Goal: Task Accomplishment & Management: Use online tool/utility

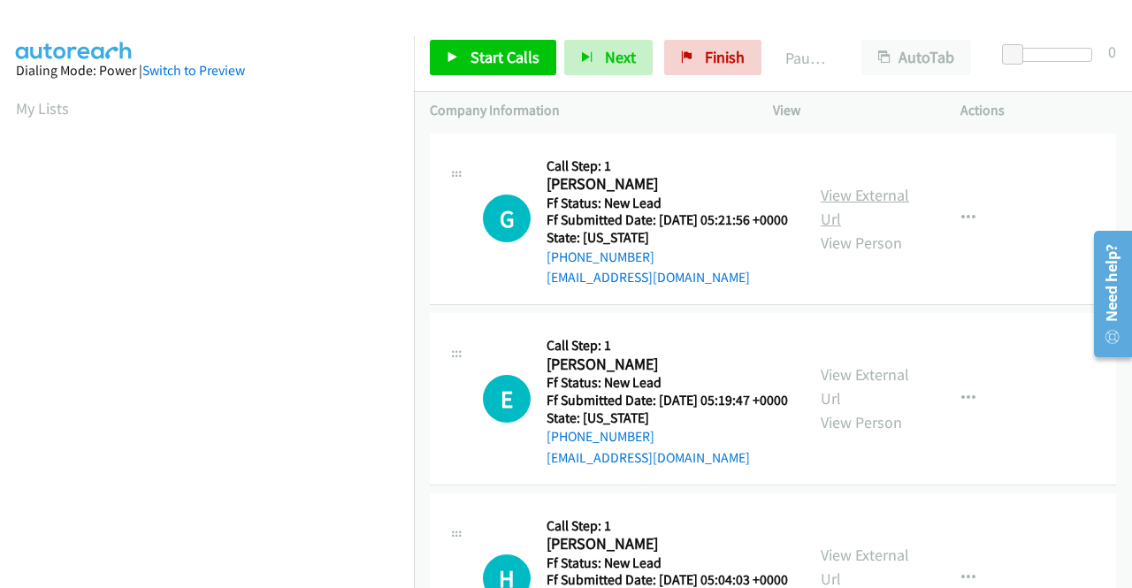
click at [830, 205] on link "View External Url" at bounding box center [865, 207] width 88 height 44
click at [876, 403] on link "View External Url" at bounding box center [865, 386] width 88 height 44
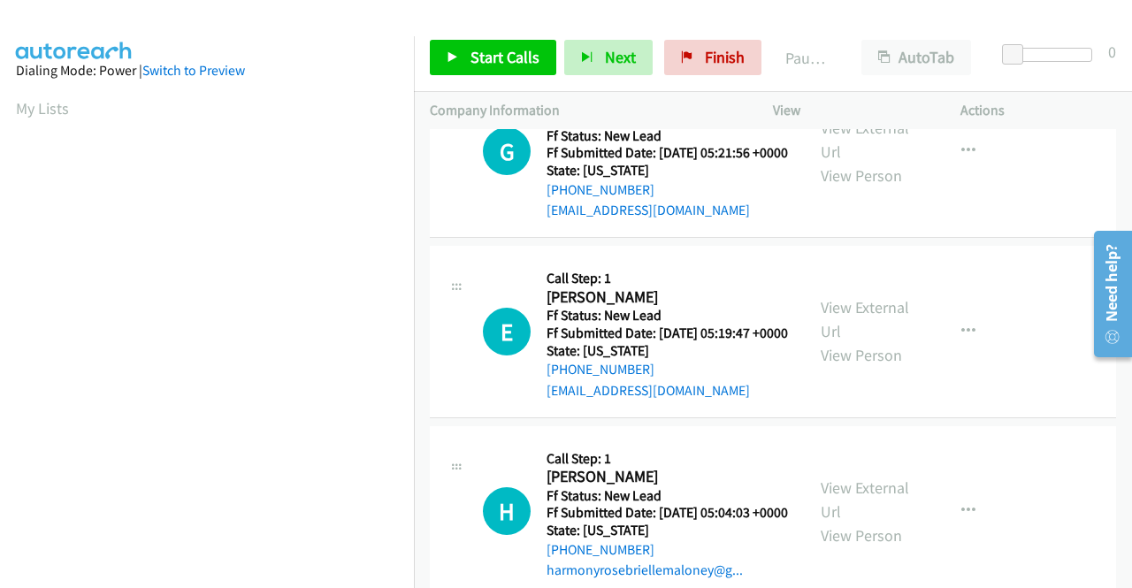
scroll to position [154, 0]
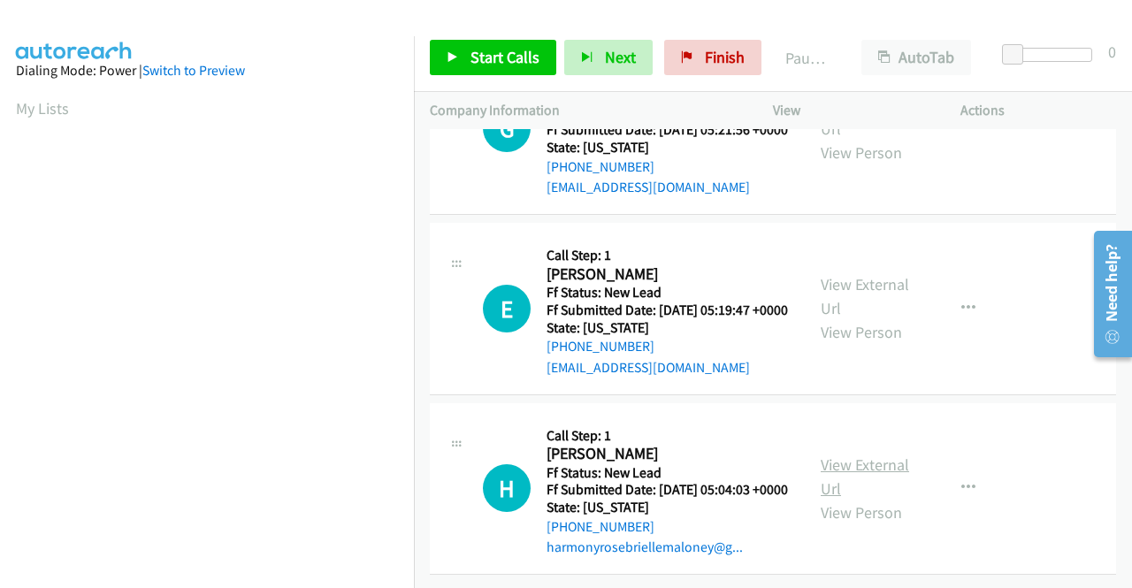
click at [869, 455] on link "View External Url" at bounding box center [865, 477] width 88 height 44
click at [476, 57] on span "Start Calls" at bounding box center [505, 57] width 69 height 20
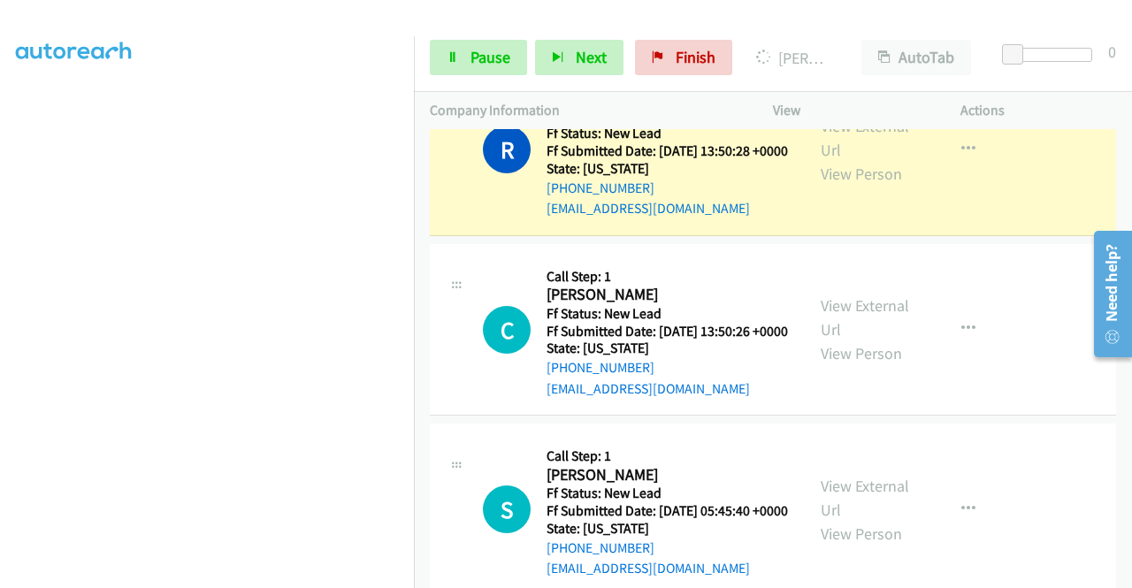
scroll to position [138, 0]
click at [876, 160] on link "View External Url" at bounding box center [865, 138] width 88 height 44
click at [832, 340] on link "View External Url" at bounding box center [865, 317] width 88 height 44
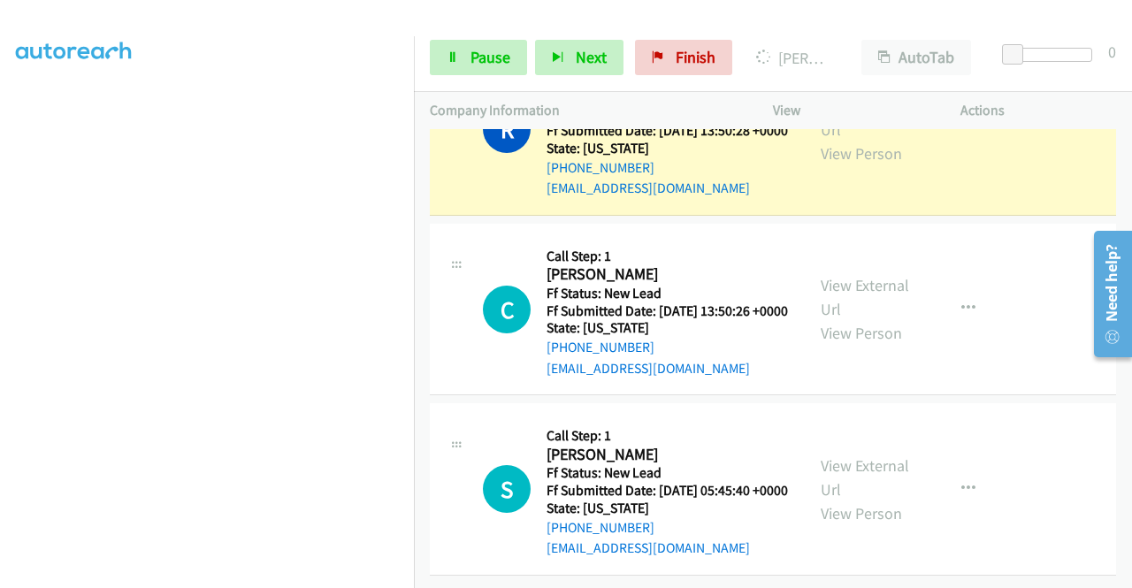
scroll to position [821, 0]
click at [867, 456] on link "View External Url" at bounding box center [865, 478] width 88 height 44
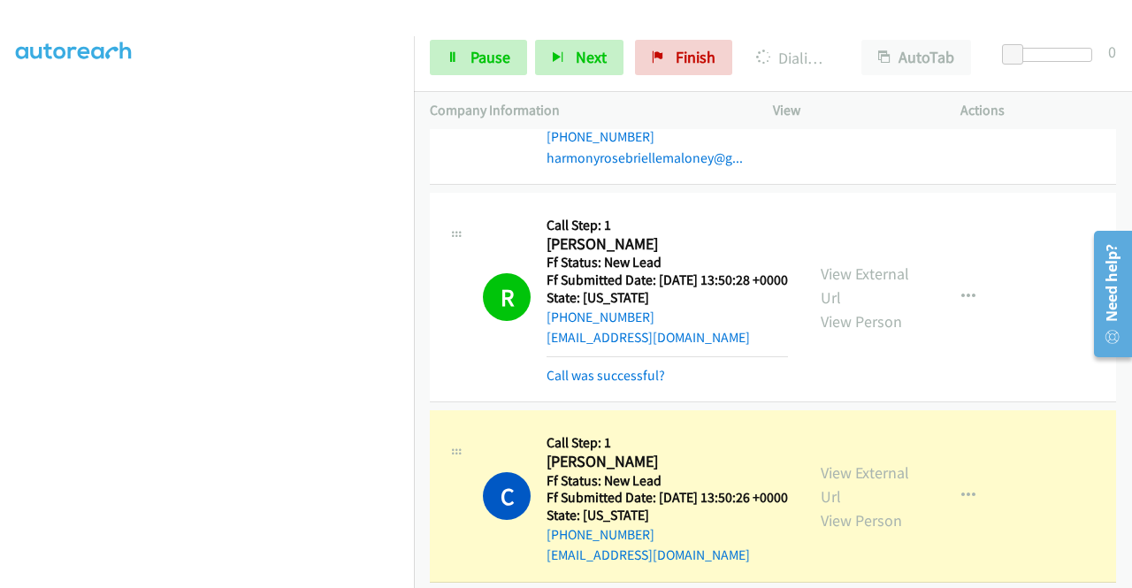
scroll to position [403, 0]
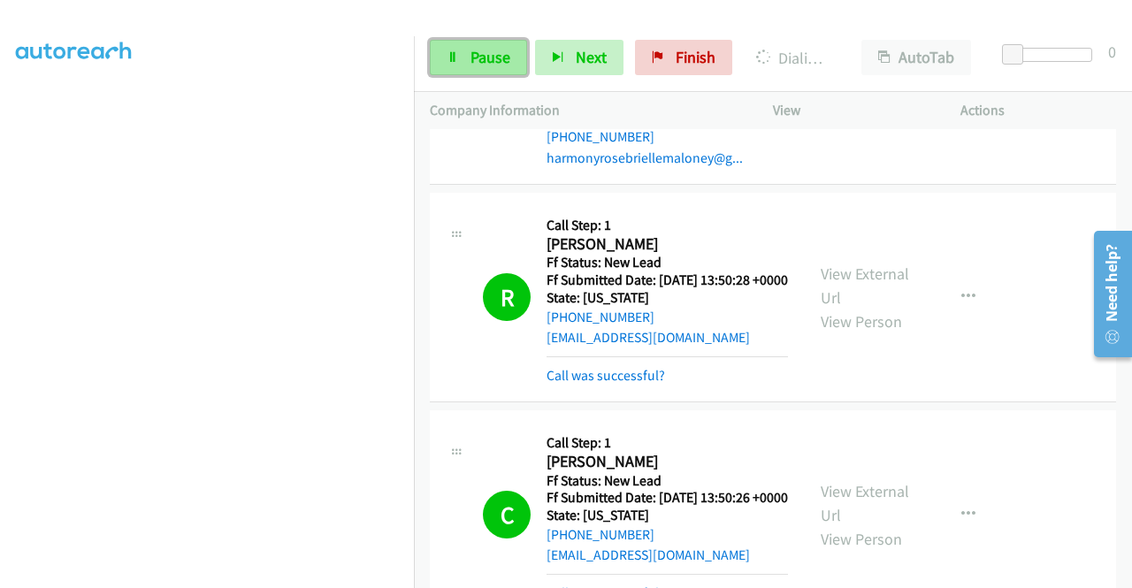
click at [479, 57] on span "Pause" at bounding box center [491, 57] width 40 height 20
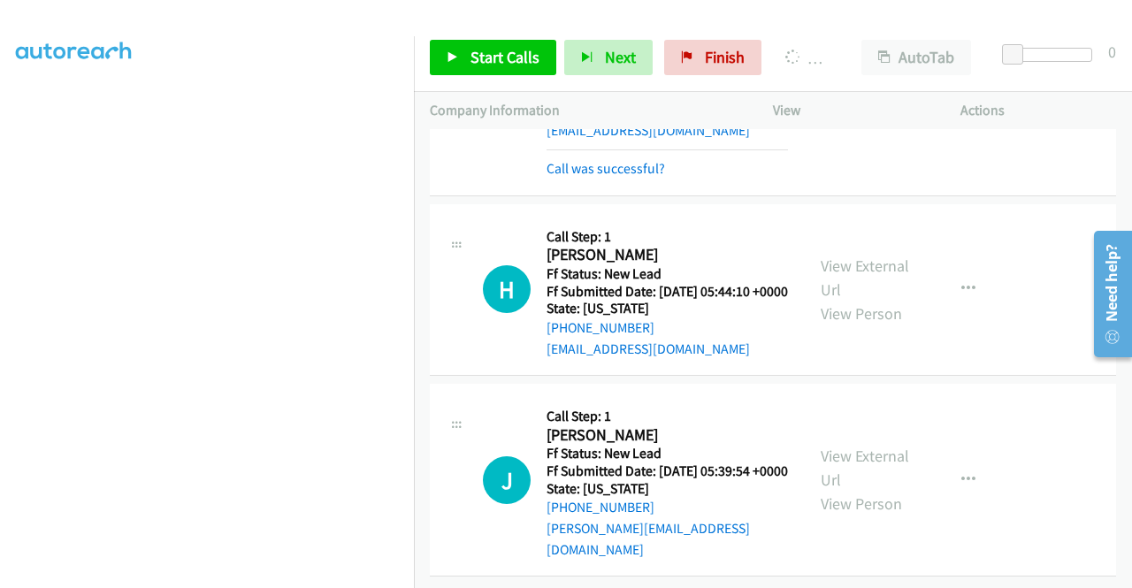
scroll to position [1327, 0]
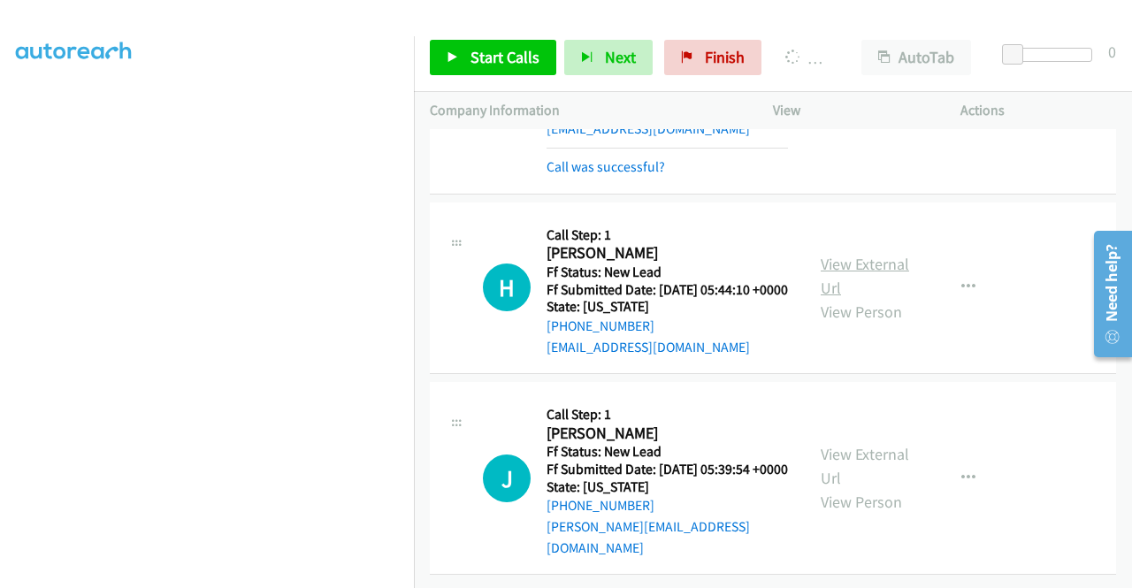
click at [890, 254] on link "View External Url" at bounding box center [865, 276] width 88 height 44
click at [896, 447] on link "View External Url" at bounding box center [865, 466] width 88 height 44
click at [490, 56] on span "Start Calls" at bounding box center [505, 57] width 69 height 20
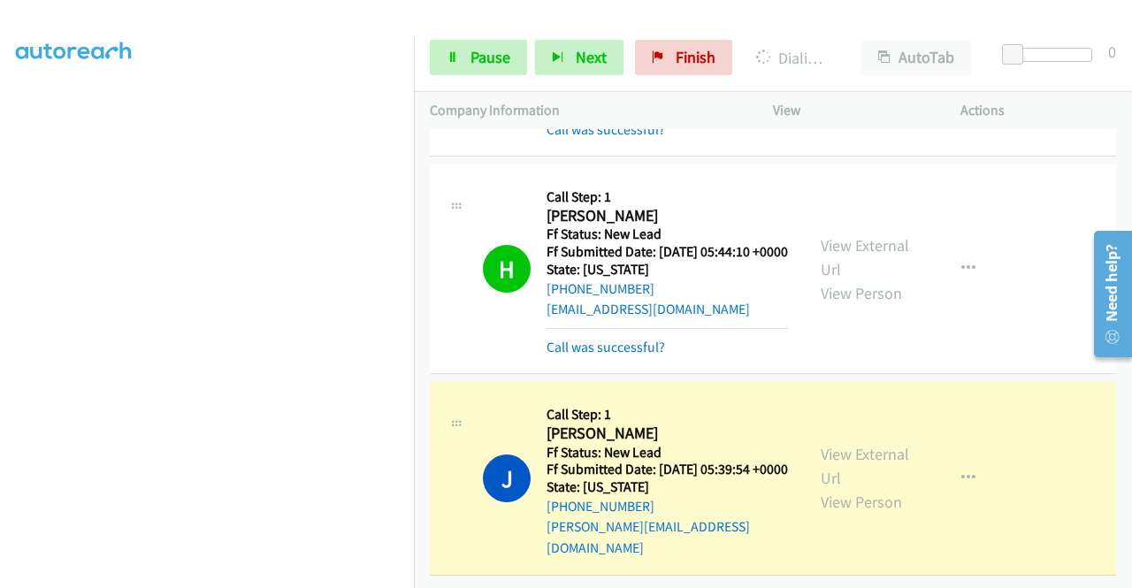
scroll to position [0, 0]
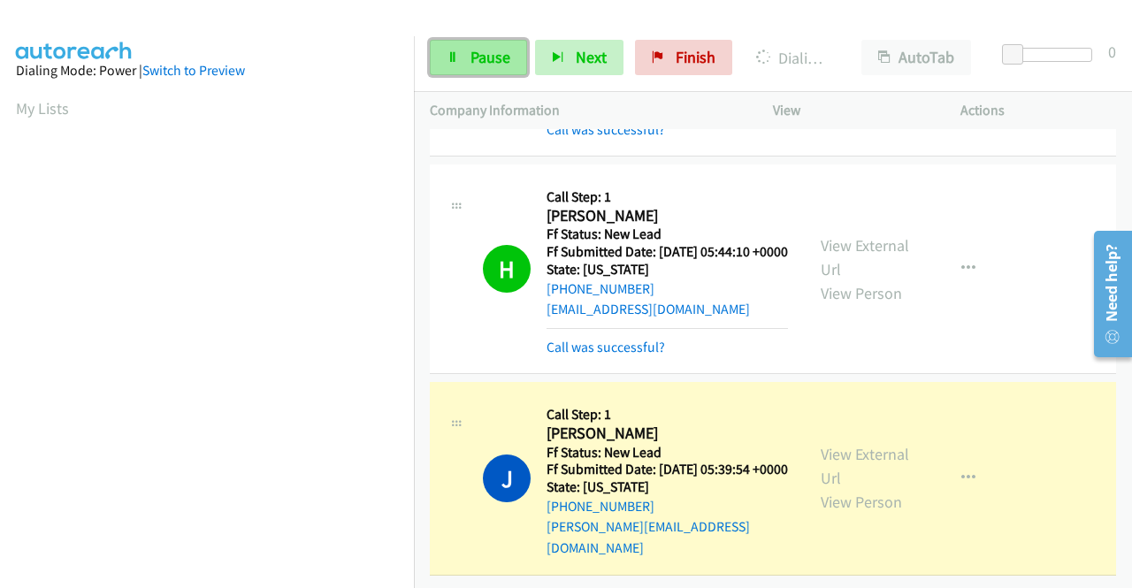
click at [462, 62] on link "Pause" at bounding box center [478, 57] width 97 height 35
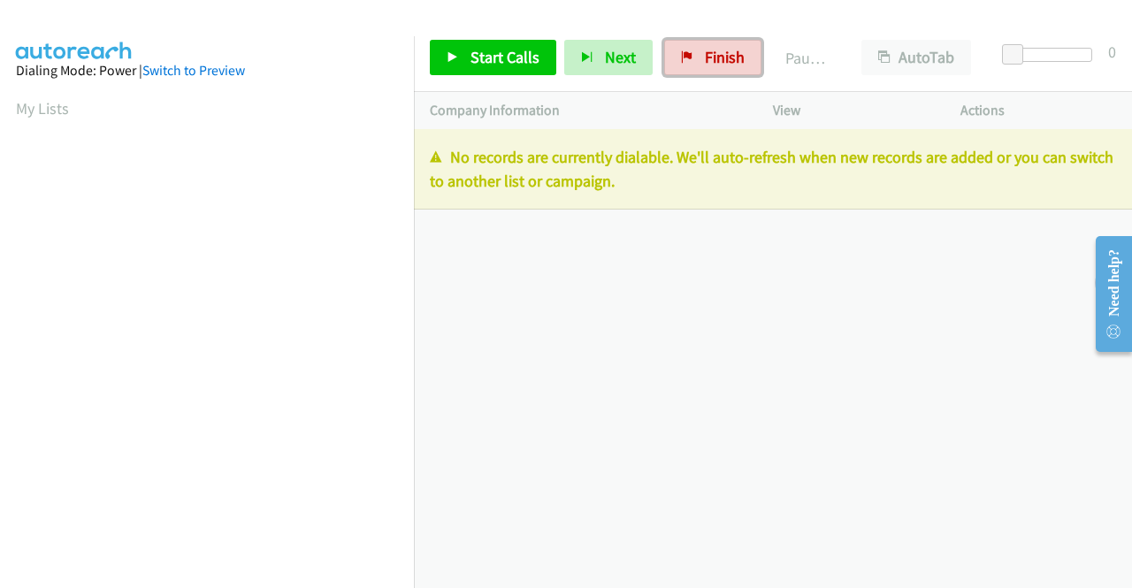
drag, startPoint x: 709, startPoint y: 64, endPoint x: 646, endPoint y: 196, distance: 146.8
click at [709, 64] on span "Finish" at bounding box center [725, 57] width 40 height 20
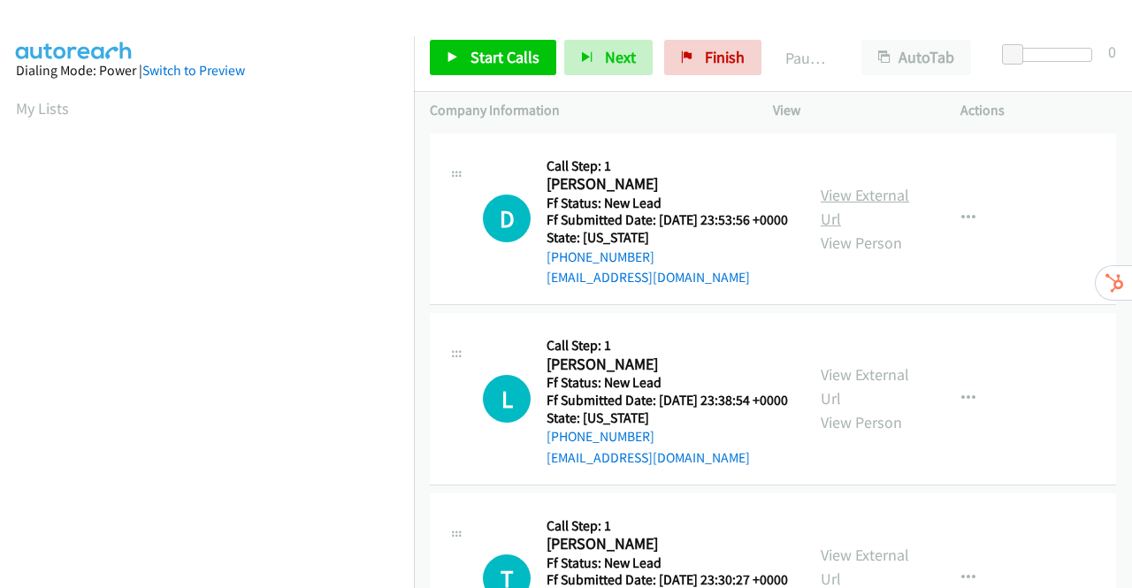
click at [863, 211] on link "View External Url" at bounding box center [865, 207] width 88 height 44
click at [866, 400] on link "View External Url" at bounding box center [865, 386] width 88 height 44
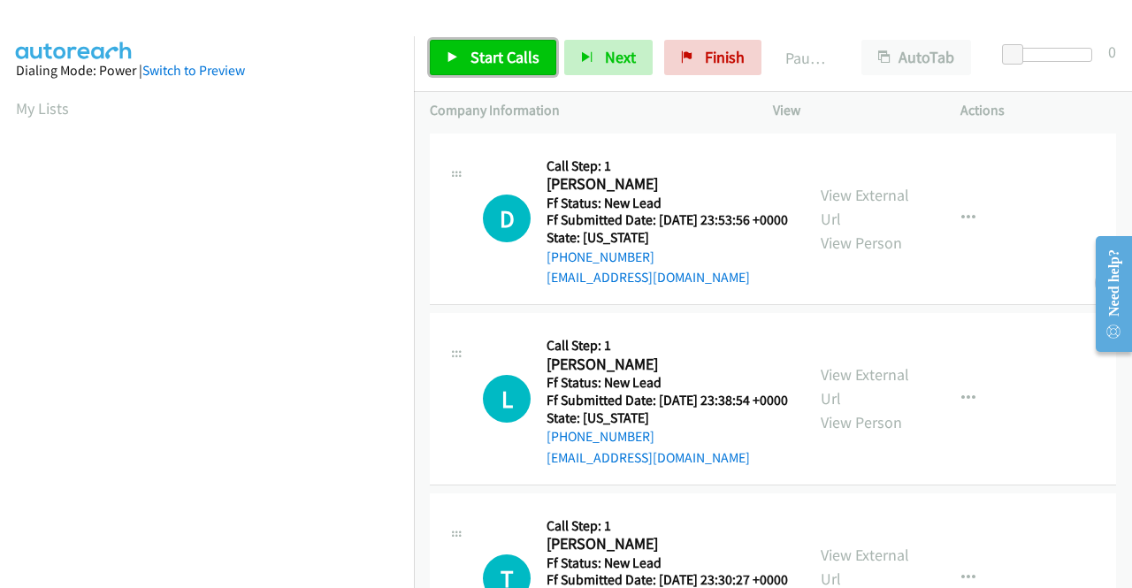
click at [487, 47] on span "Start Calls" at bounding box center [505, 57] width 69 height 20
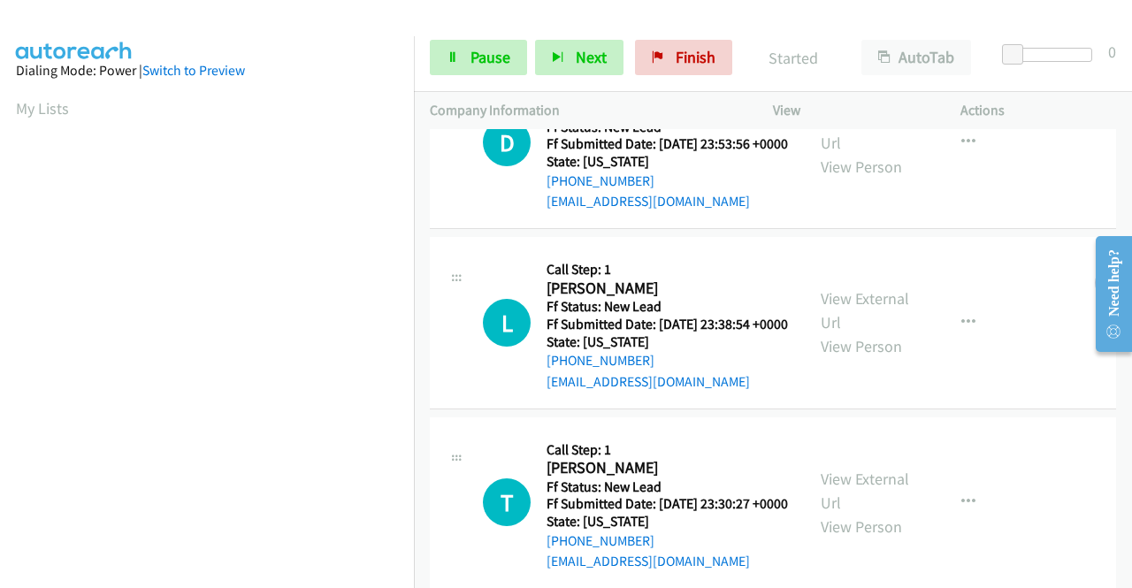
scroll to position [265, 0]
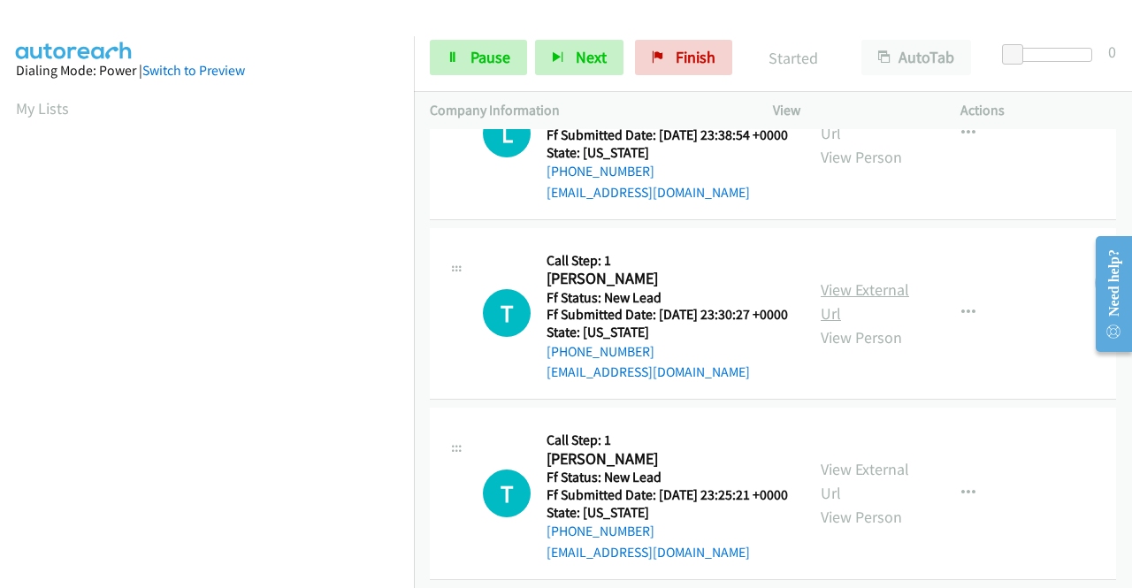
click at [889, 324] on link "View External Url" at bounding box center [865, 302] width 88 height 44
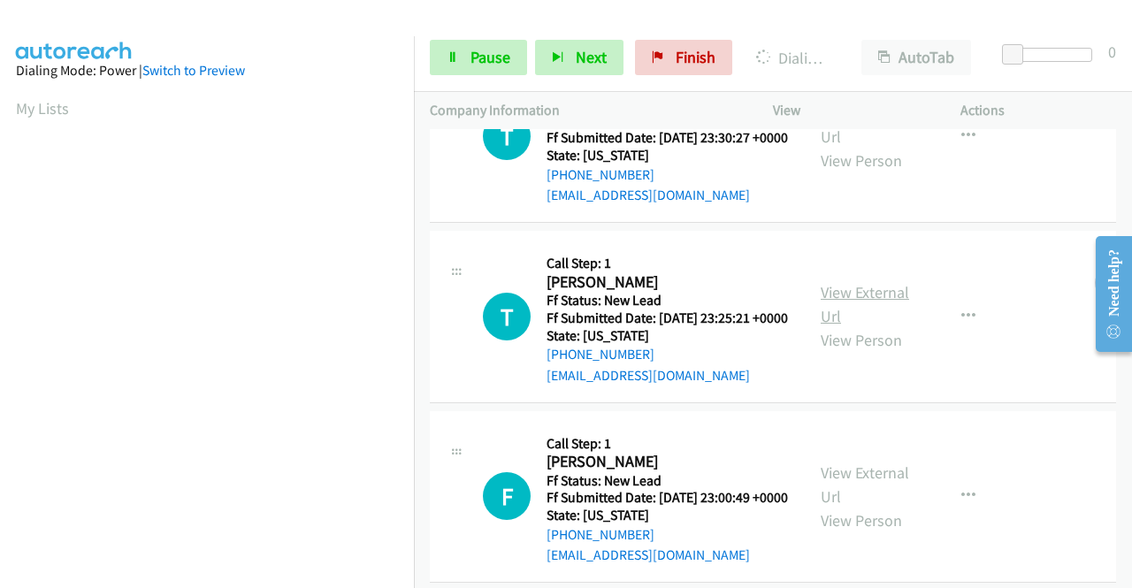
click at [847, 326] on link "View External Url" at bounding box center [865, 304] width 88 height 44
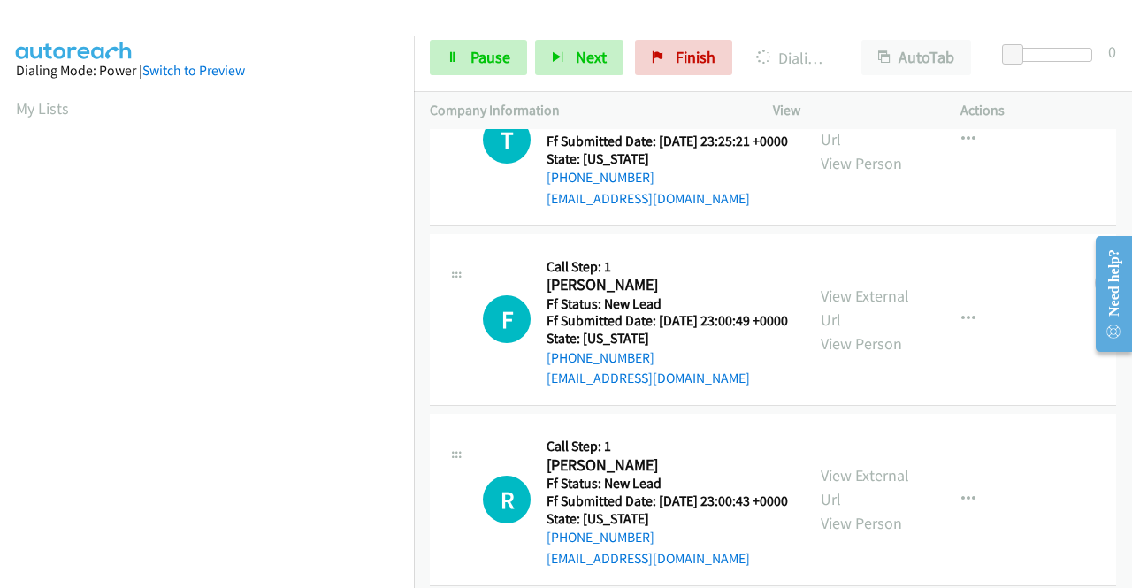
click at [852, 356] on div "View External Url View Person" at bounding box center [867, 320] width 92 height 72
click at [853, 330] on link "View External Url" at bounding box center [865, 308] width 88 height 44
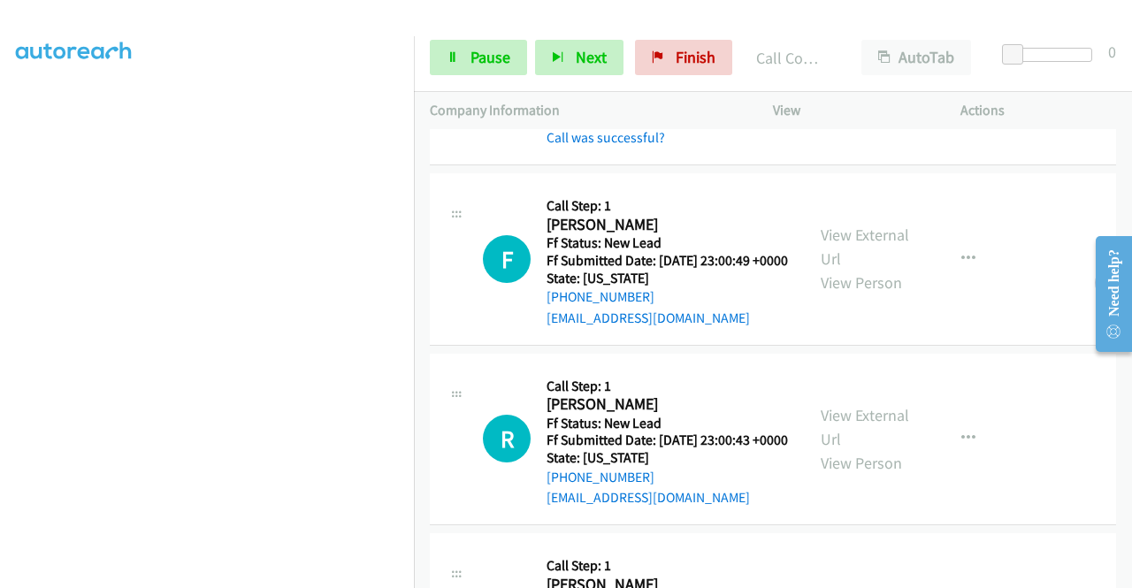
scroll to position [1010, 0]
click at [886, 270] on link "View External Url" at bounding box center [865, 248] width 88 height 44
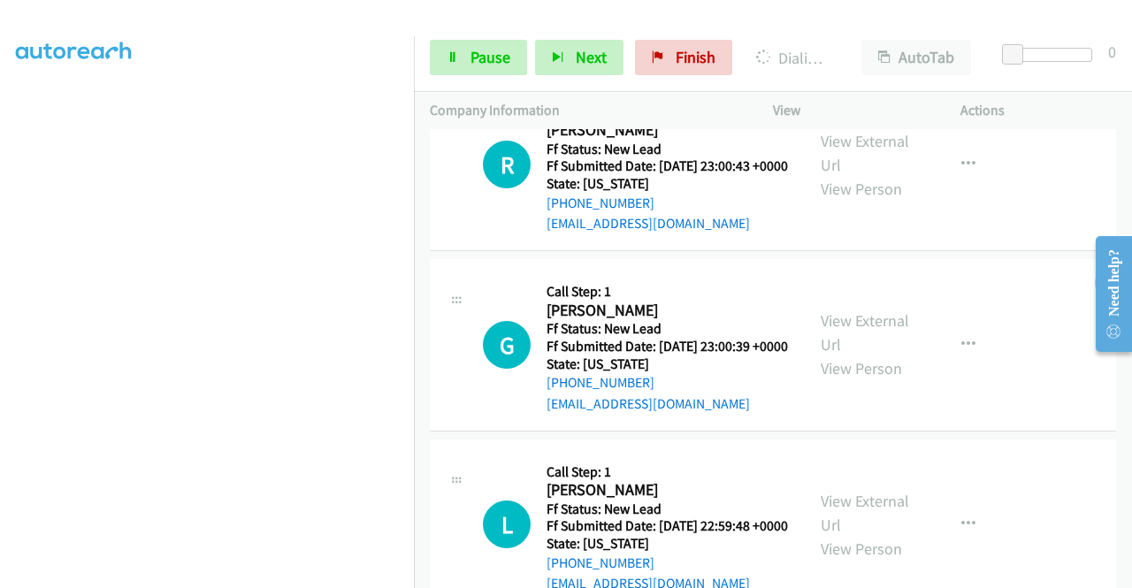
scroll to position [1276, 0]
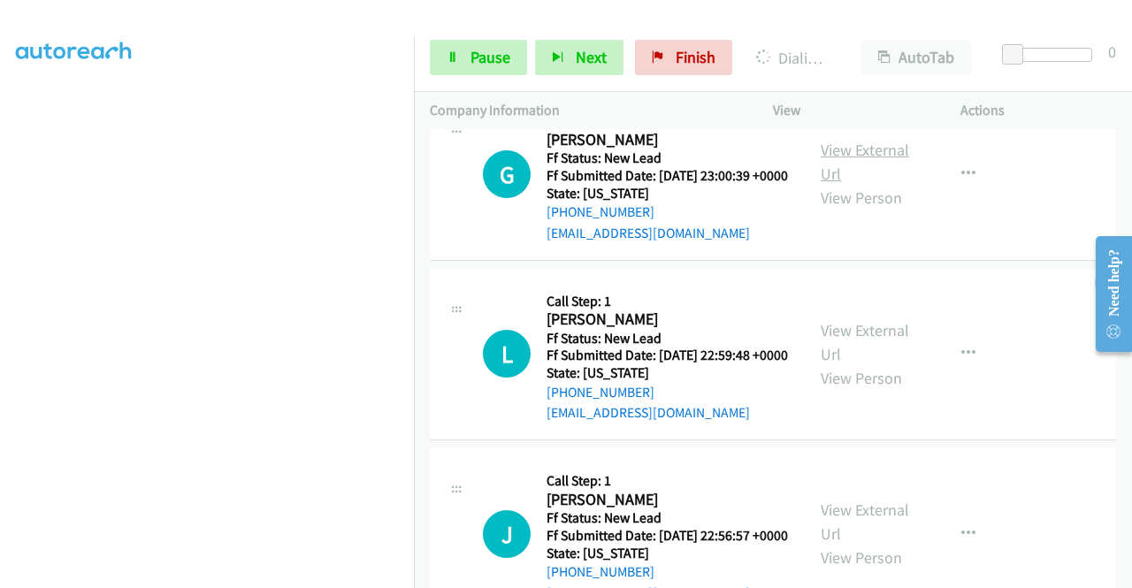
click at [849, 184] on link "View External Url" at bounding box center [865, 162] width 88 height 44
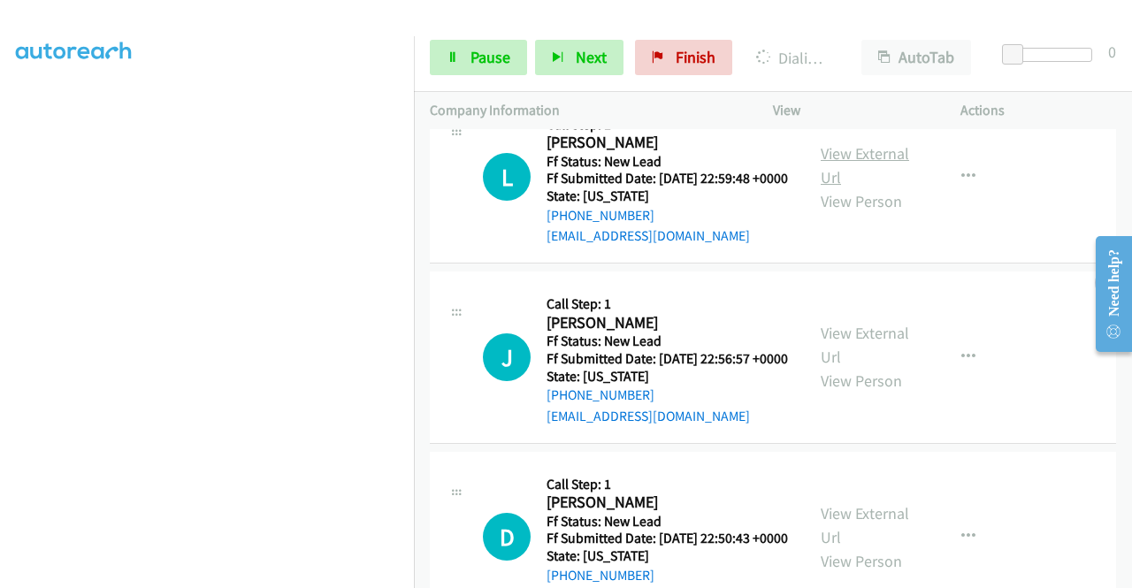
click at [842, 188] on link "View External Url" at bounding box center [865, 165] width 88 height 44
click at [849, 367] on link "View External Url" at bounding box center [865, 345] width 88 height 44
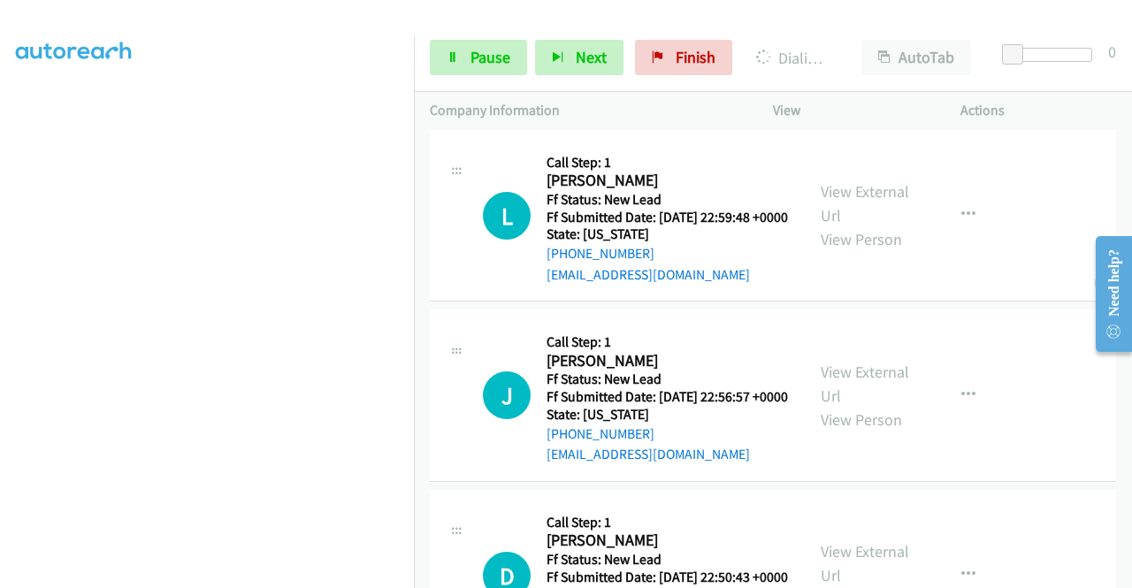
scroll to position [1509, 0]
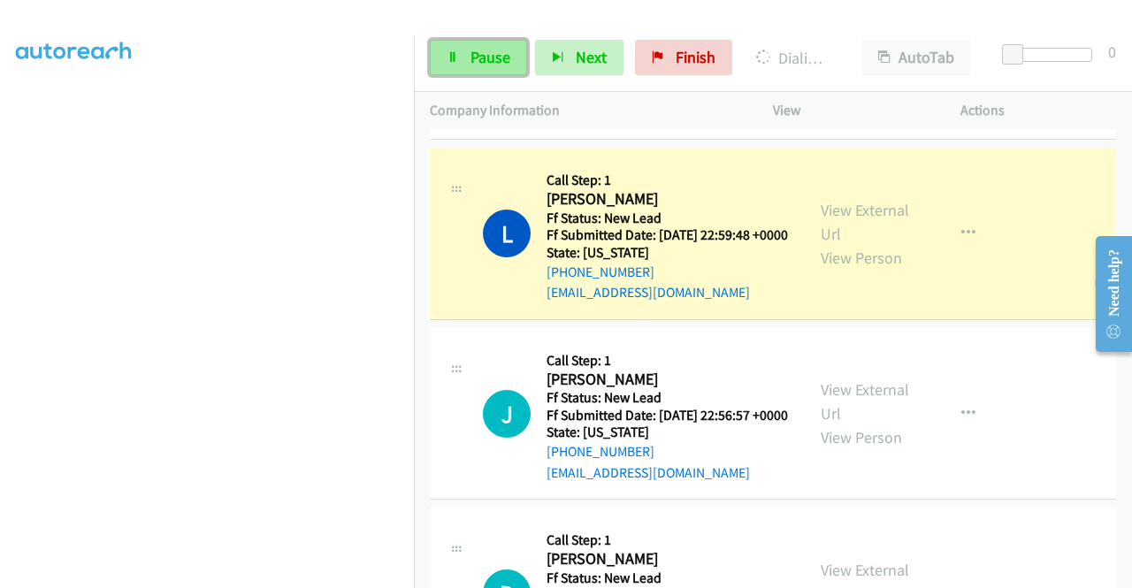
click at [471, 50] on span "Pause" at bounding box center [491, 57] width 40 height 20
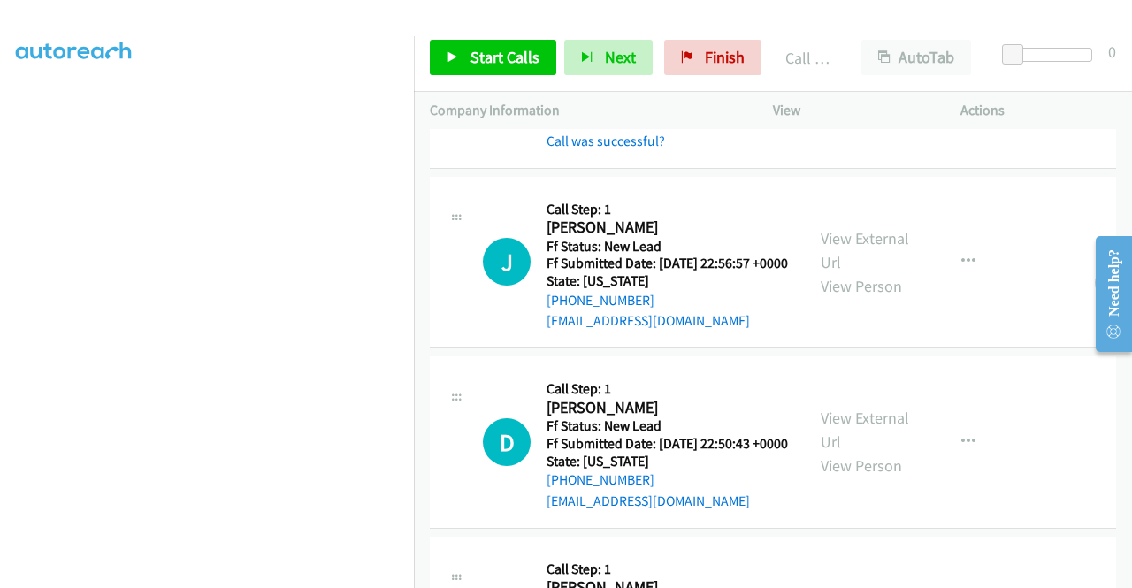
scroll to position [1774, 0]
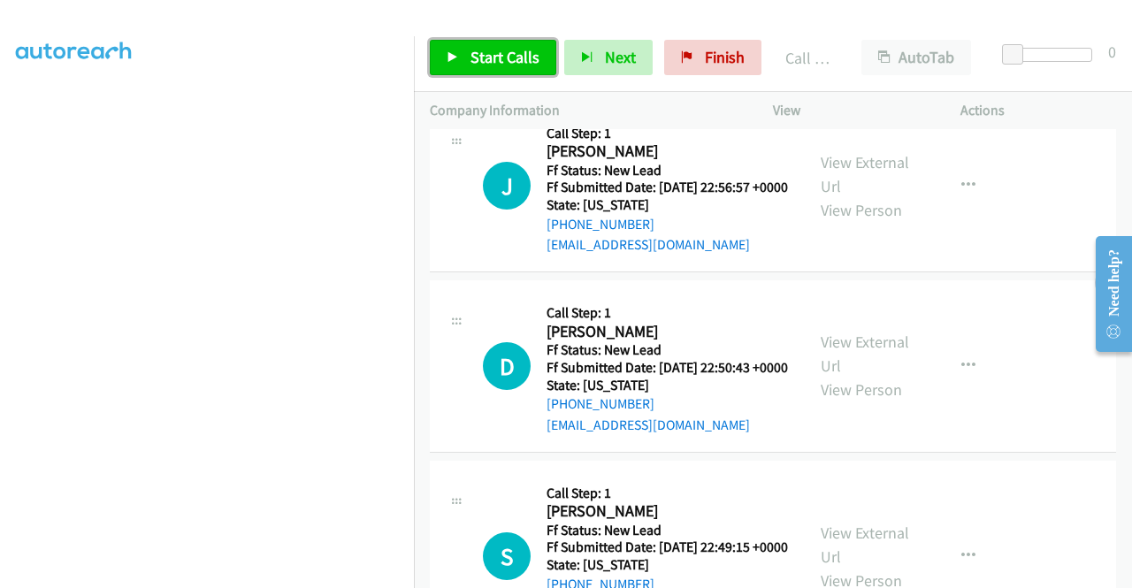
click at [481, 50] on span "Start Calls" at bounding box center [505, 57] width 69 height 20
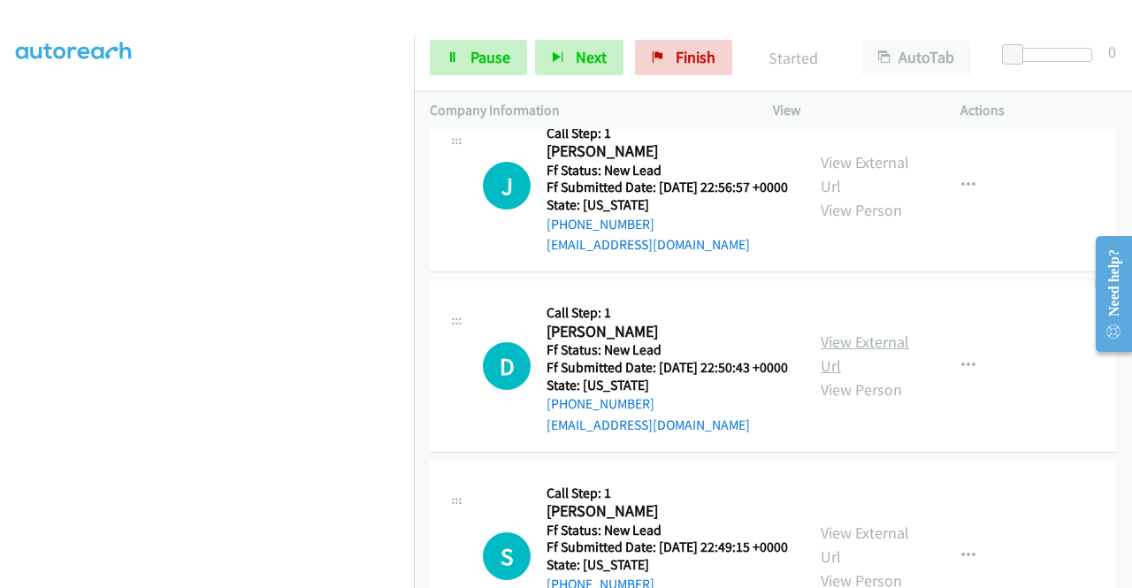
click at [879, 376] on link "View External Url" at bounding box center [865, 354] width 88 height 44
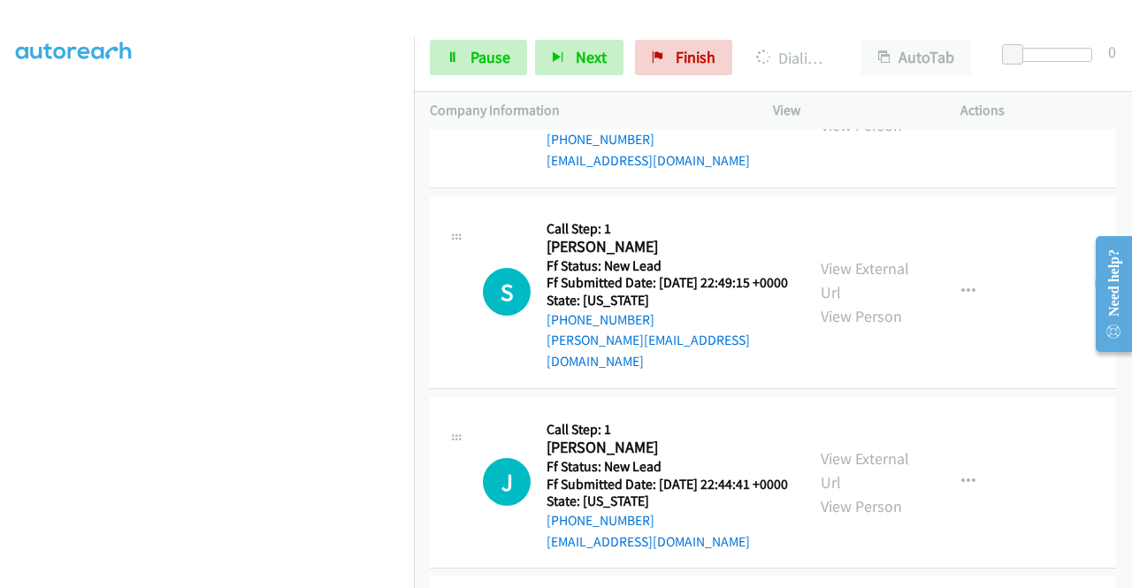
scroll to position [2040, 0]
click at [844, 302] on link "View External Url" at bounding box center [865, 279] width 88 height 44
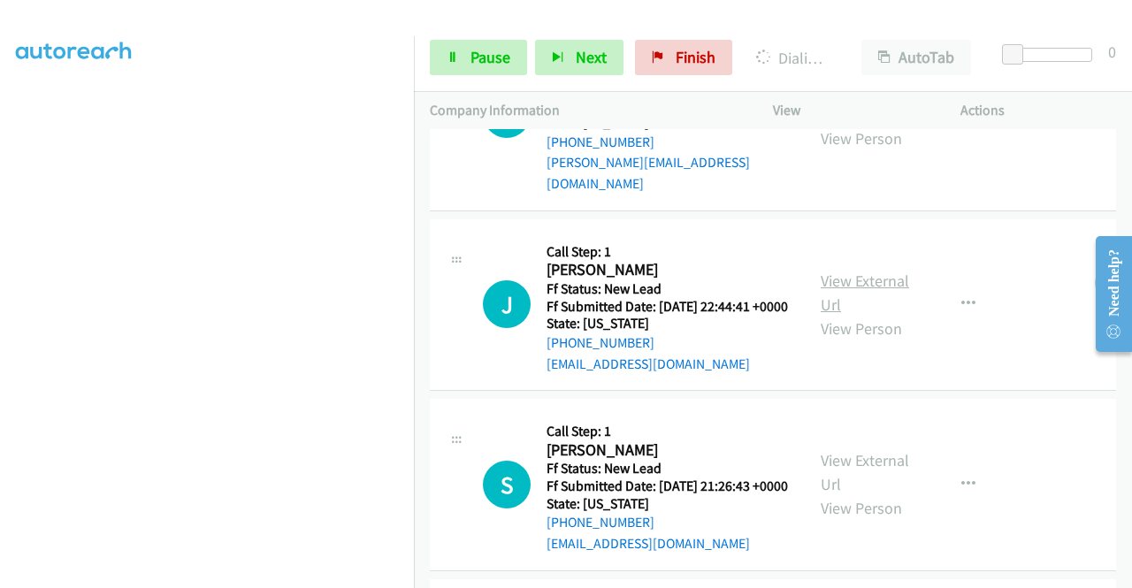
click at [877, 315] on link "View External Url" at bounding box center [865, 293] width 88 height 44
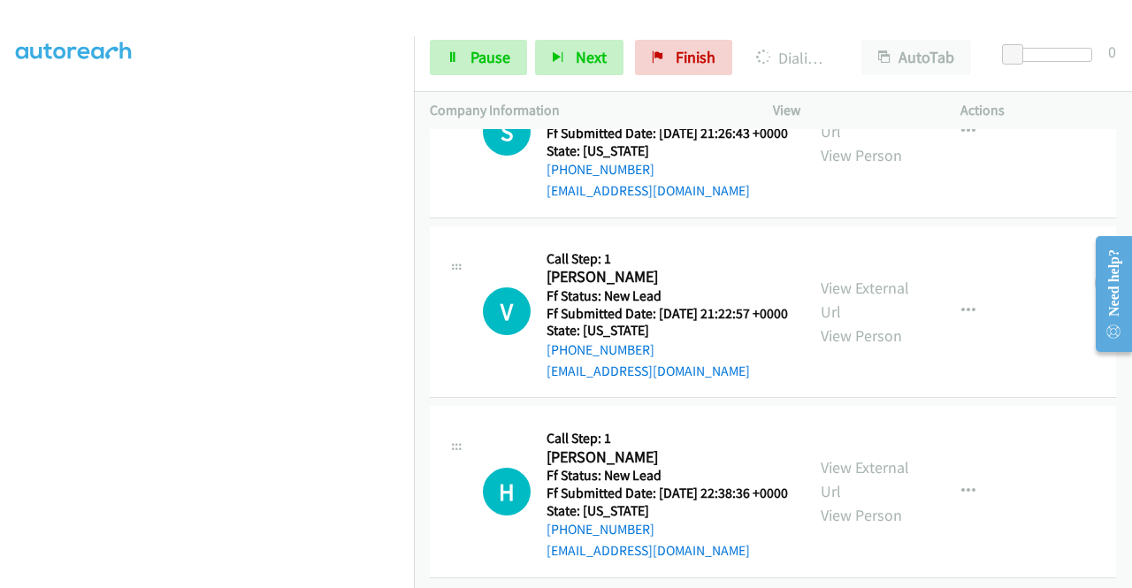
scroll to position [2571, 0]
click at [847, 141] on link "View External Url" at bounding box center [865, 118] width 88 height 44
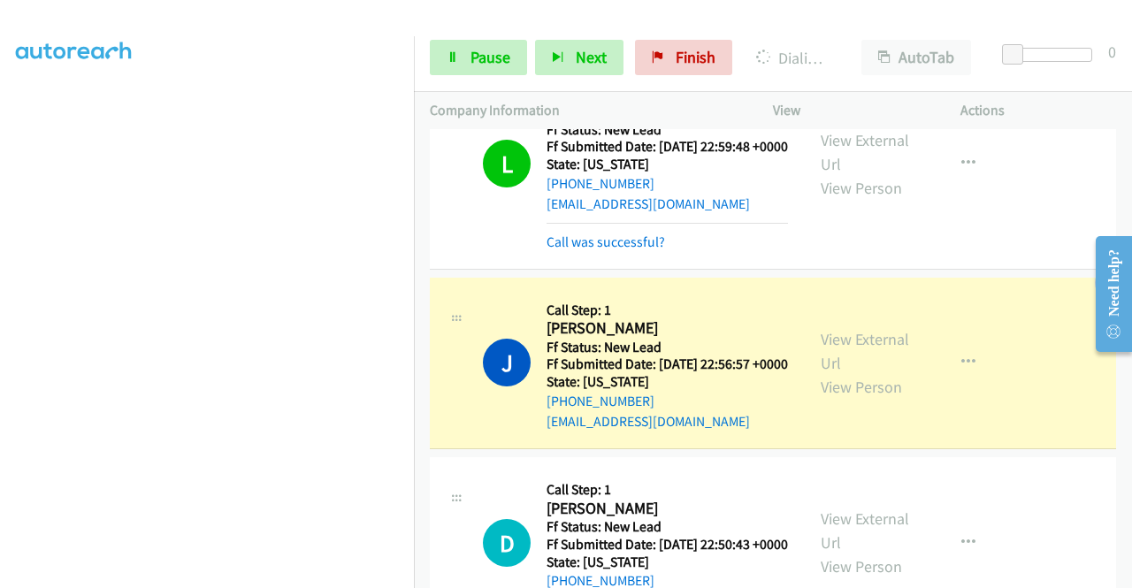
scroll to position [1863, 0]
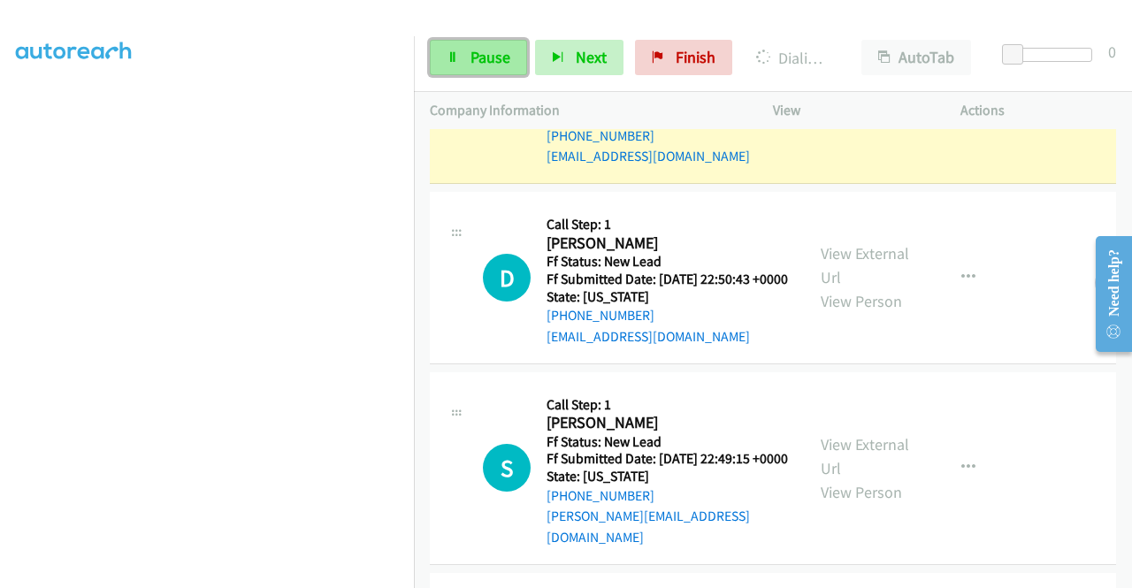
click at [492, 68] on link "Pause" at bounding box center [478, 57] width 97 height 35
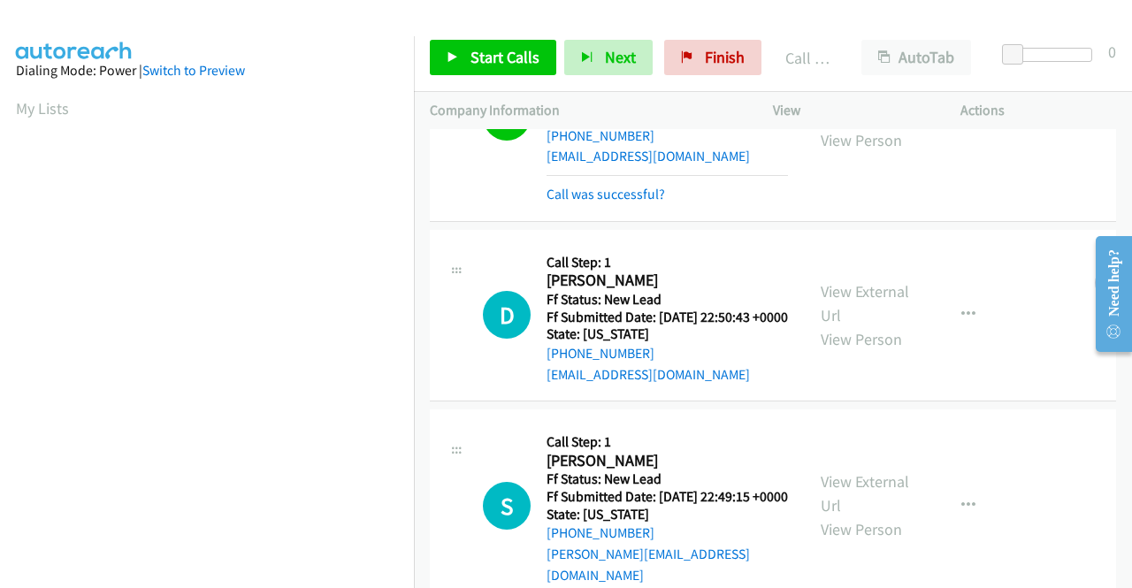
scroll to position [403, 0]
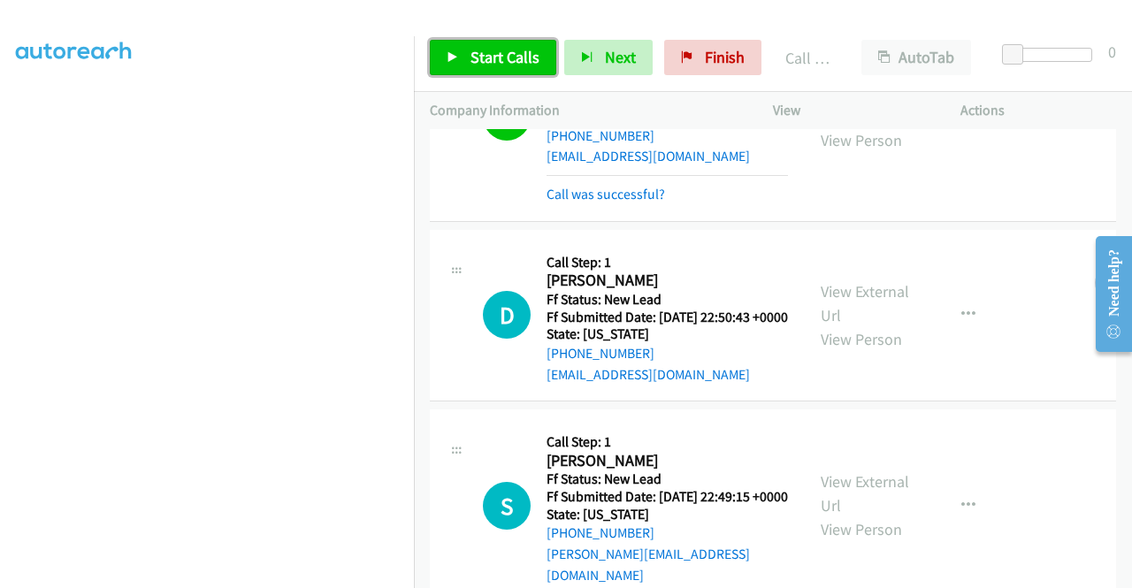
click at [455, 61] on icon at bounding box center [453, 58] width 12 height 12
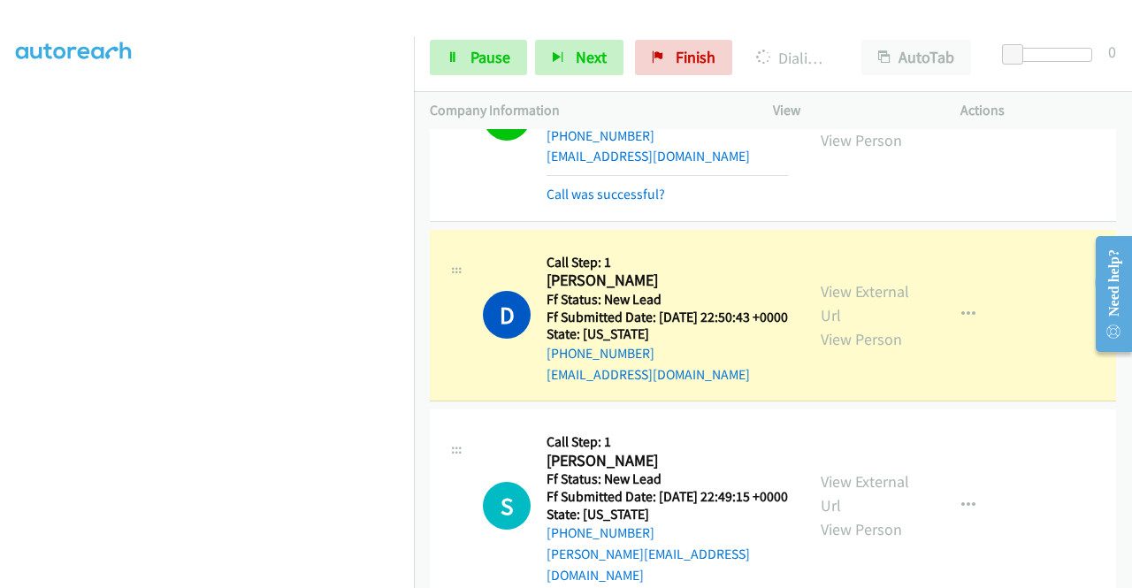
scroll to position [2128, 0]
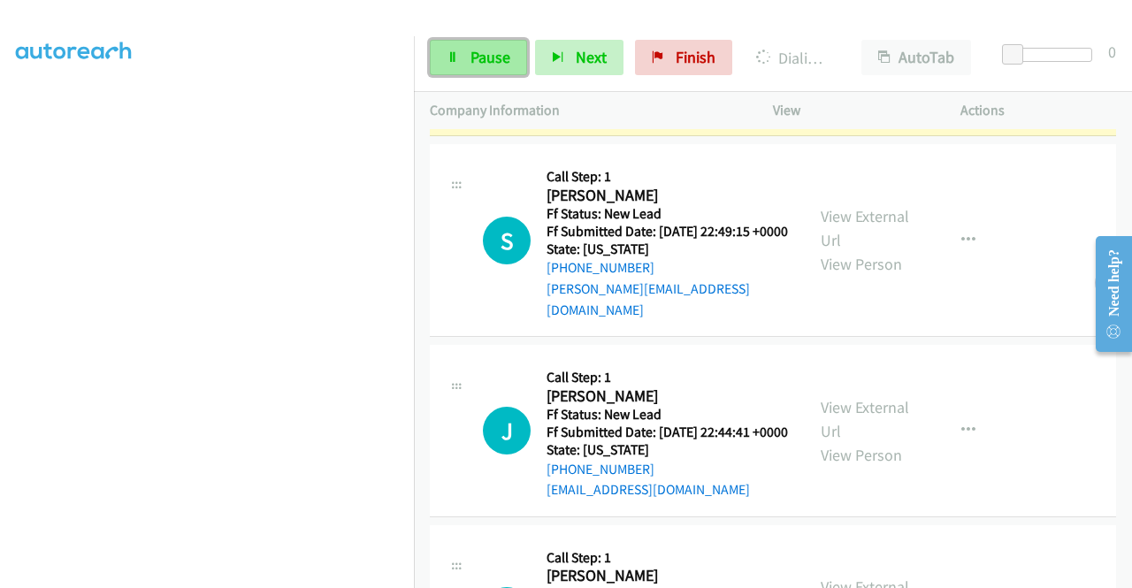
click at [501, 64] on span "Pause" at bounding box center [491, 57] width 40 height 20
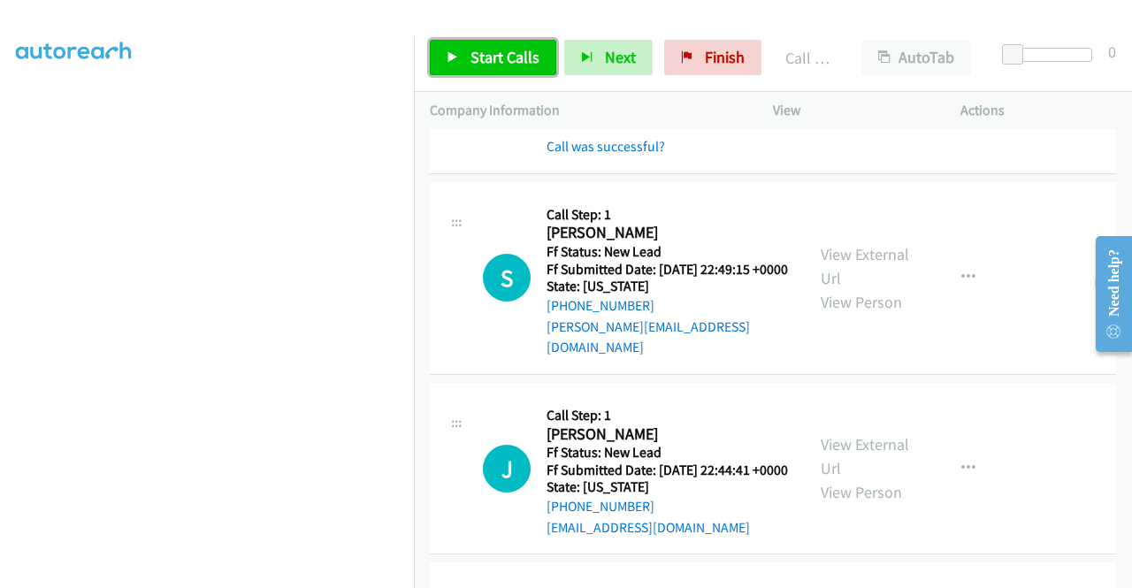
click at [478, 56] on span "Start Calls" at bounding box center [505, 57] width 69 height 20
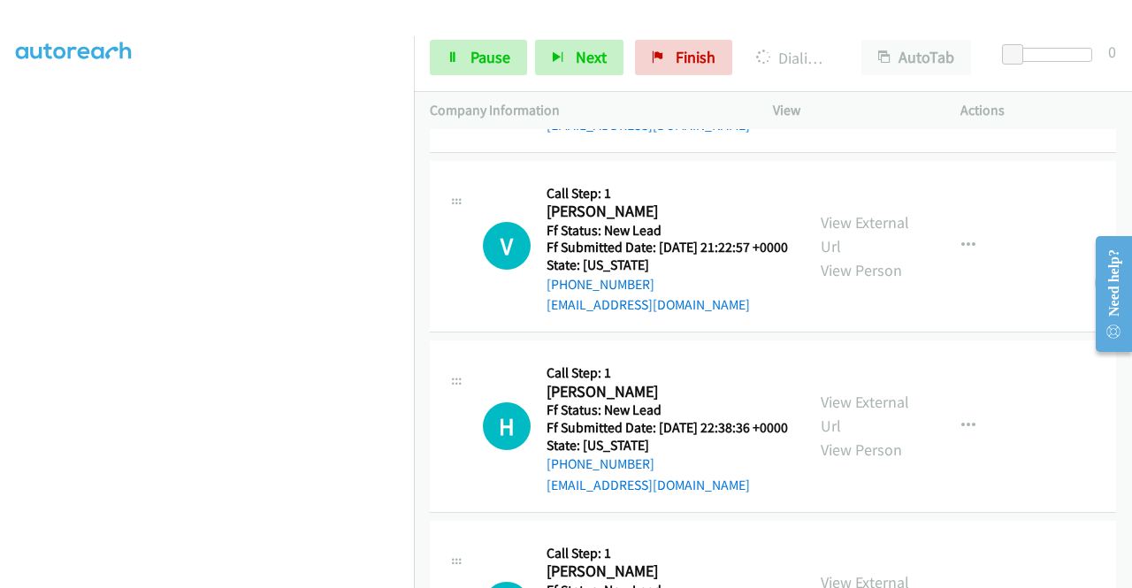
scroll to position [2836, 0]
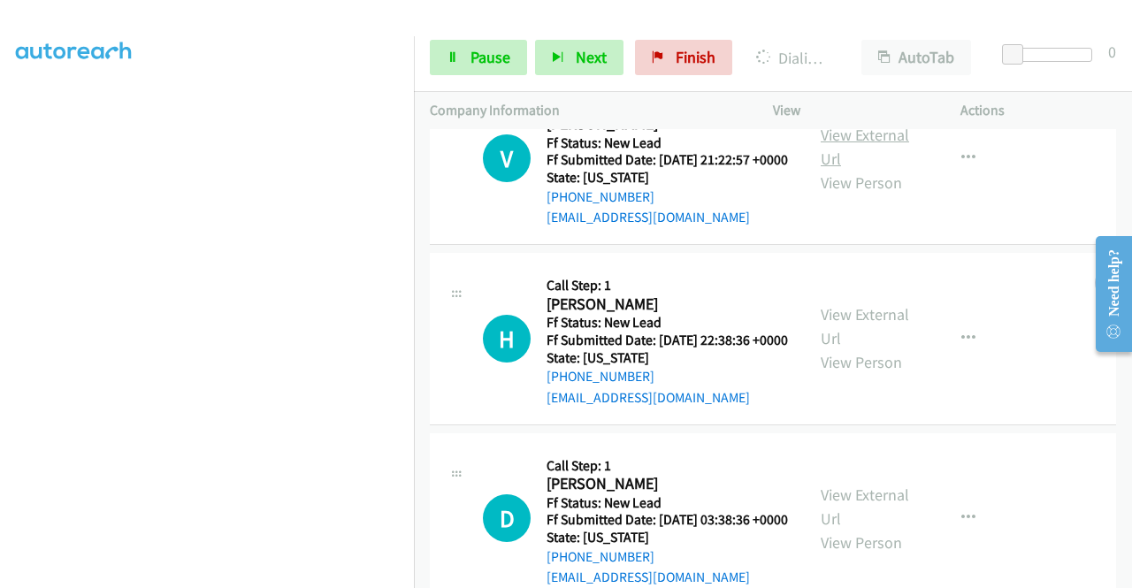
click at [881, 169] on link "View External Url" at bounding box center [865, 147] width 88 height 44
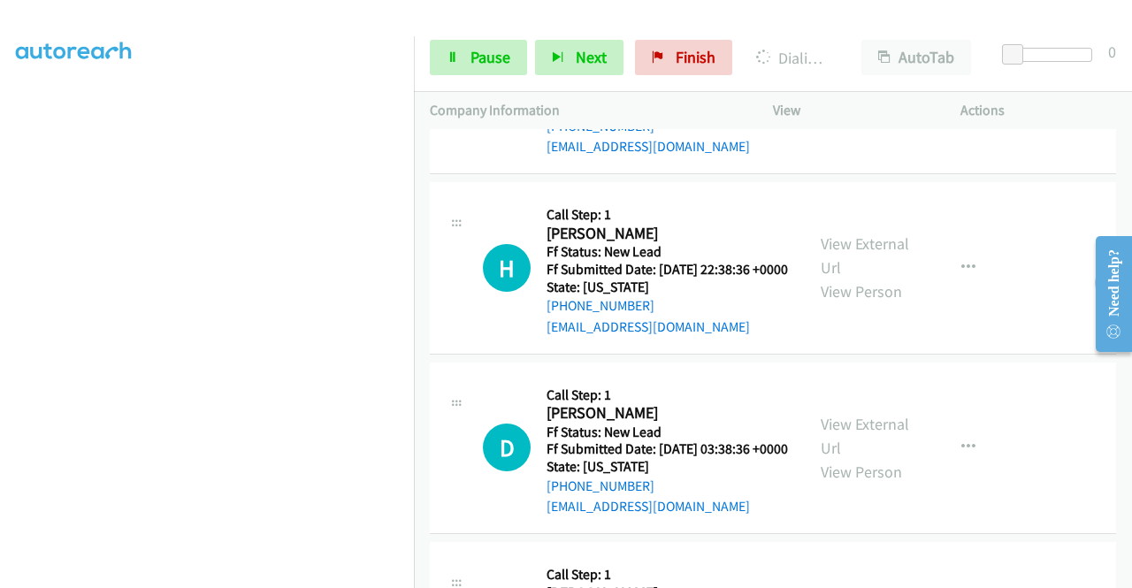
scroll to position [3013, 0]
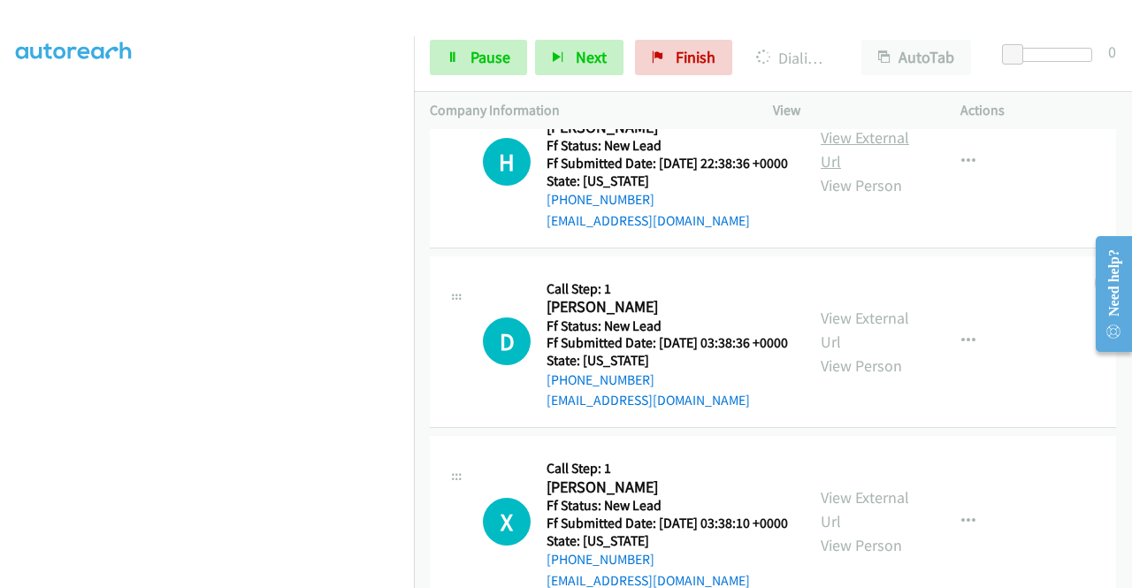
click at [842, 172] on link "View External Url" at bounding box center [865, 149] width 88 height 44
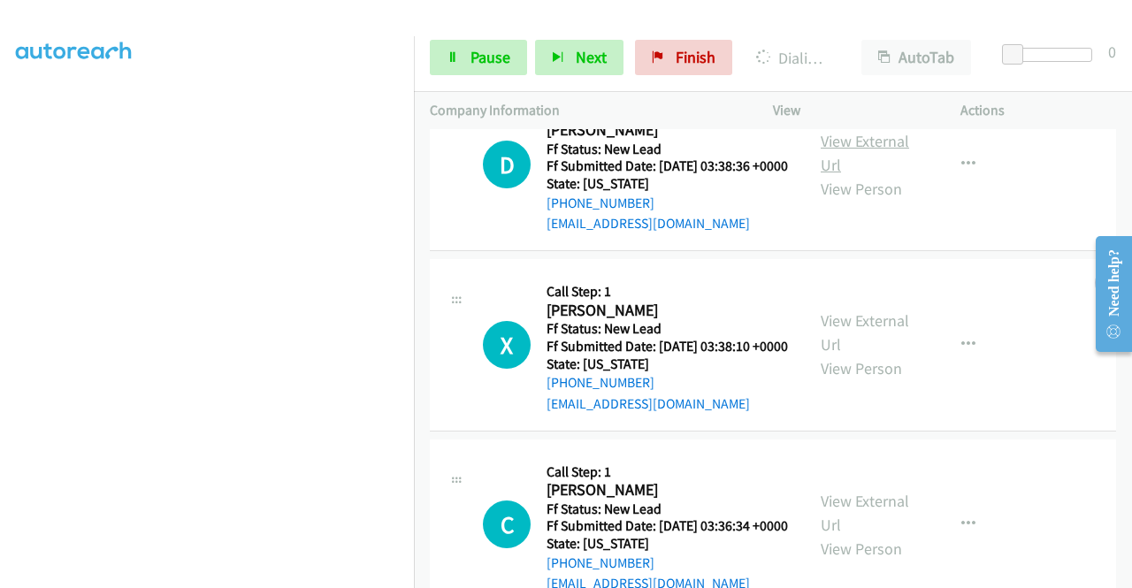
click at [874, 175] on link "View External Url" at bounding box center [865, 153] width 88 height 44
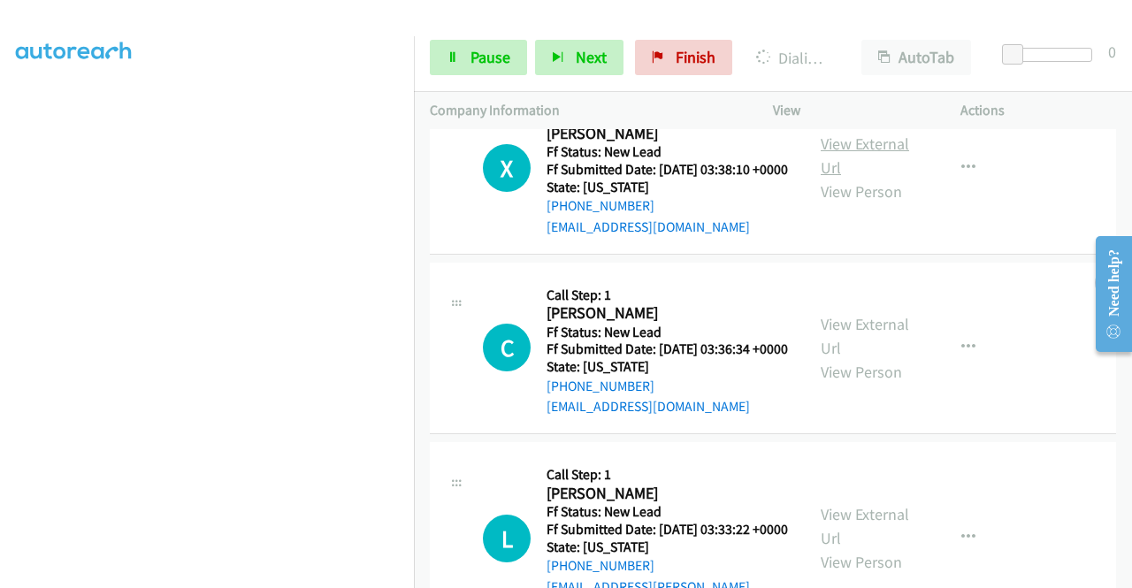
click at [834, 178] on link "View External Url" at bounding box center [865, 156] width 88 height 44
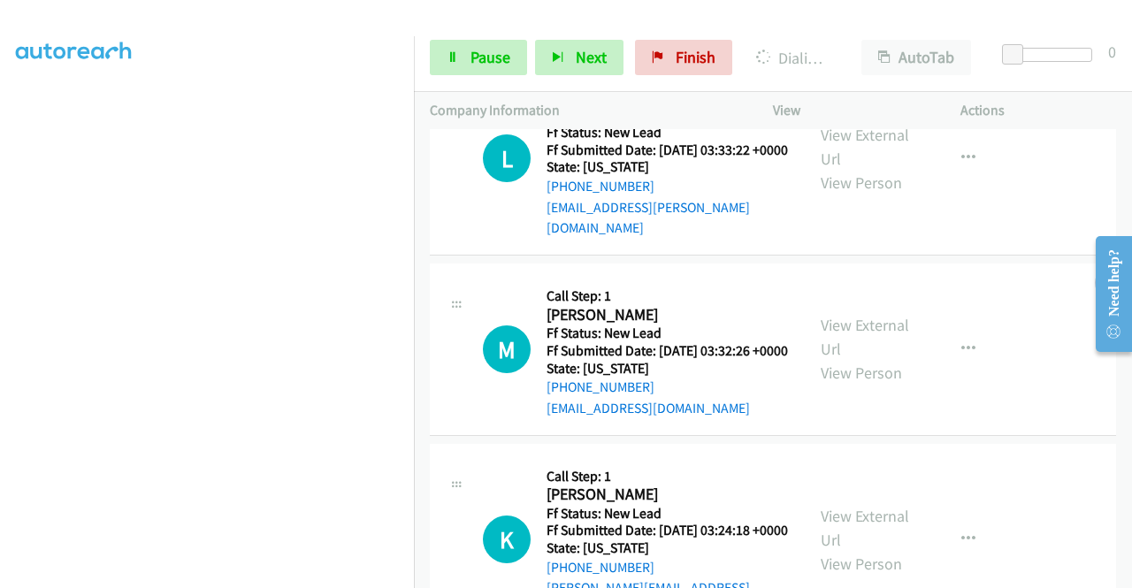
scroll to position [3883, 0]
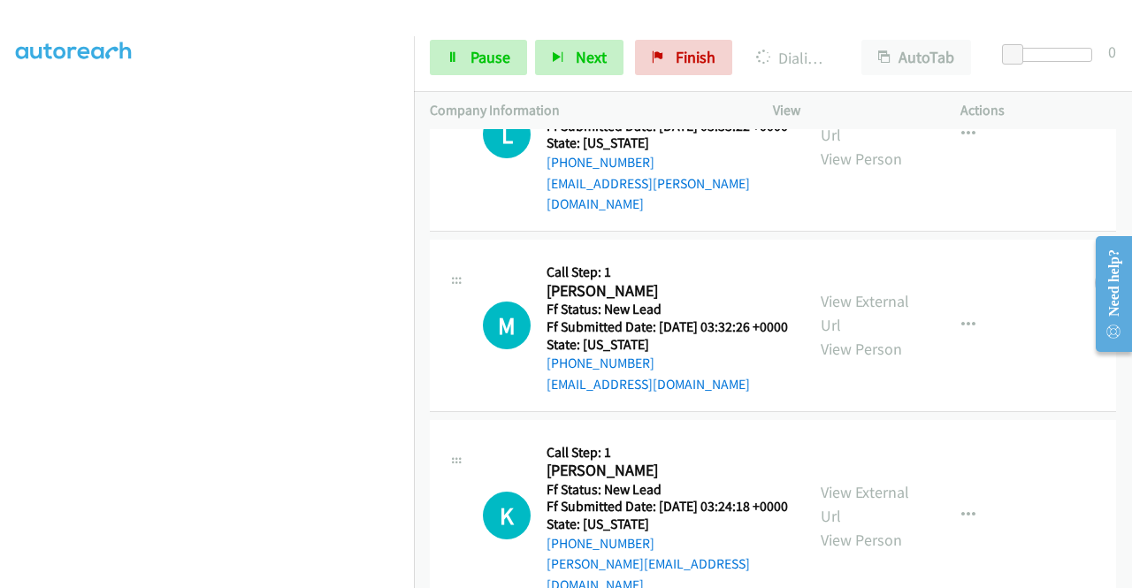
click at [837, 145] on link "View External Url" at bounding box center [865, 123] width 88 height 44
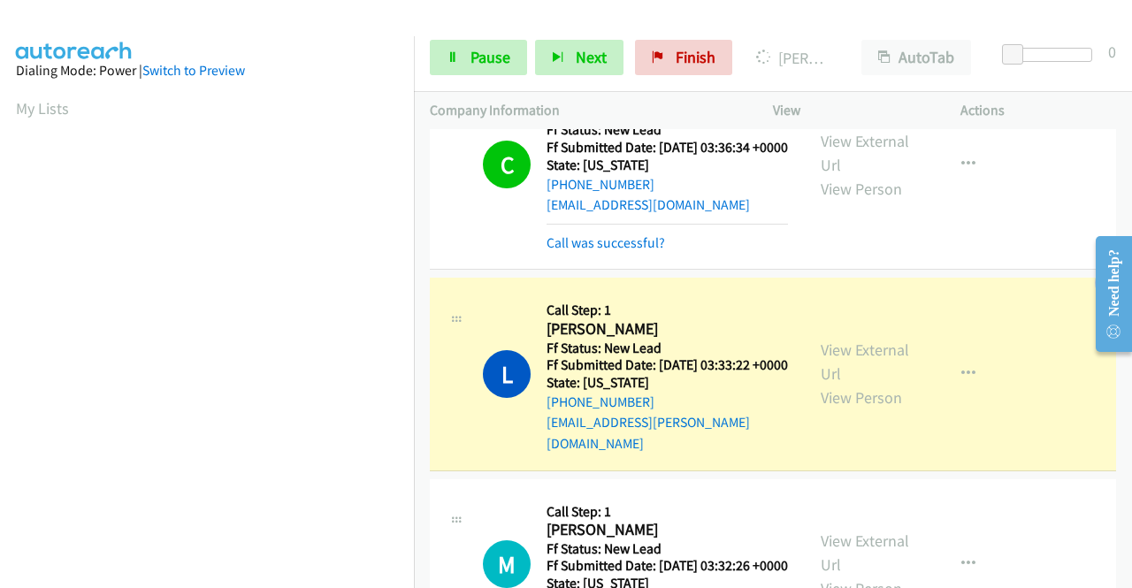
scroll to position [403, 0]
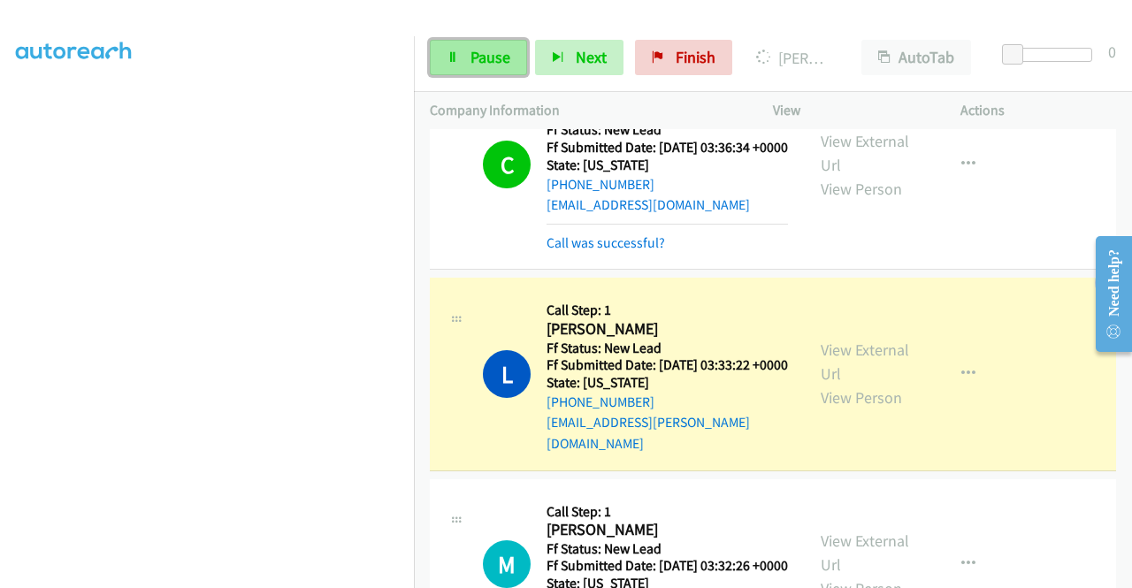
click at [483, 61] on span "Pause" at bounding box center [491, 57] width 40 height 20
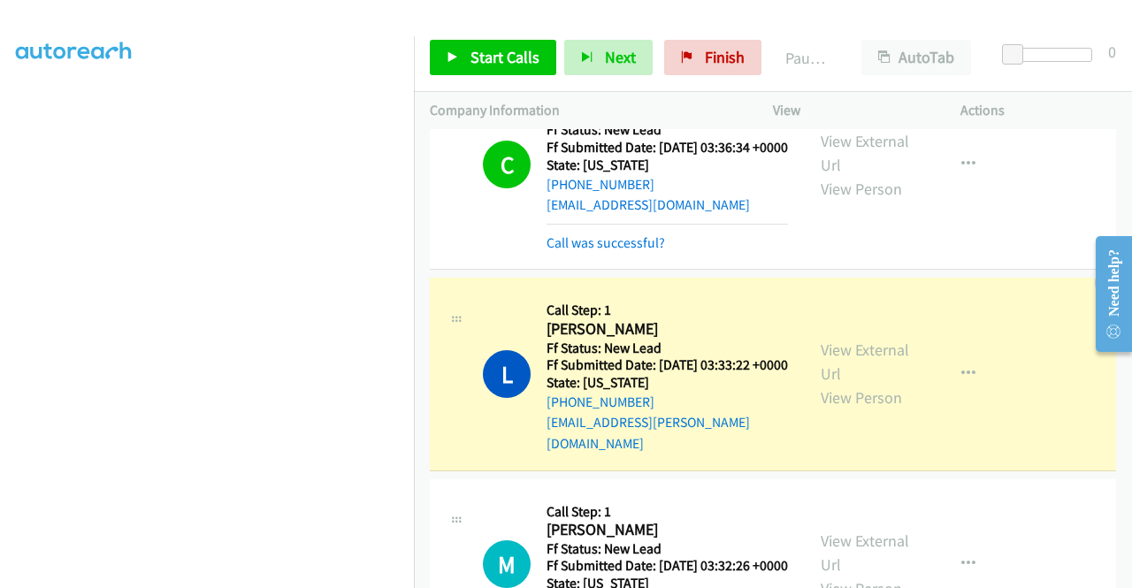
scroll to position [4060, 0]
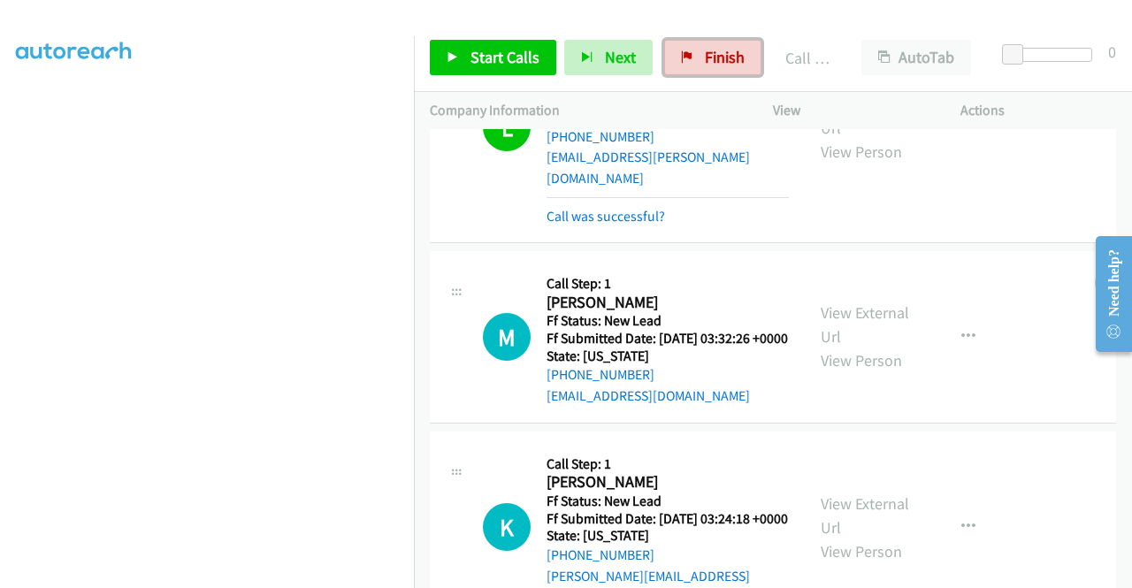
drag, startPoint x: 715, startPoint y: 56, endPoint x: 610, endPoint y: 89, distance: 109.7
click at [715, 56] on span "Finish" at bounding box center [725, 57] width 40 height 20
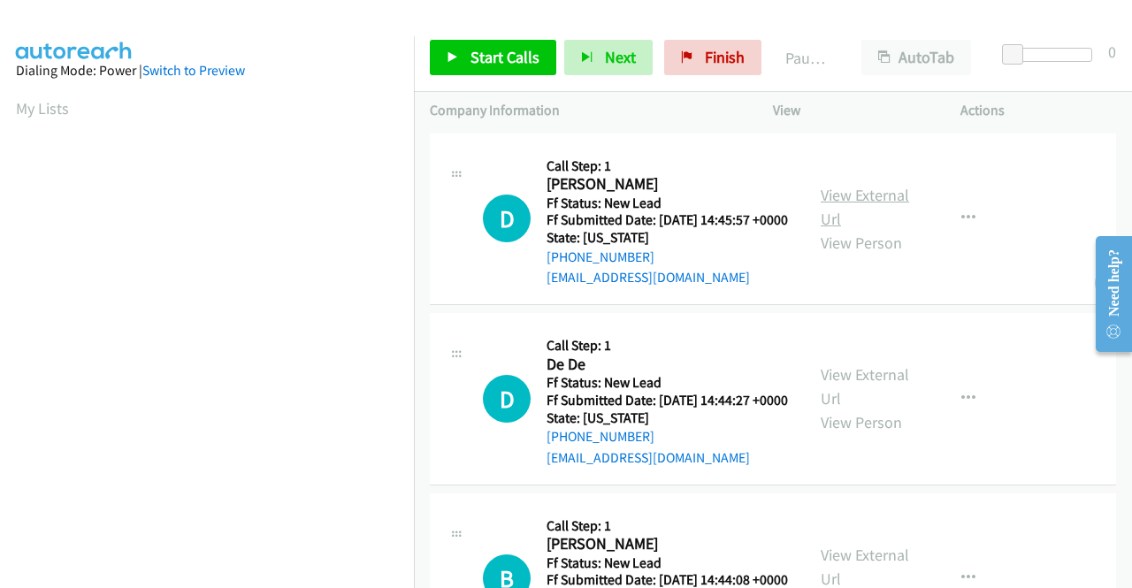
click at [871, 204] on link "View External Url" at bounding box center [865, 207] width 88 height 44
click at [878, 397] on link "View External Url" at bounding box center [865, 386] width 88 height 44
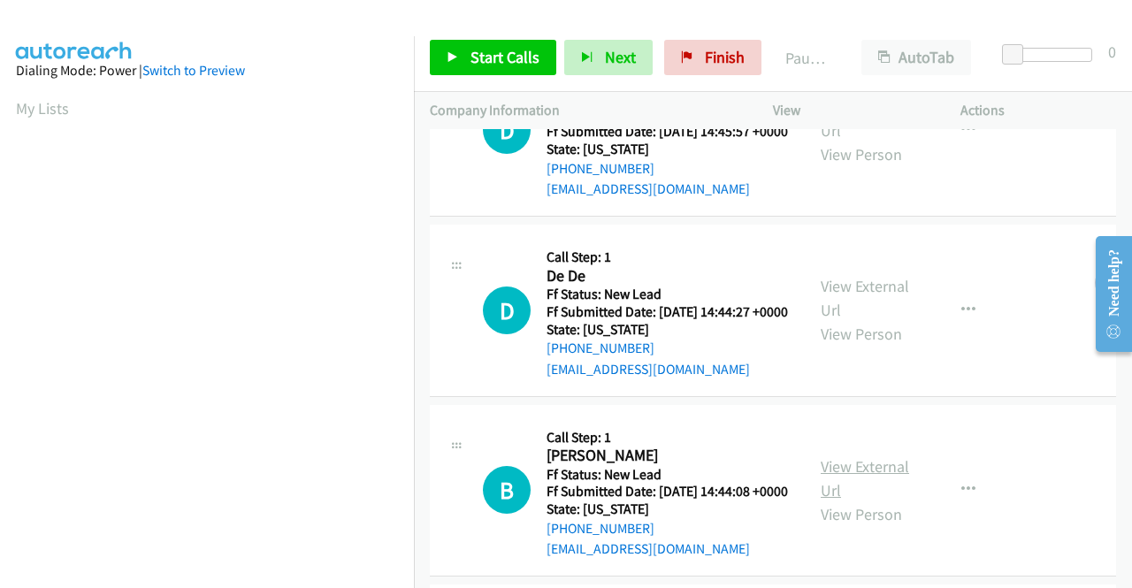
click at [857, 501] on link "View External Url" at bounding box center [865, 478] width 88 height 44
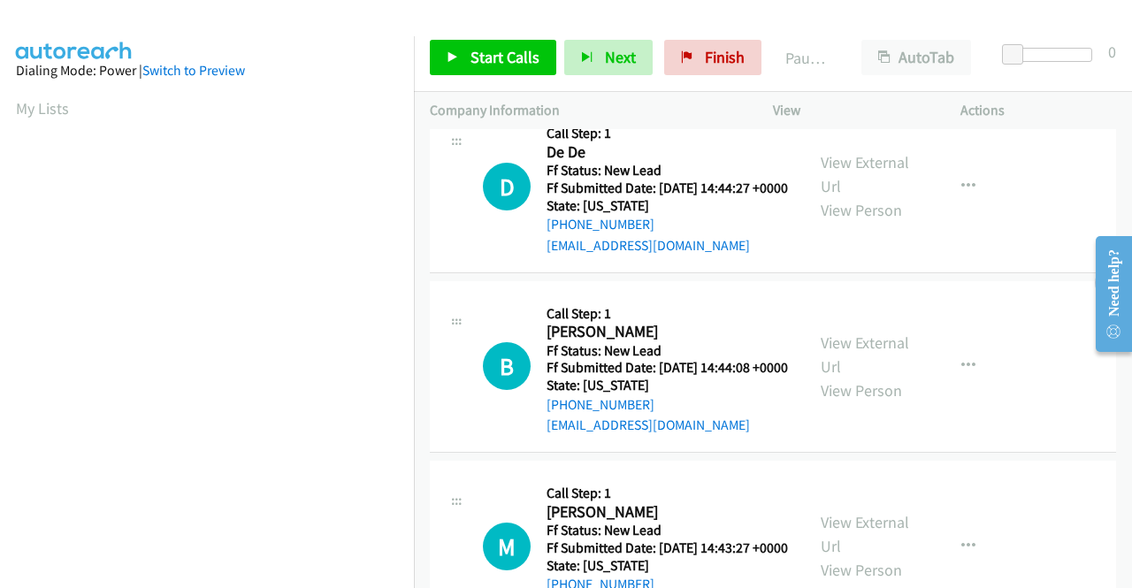
scroll to position [265, 0]
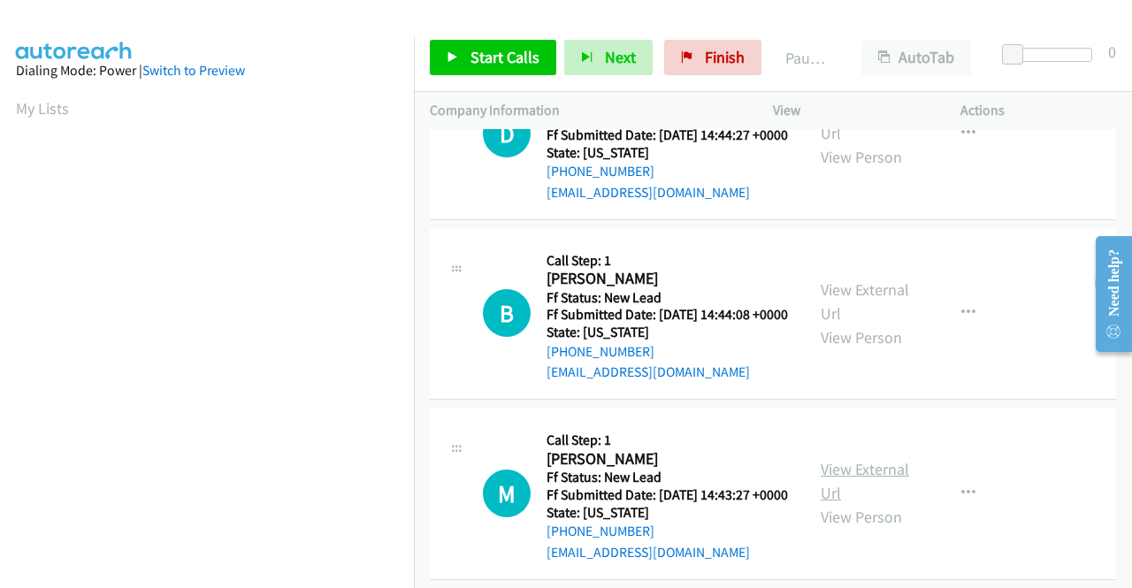
click at [856, 503] on link "View External Url" at bounding box center [865, 481] width 88 height 44
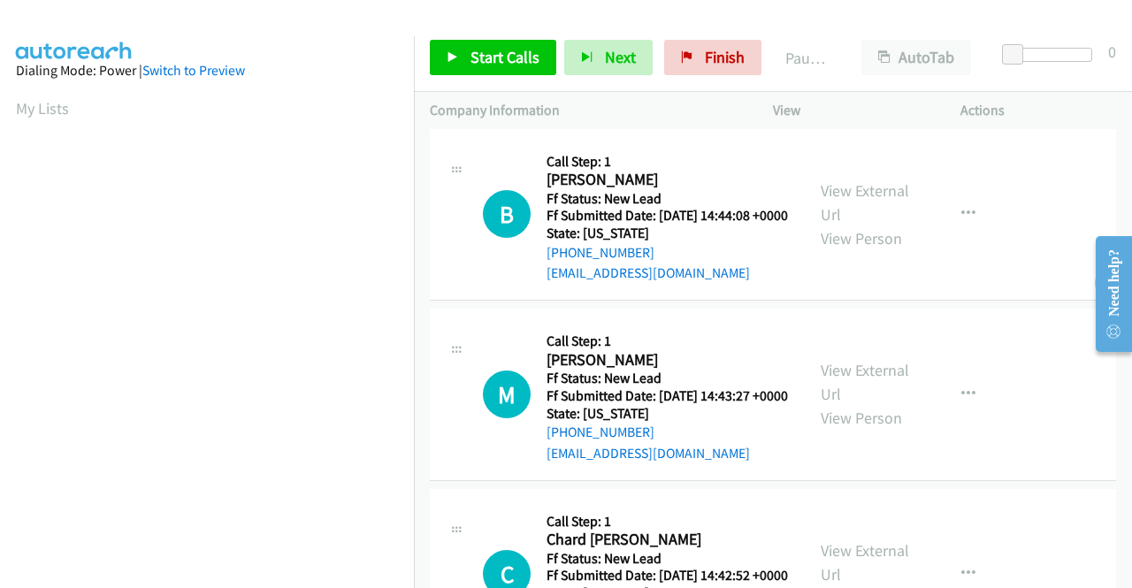
scroll to position [442, 0]
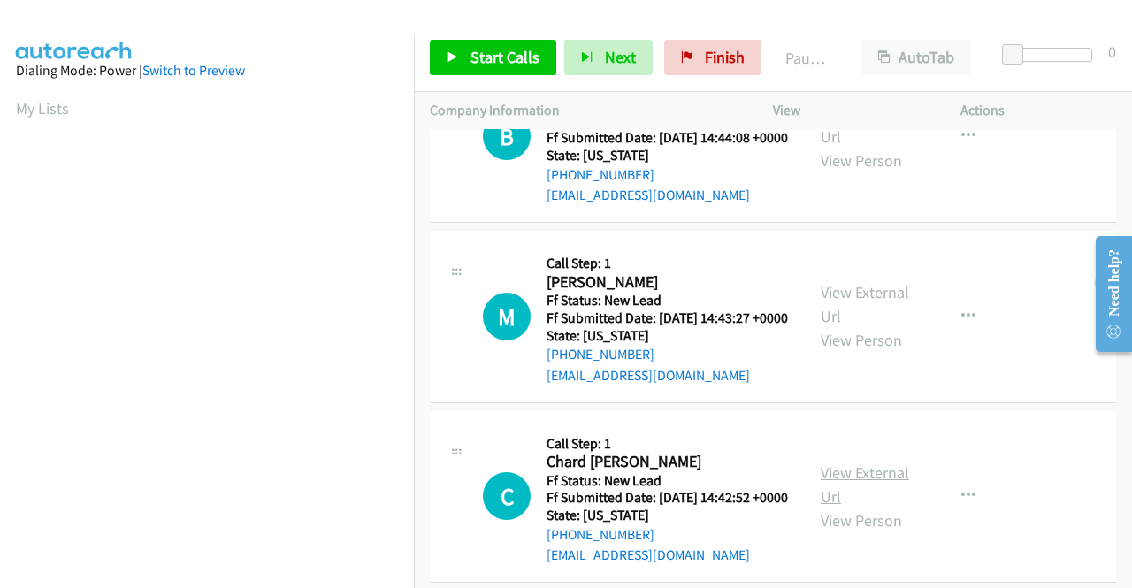
click at [884, 507] on link "View External Url" at bounding box center [865, 485] width 88 height 44
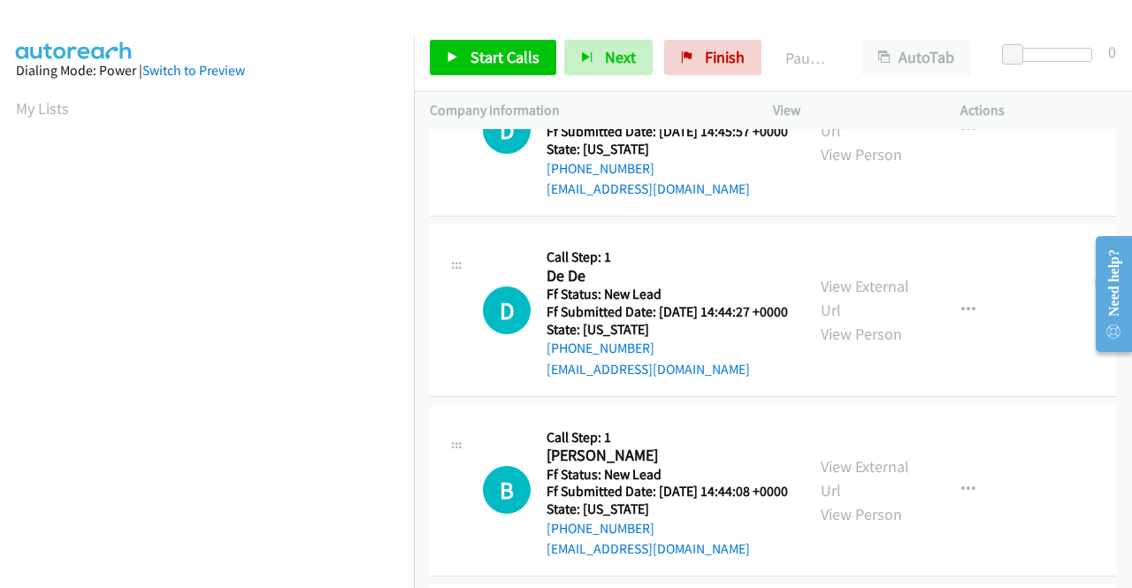
scroll to position [0, 0]
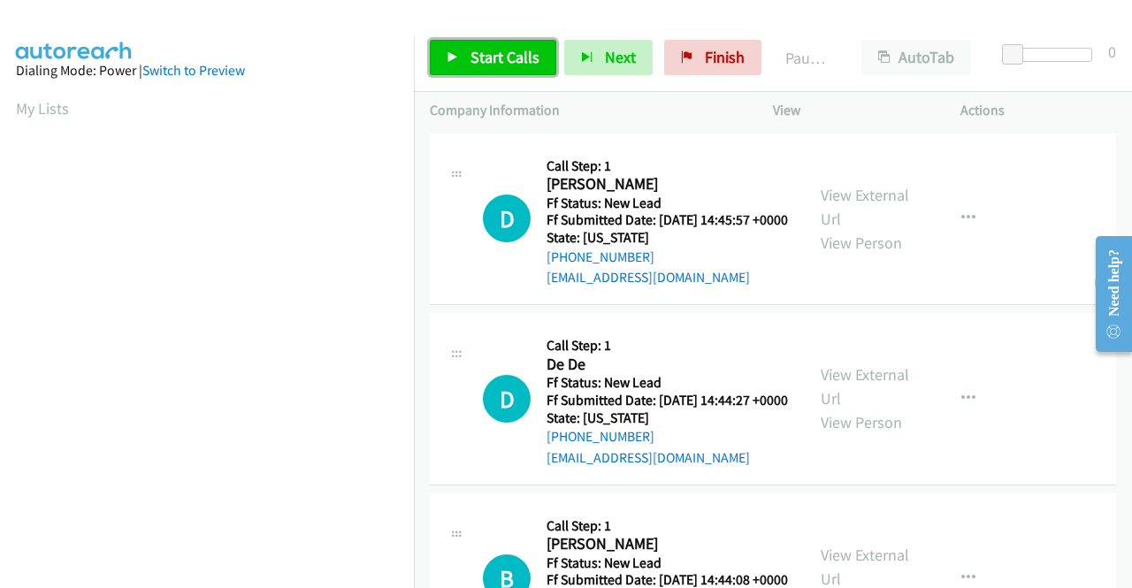
click at [497, 56] on span "Start Calls" at bounding box center [505, 57] width 69 height 20
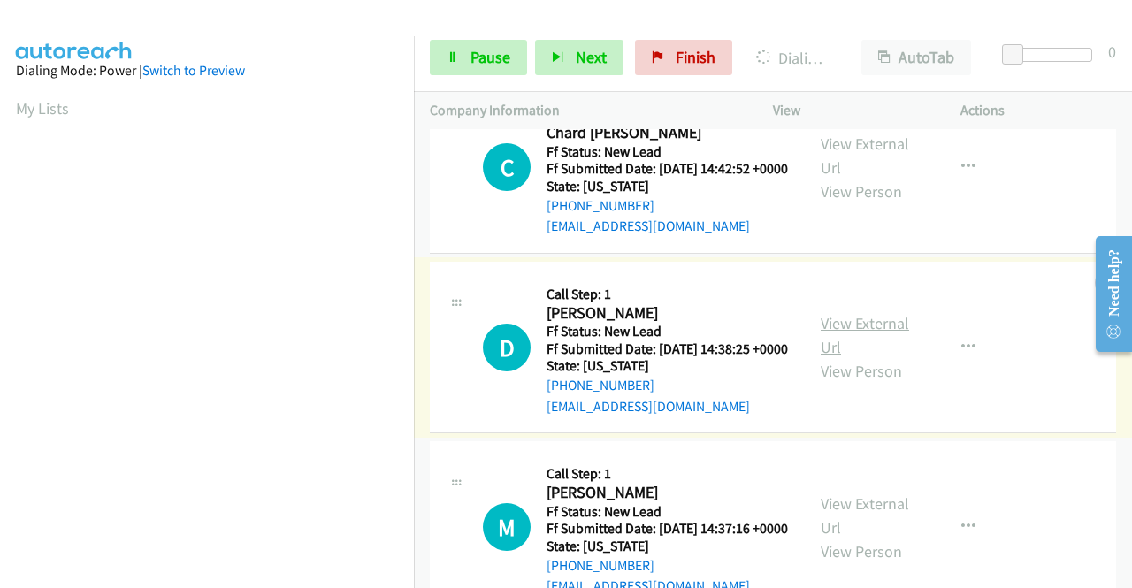
click at [851, 357] on link "View External Url" at bounding box center [865, 335] width 88 height 44
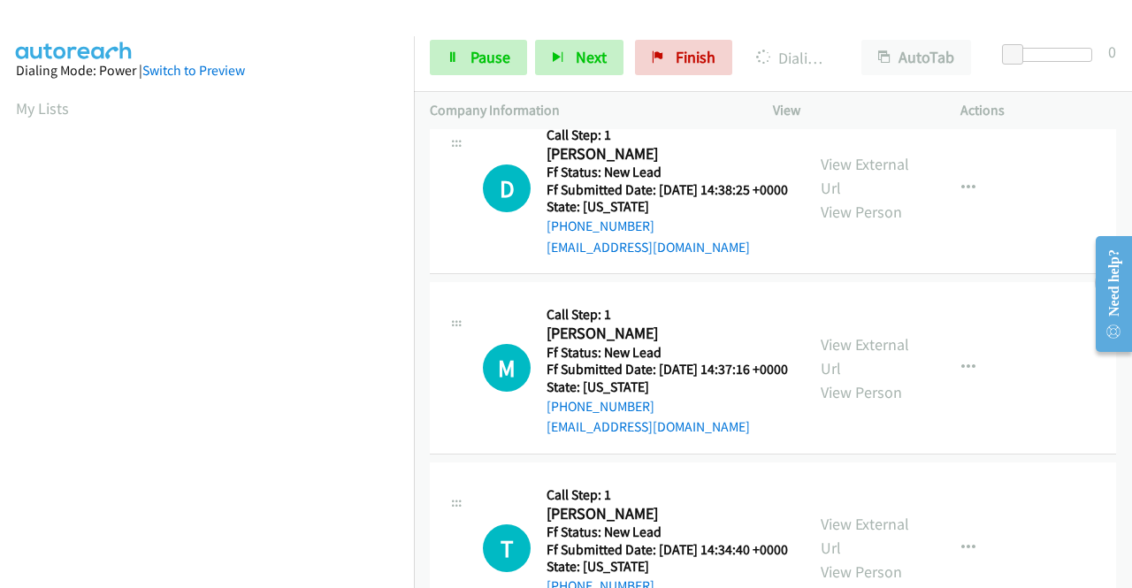
scroll to position [1062, 0]
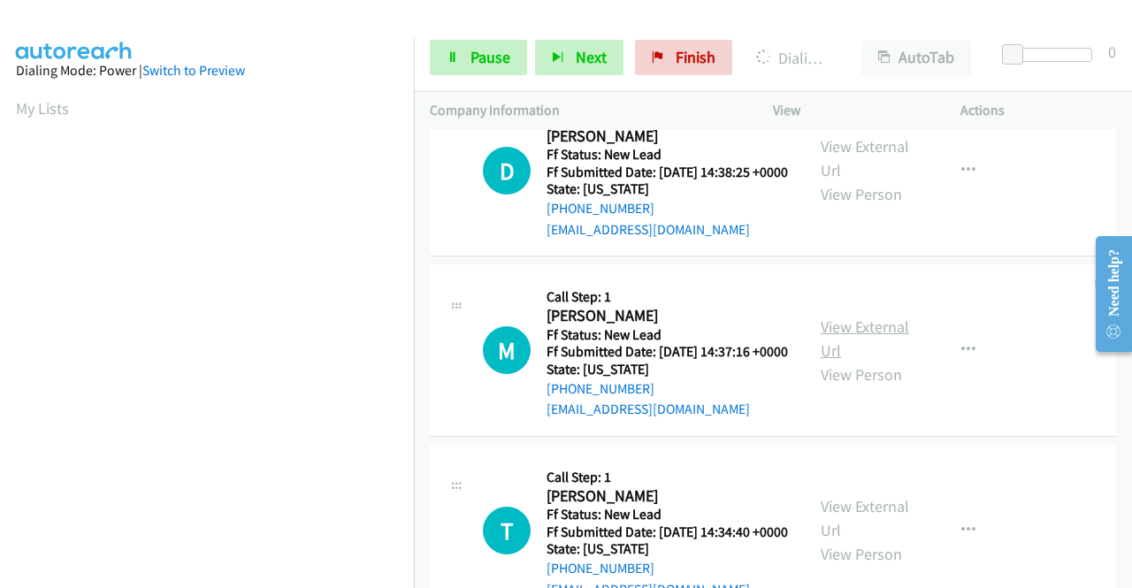
click at [843, 361] on link "View External Url" at bounding box center [865, 339] width 88 height 44
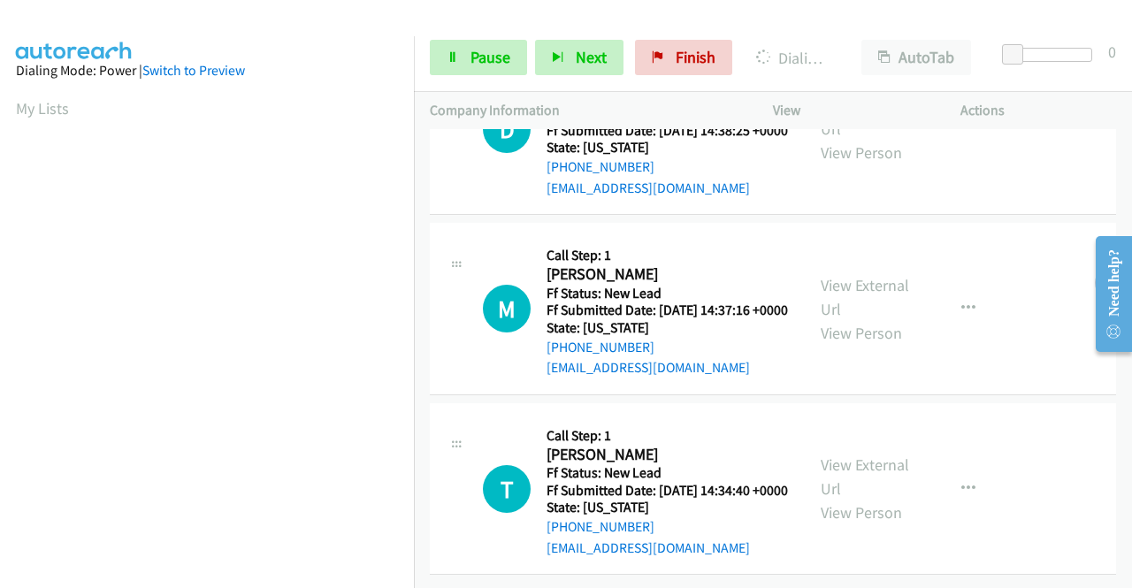
scroll to position [1253, 0]
click at [847, 455] on link "View External Url" at bounding box center [865, 477] width 88 height 44
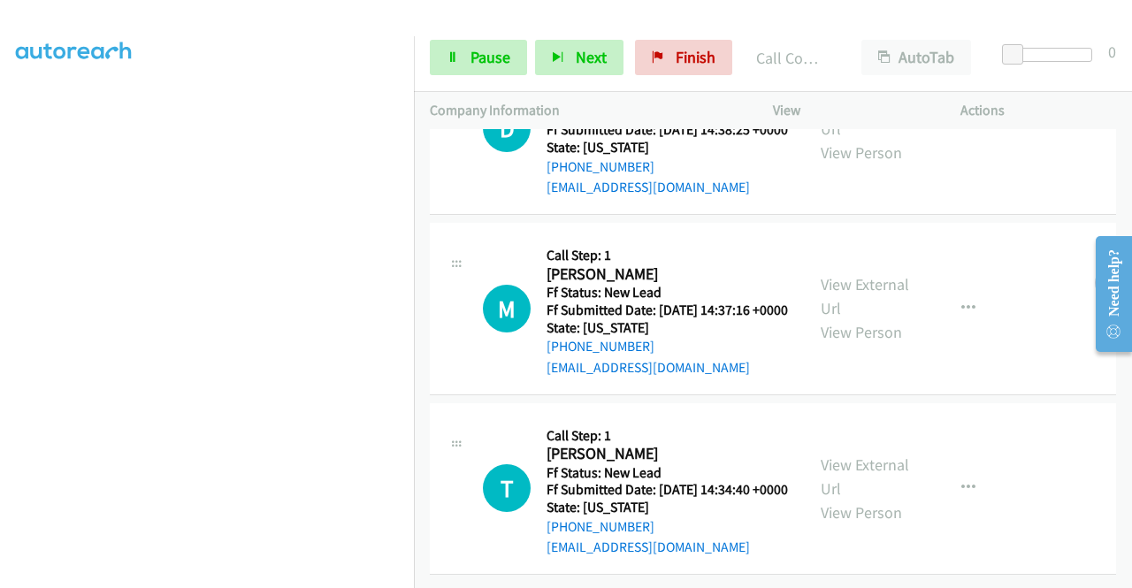
scroll to position [138, 0]
click at [487, 55] on span "Pause" at bounding box center [491, 57] width 40 height 20
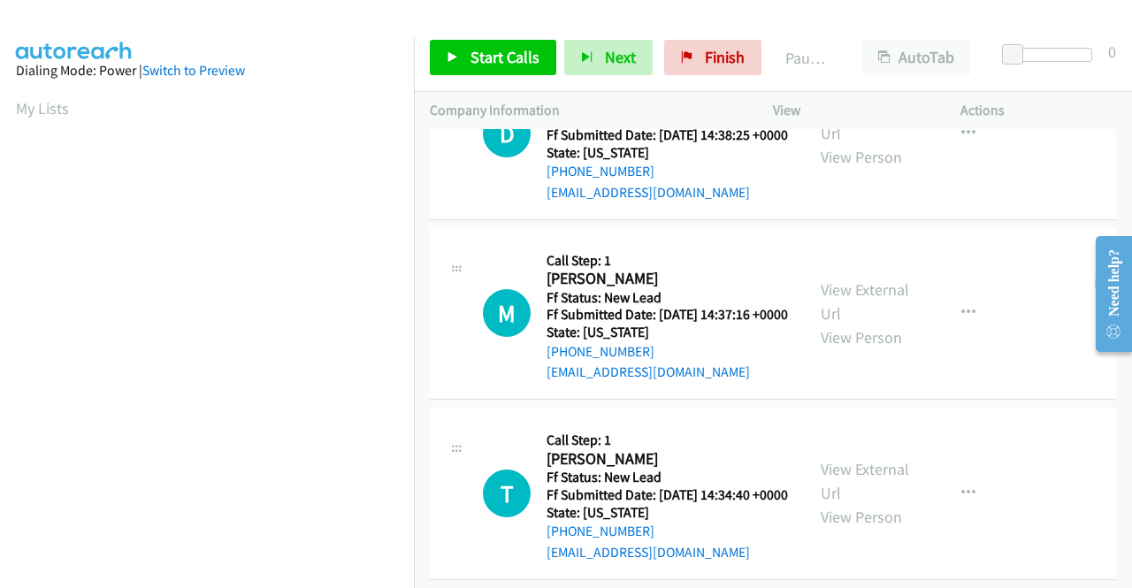
scroll to position [351, 0]
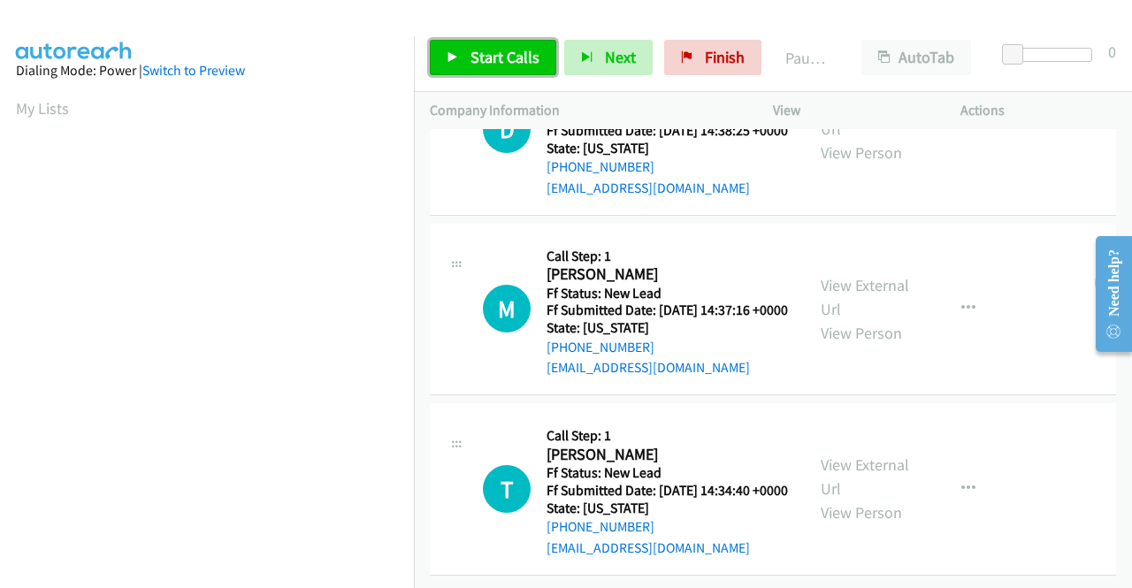
click at [491, 50] on span "Start Calls" at bounding box center [505, 57] width 69 height 20
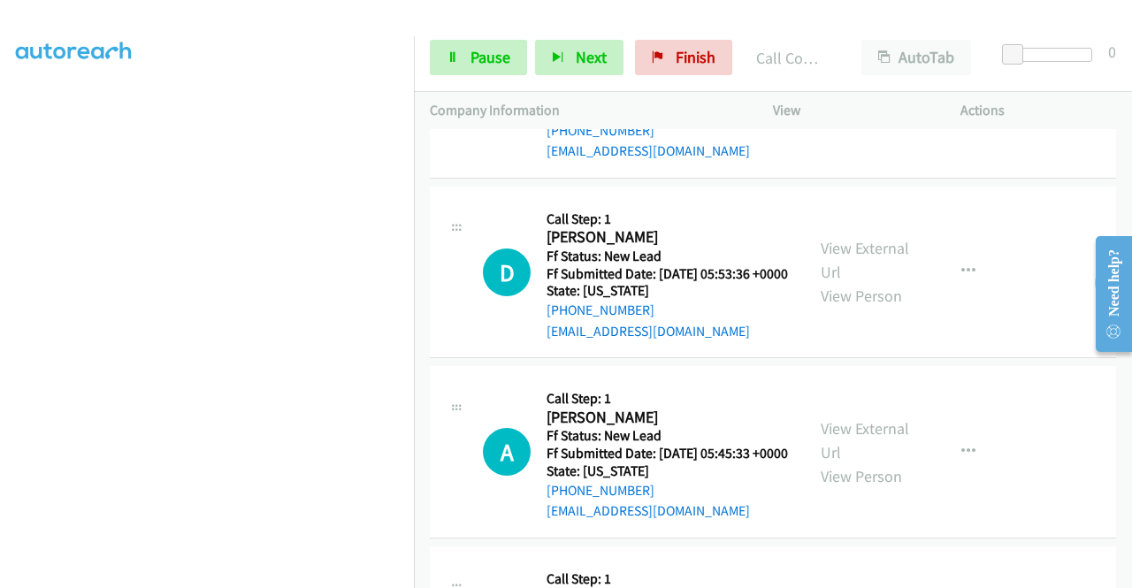
scroll to position [743, 0]
click at [867, 281] on link "View External Url" at bounding box center [865, 259] width 88 height 44
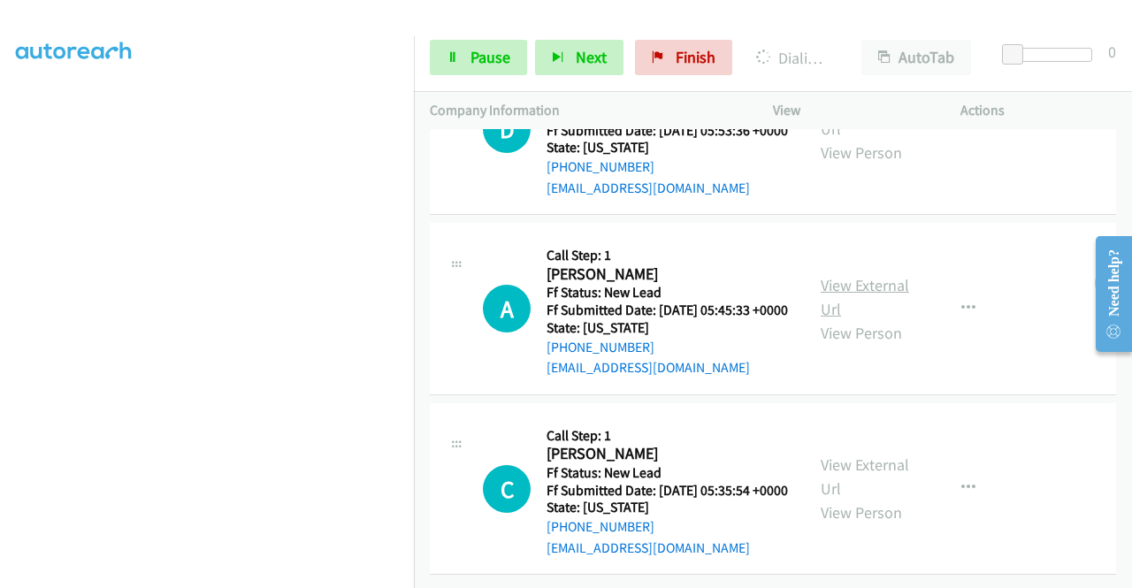
click at [855, 319] on link "View External Url" at bounding box center [865, 297] width 88 height 44
click at [864, 455] on link "View External Url" at bounding box center [865, 477] width 88 height 44
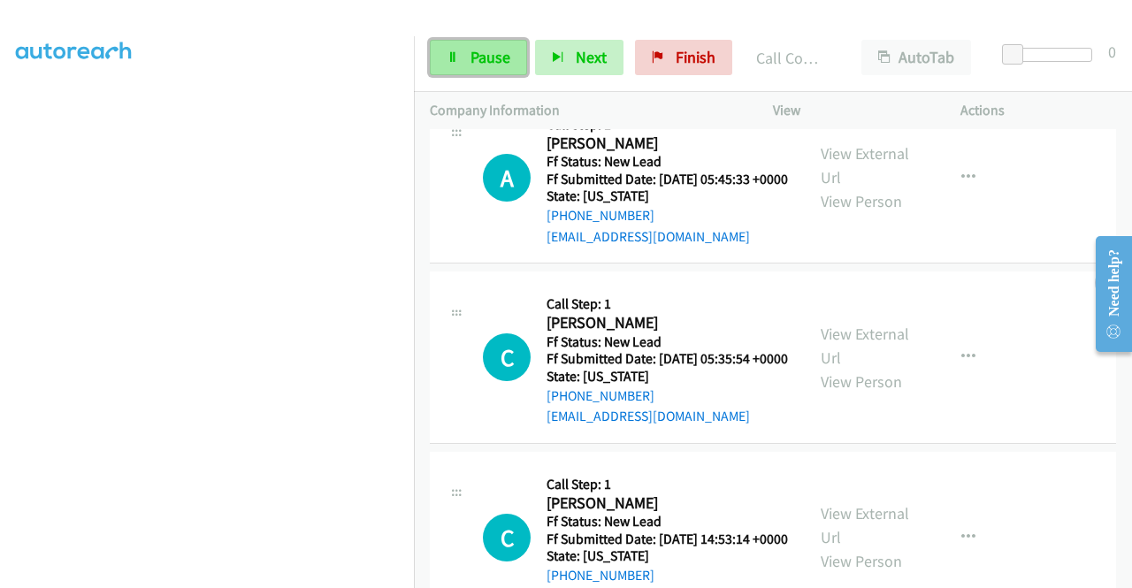
click at [483, 54] on span "Pause" at bounding box center [491, 57] width 40 height 20
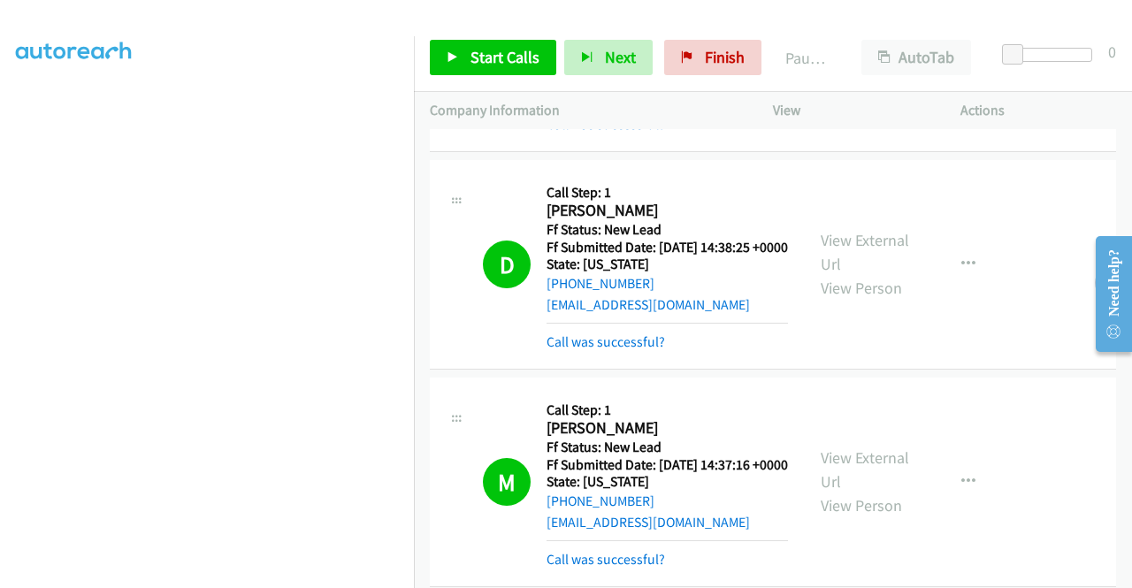
scroll to position [456, 0]
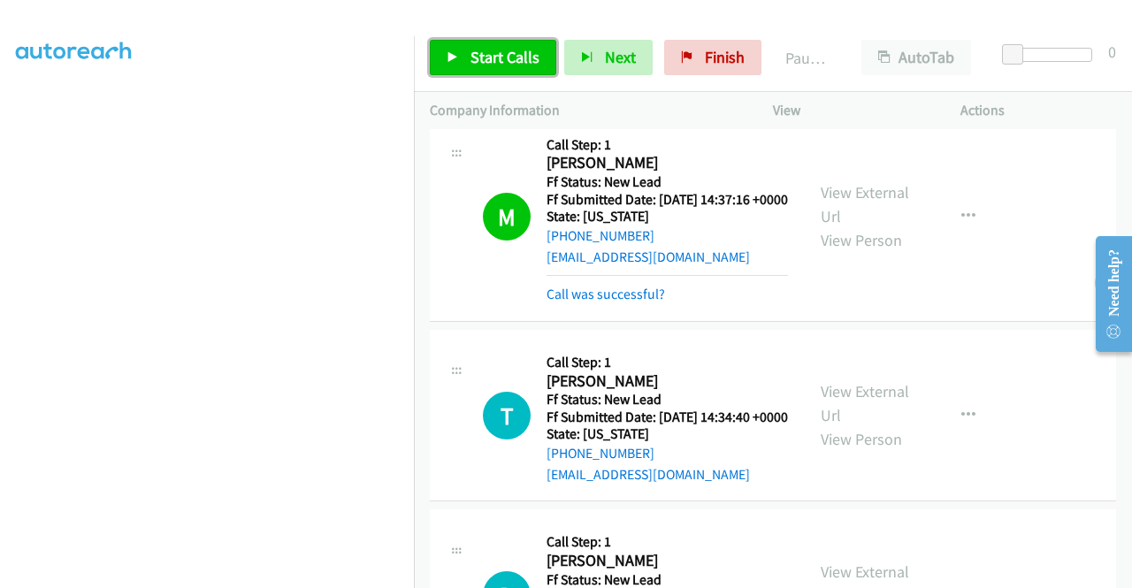
click at [498, 56] on span "Start Calls" at bounding box center [505, 57] width 69 height 20
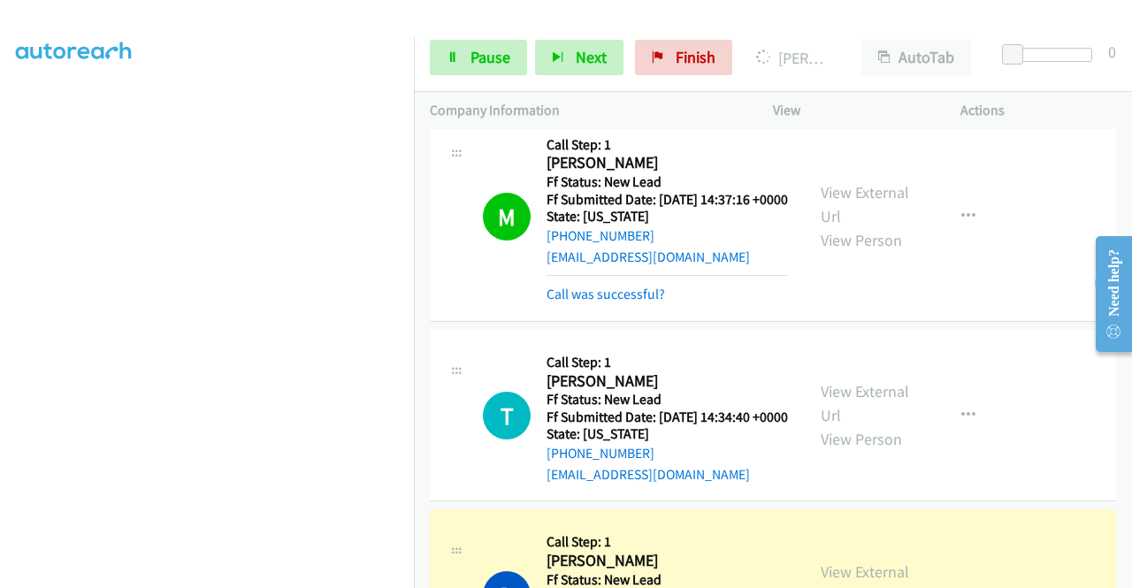
scroll to position [722, 0]
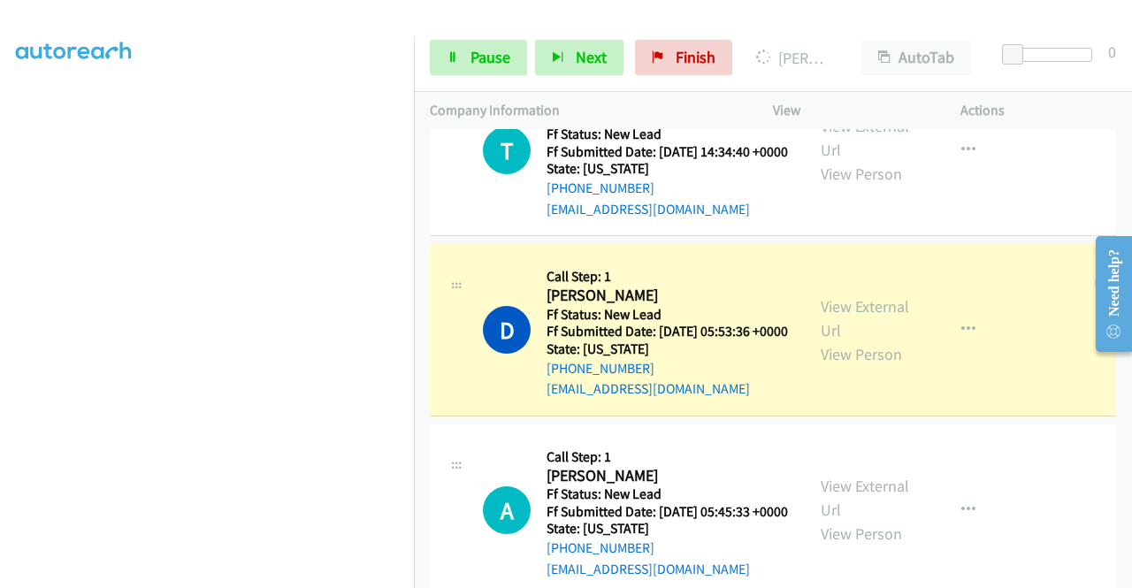
click at [254, 579] on aside "Dialing Mode: Power | Switch to Preview My Lists" at bounding box center [207, 134] width 414 height 979
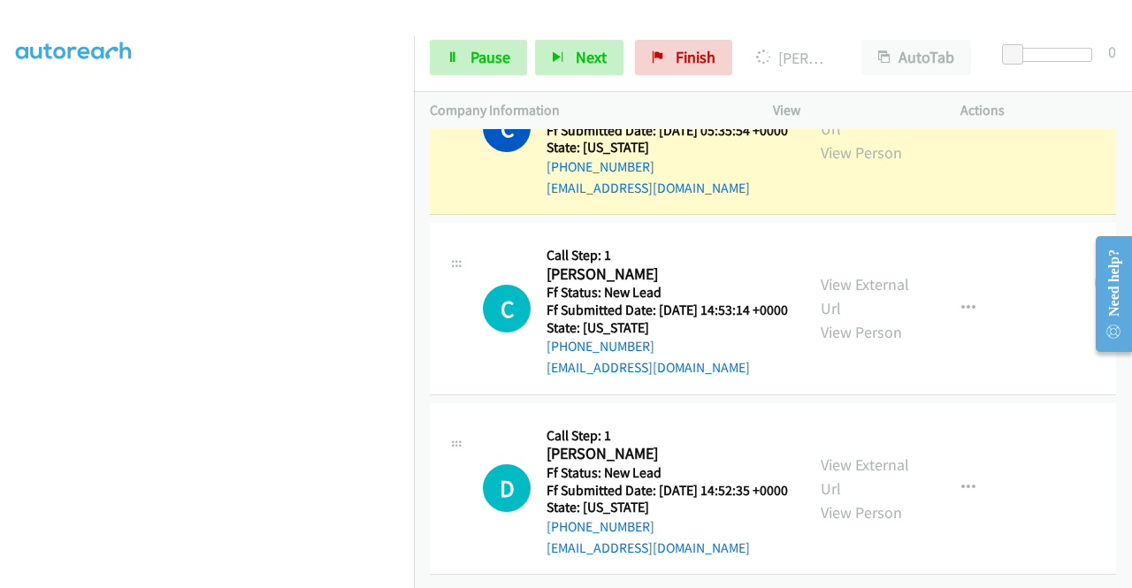
scroll to position [1429, 0]
click at [495, 45] on link "Pause" at bounding box center [478, 57] width 97 height 35
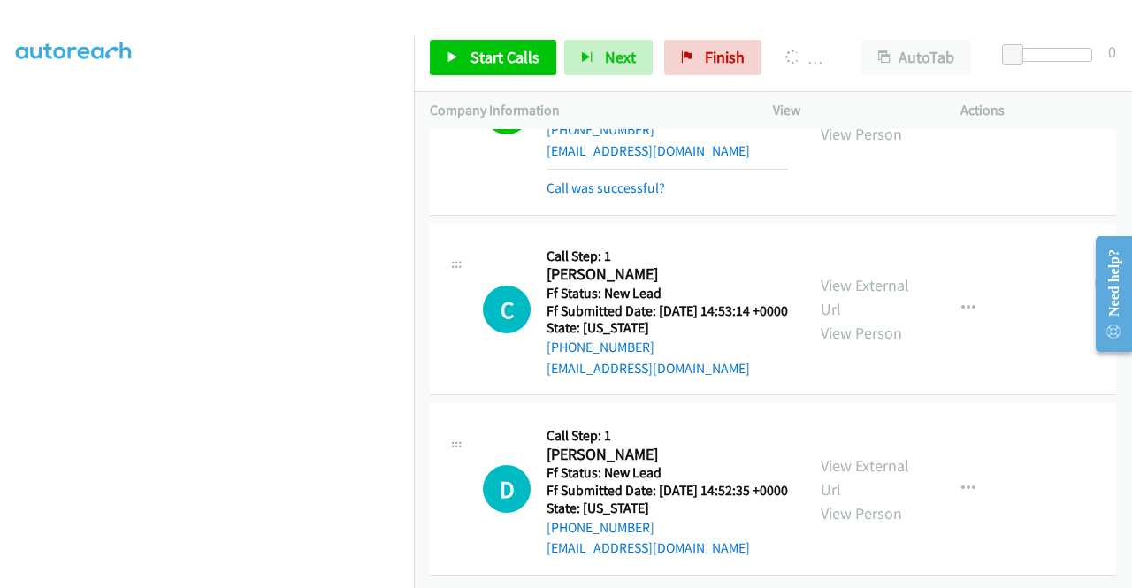
scroll to position [354, 0]
click at [864, 275] on link "View External Url" at bounding box center [865, 297] width 88 height 44
click at [867, 456] on link "View External Url" at bounding box center [865, 478] width 88 height 44
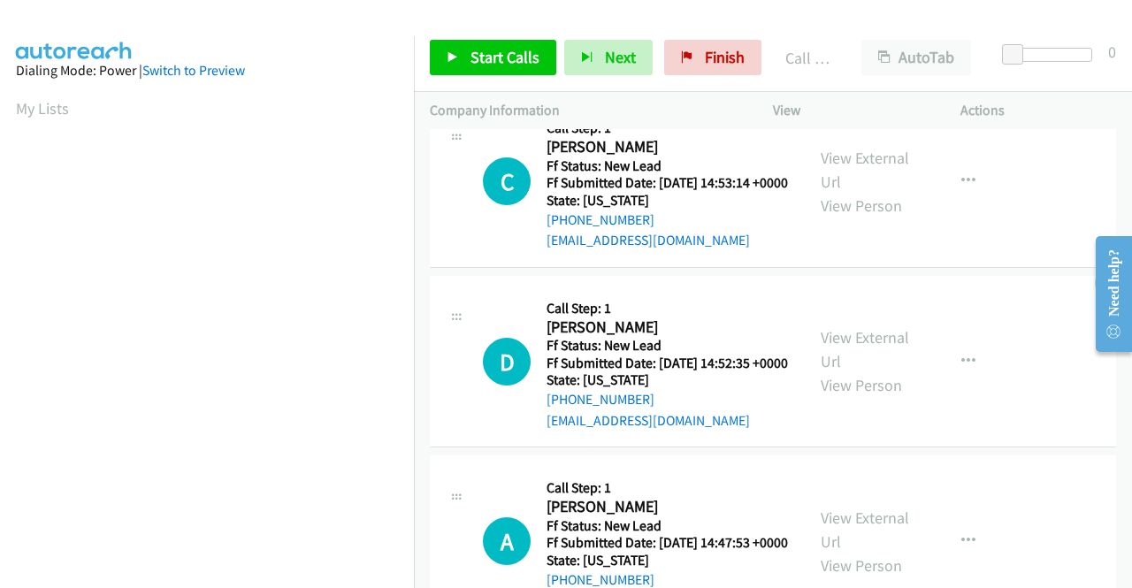
scroll to position [1599, 0]
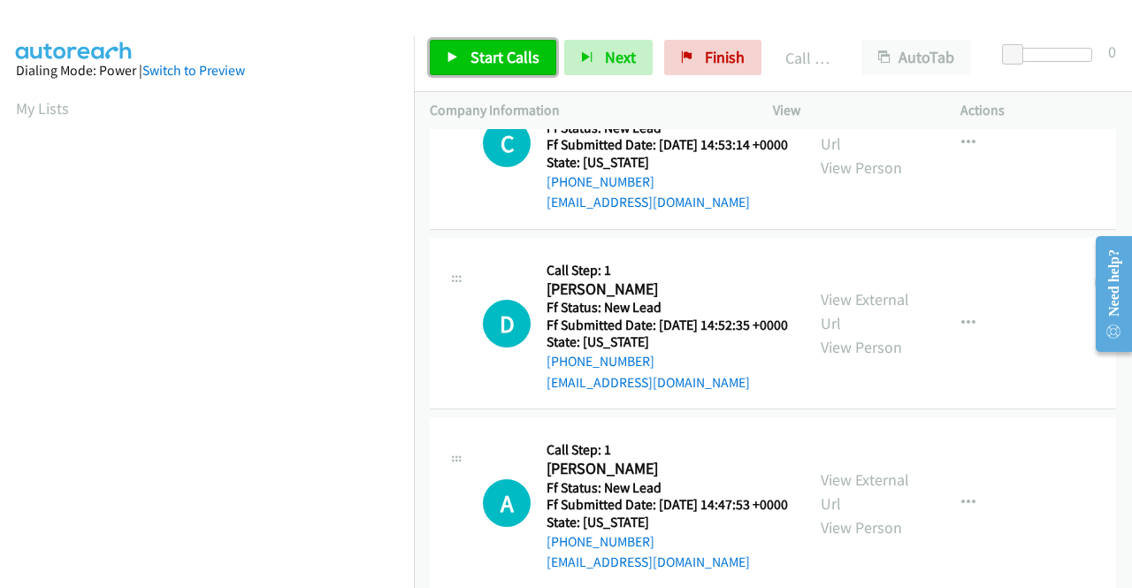
click at [492, 61] on span "Start Calls" at bounding box center [505, 57] width 69 height 20
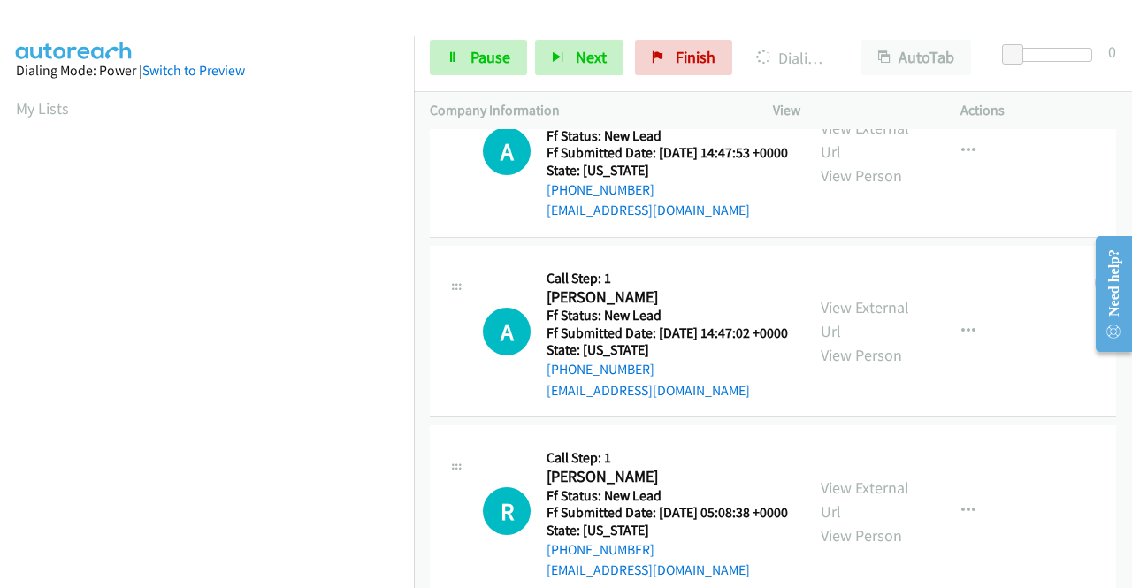
scroll to position [1953, 0]
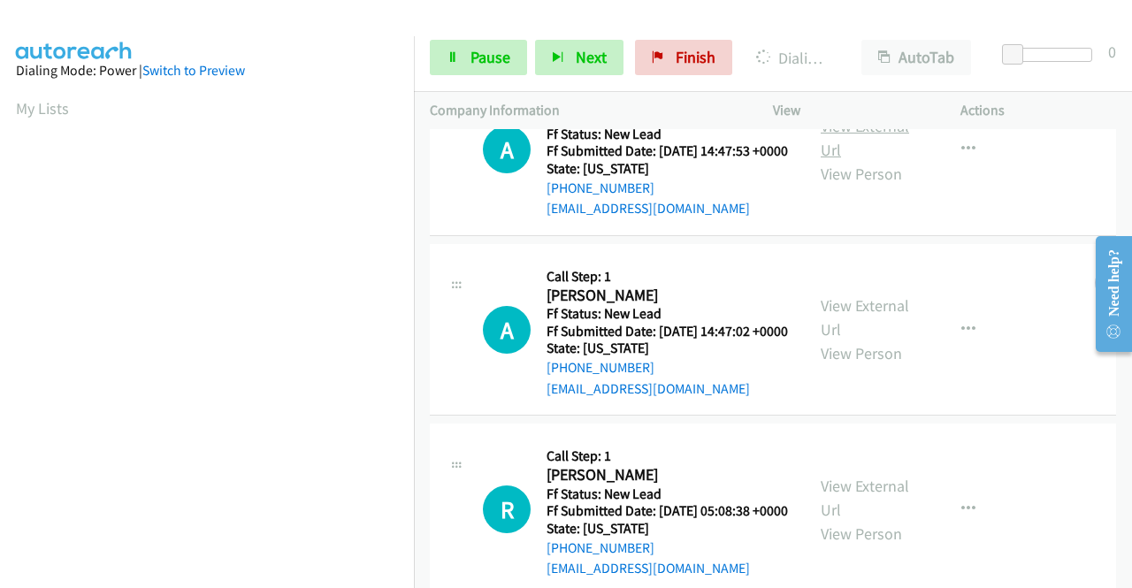
click at [860, 160] on link "View External Url" at bounding box center [865, 138] width 88 height 44
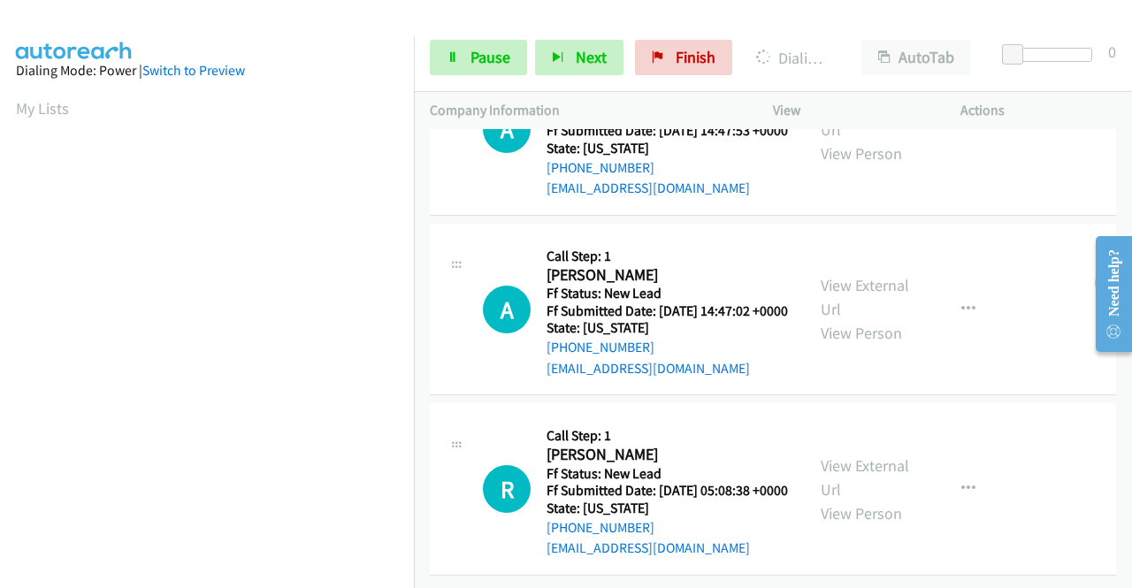
scroll to position [2190, 0]
click at [855, 275] on link "View External Url" at bounding box center [865, 297] width 88 height 44
click at [855, 456] on link "View External Url" at bounding box center [865, 478] width 88 height 44
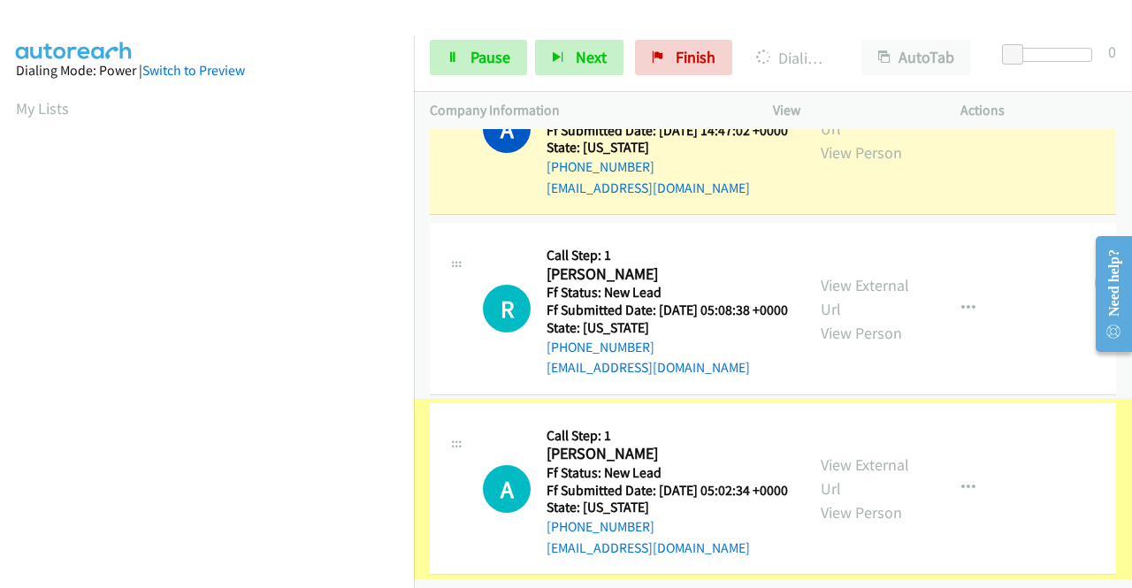
scroll to position [2500, 0]
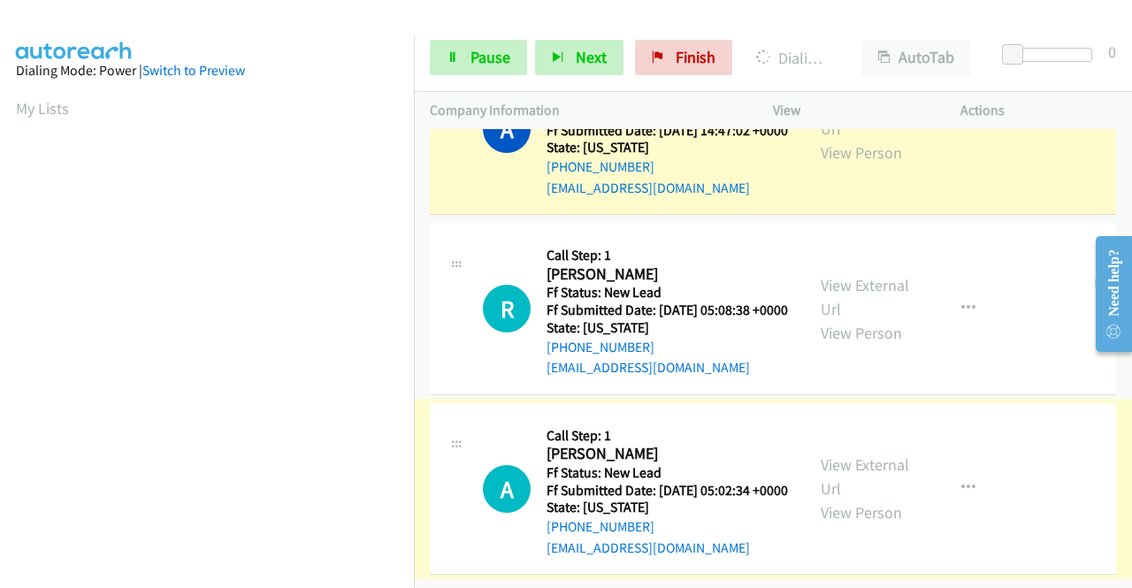
click at [856, 455] on link "View External Url" at bounding box center [865, 477] width 88 height 44
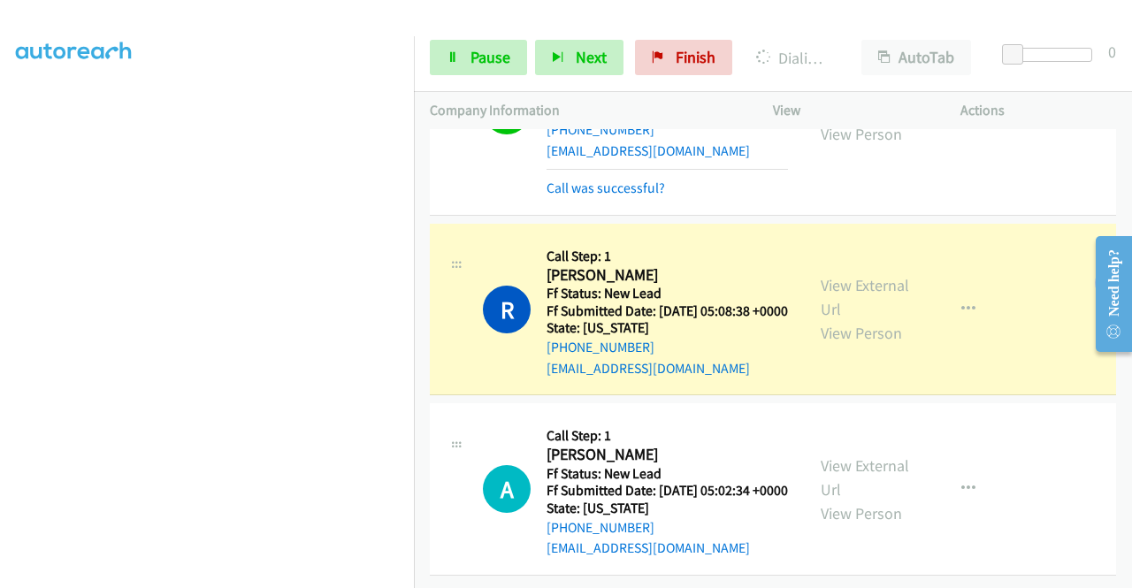
scroll to position [2537, 0]
click at [499, 60] on span "Pause" at bounding box center [491, 57] width 40 height 20
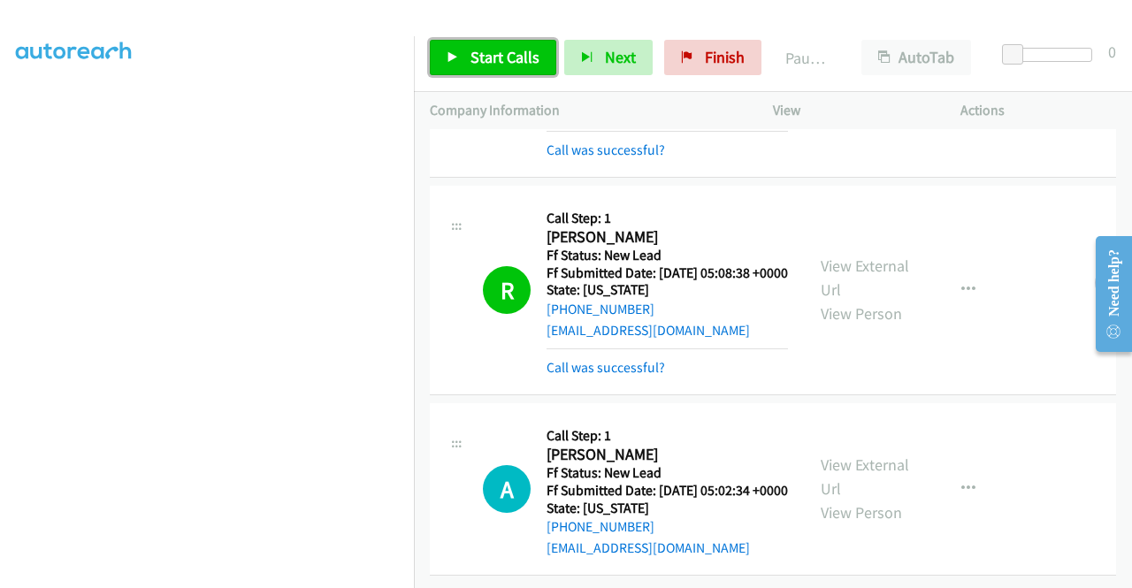
click at [466, 57] on link "Start Calls" at bounding box center [493, 57] width 126 height 35
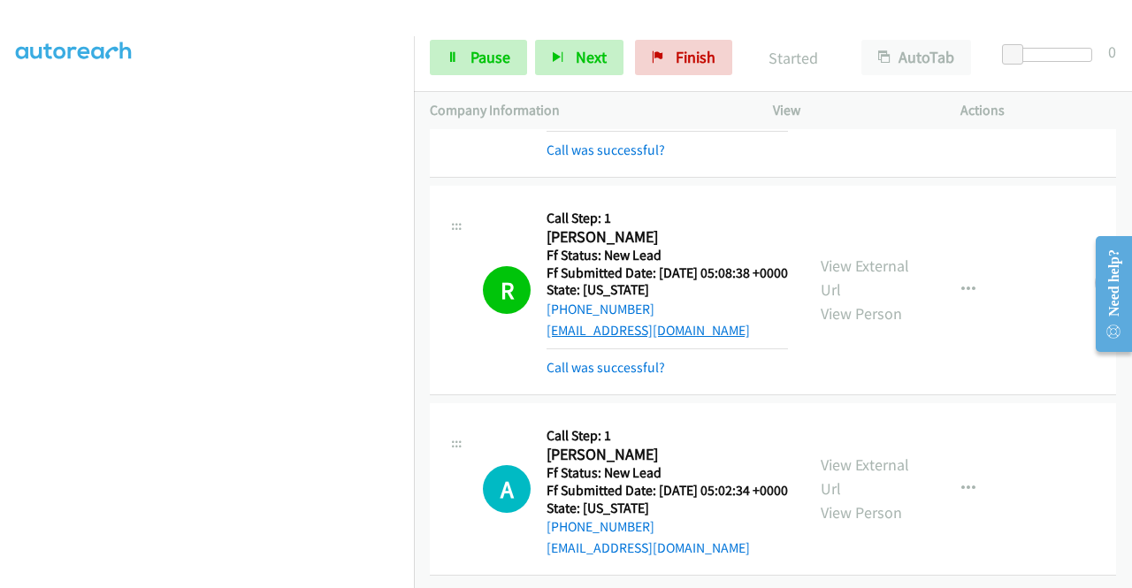
scroll to position [2574, 0]
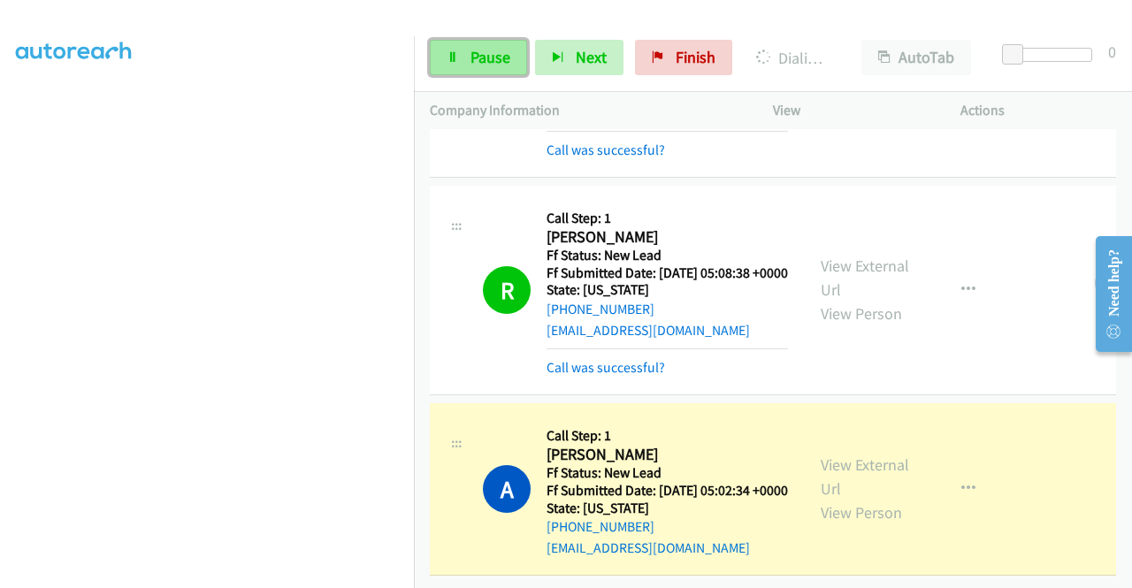
click at [471, 49] on span "Pause" at bounding box center [491, 57] width 40 height 20
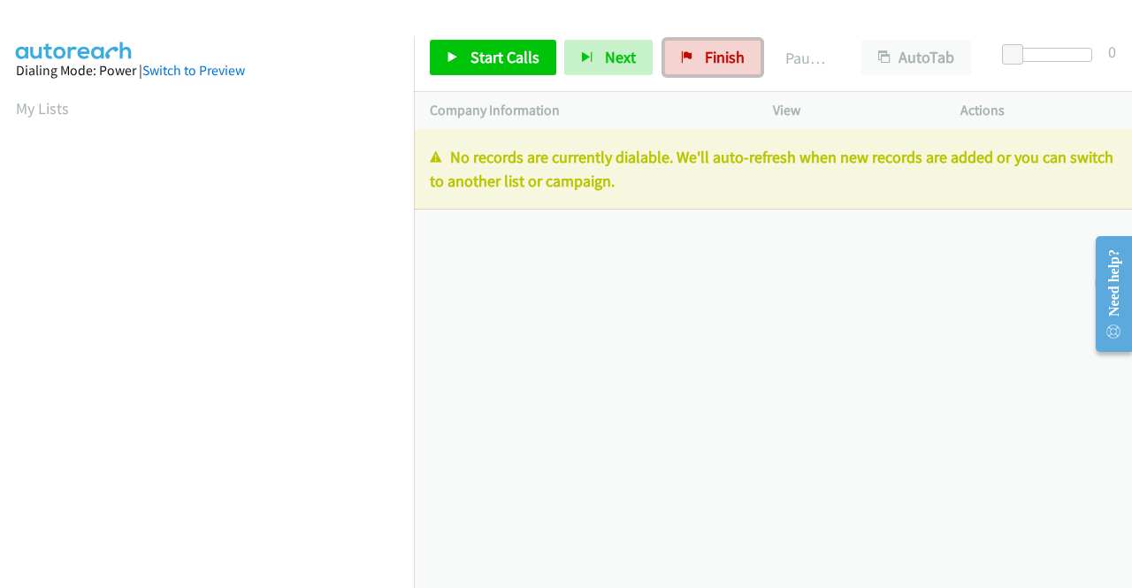
click at [715, 63] on span "Finish" at bounding box center [725, 57] width 40 height 20
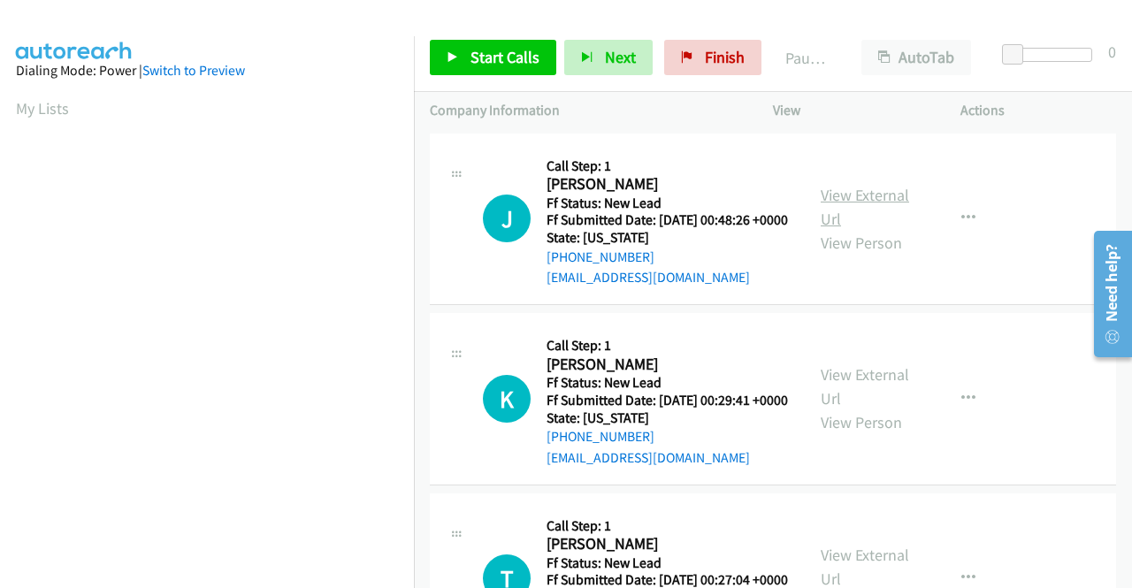
click at [865, 206] on link "View External Url" at bounding box center [865, 207] width 88 height 44
click at [870, 399] on link "View External Url" at bounding box center [865, 386] width 88 height 44
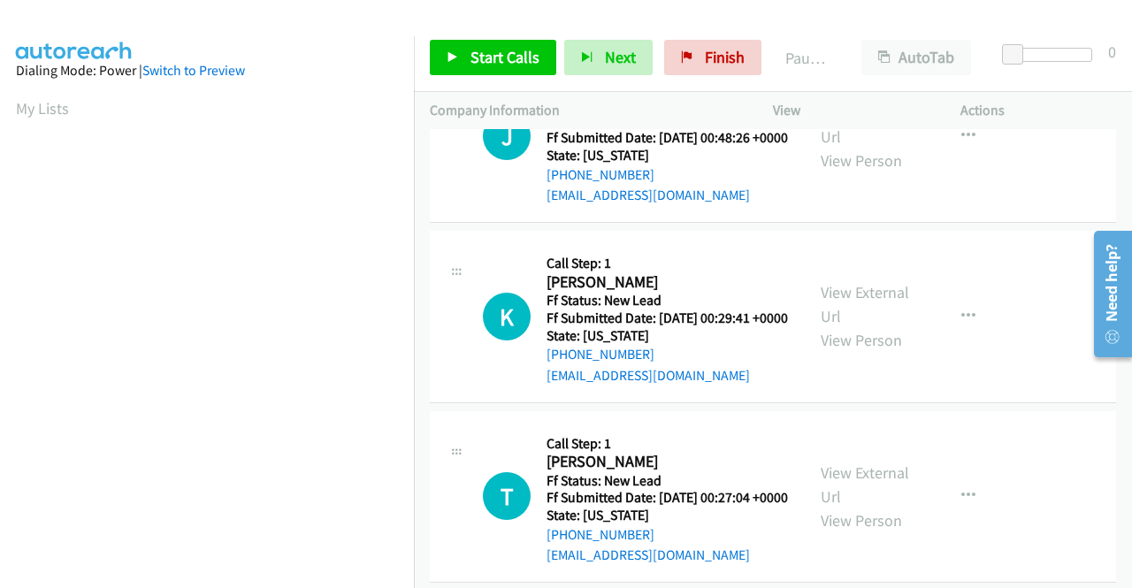
scroll to position [177, 0]
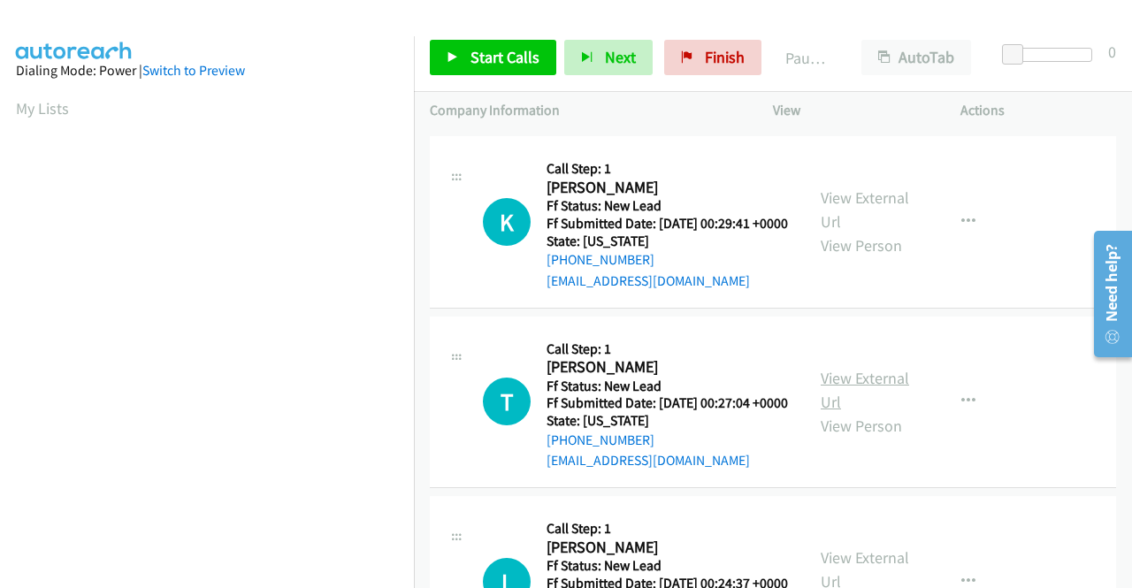
click at [863, 412] on link "View External Url" at bounding box center [865, 390] width 88 height 44
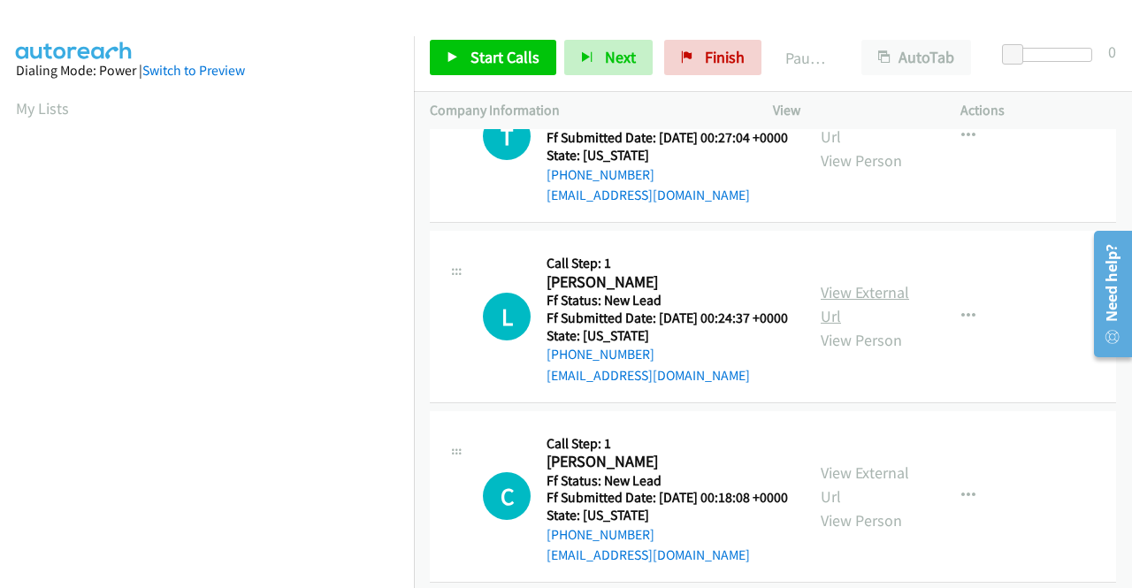
click at [871, 326] on link "View External Url" at bounding box center [865, 304] width 88 height 44
click at [478, 52] on span "Start Calls" at bounding box center [505, 57] width 69 height 20
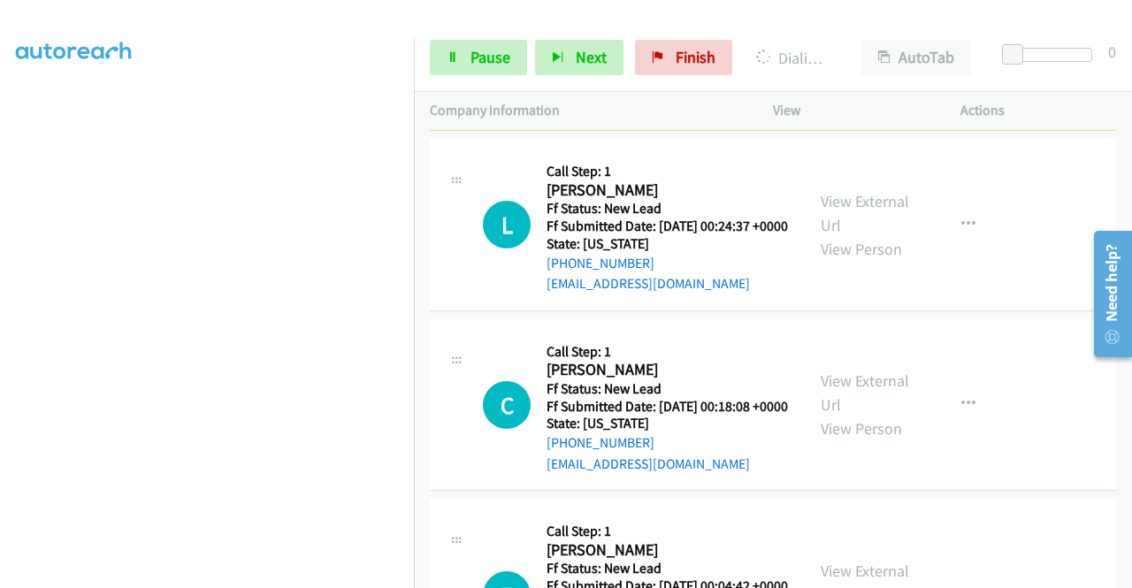
scroll to position [708, 0]
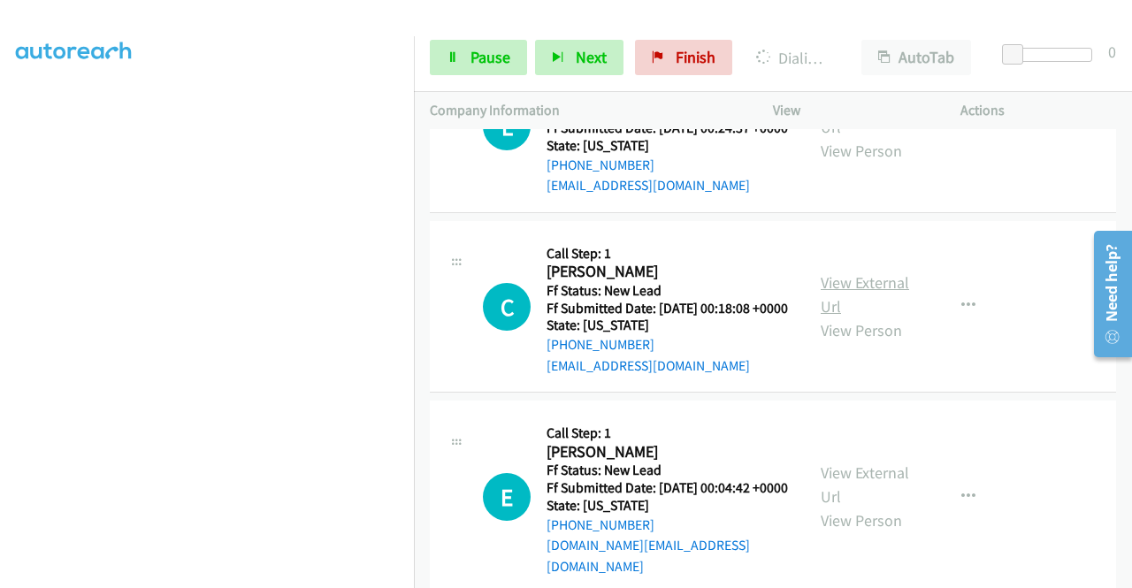
click at [855, 317] on link "View External Url" at bounding box center [865, 294] width 88 height 44
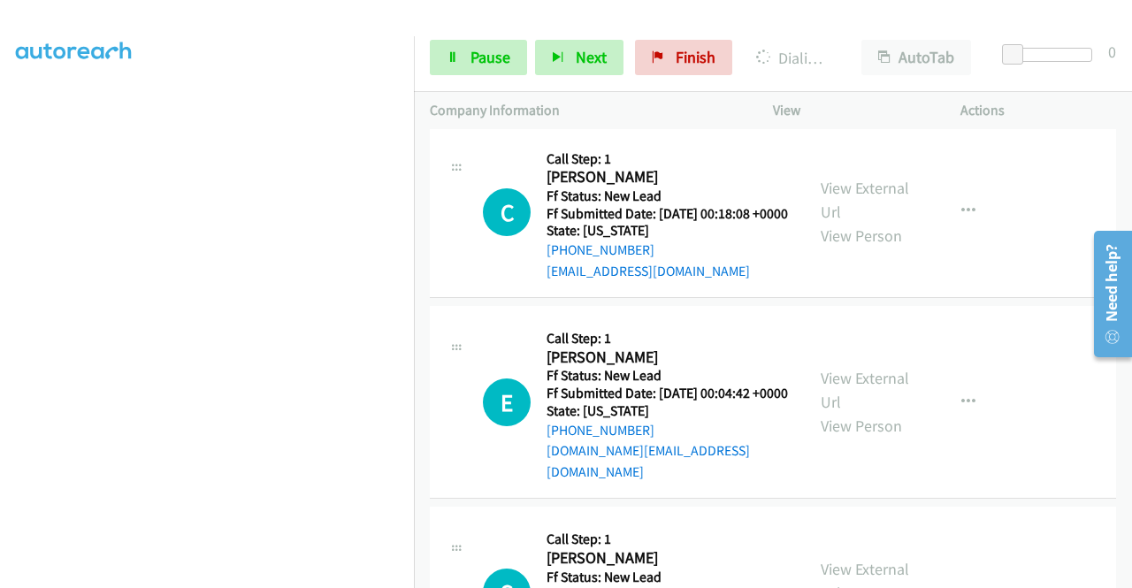
scroll to position [885, 0]
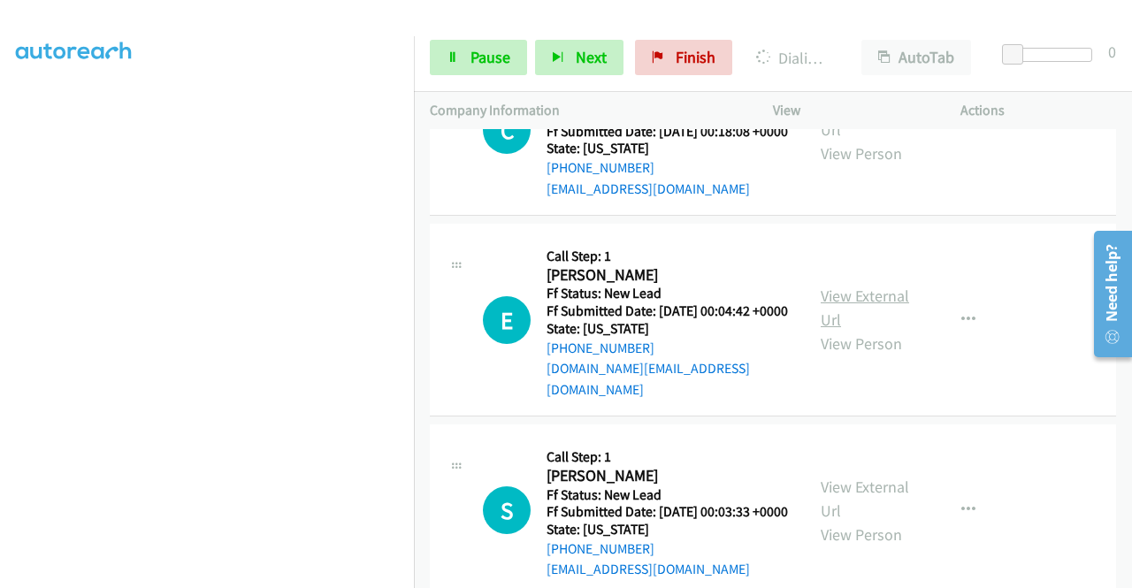
click at [821, 330] on link "View External Url" at bounding box center [865, 308] width 88 height 44
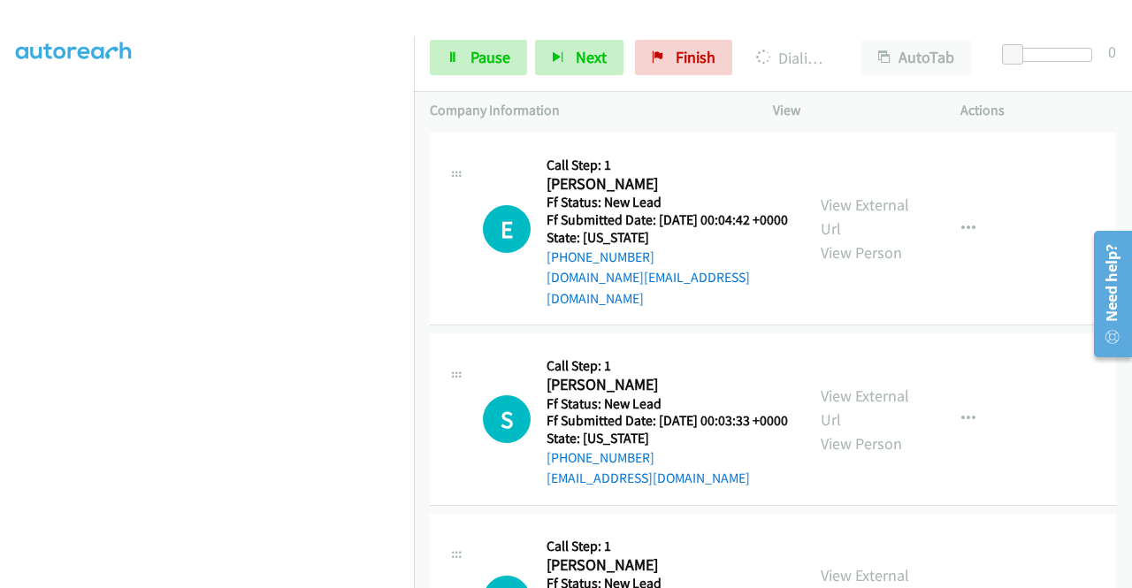
scroll to position [1062, 0]
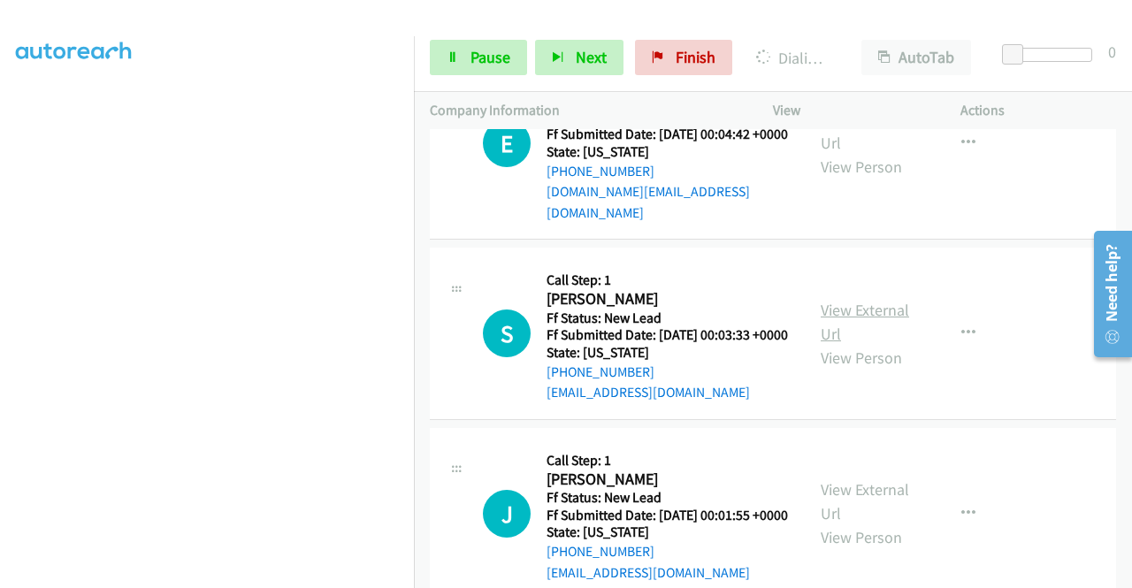
click at [890, 344] on link "View External Url" at bounding box center [865, 322] width 88 height 44
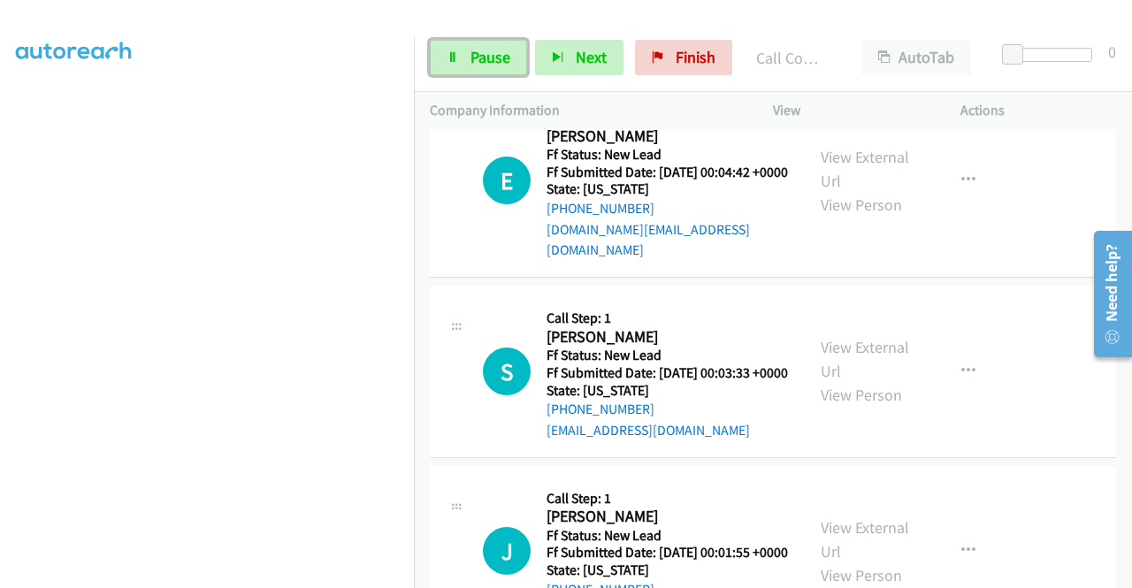
click at [467, 49] on link "Pause" at bounding box center [478, 57] width 97 height 35
click at [484, 59] on span "Pause" at bounding box center [491, 57] width 40 height 20
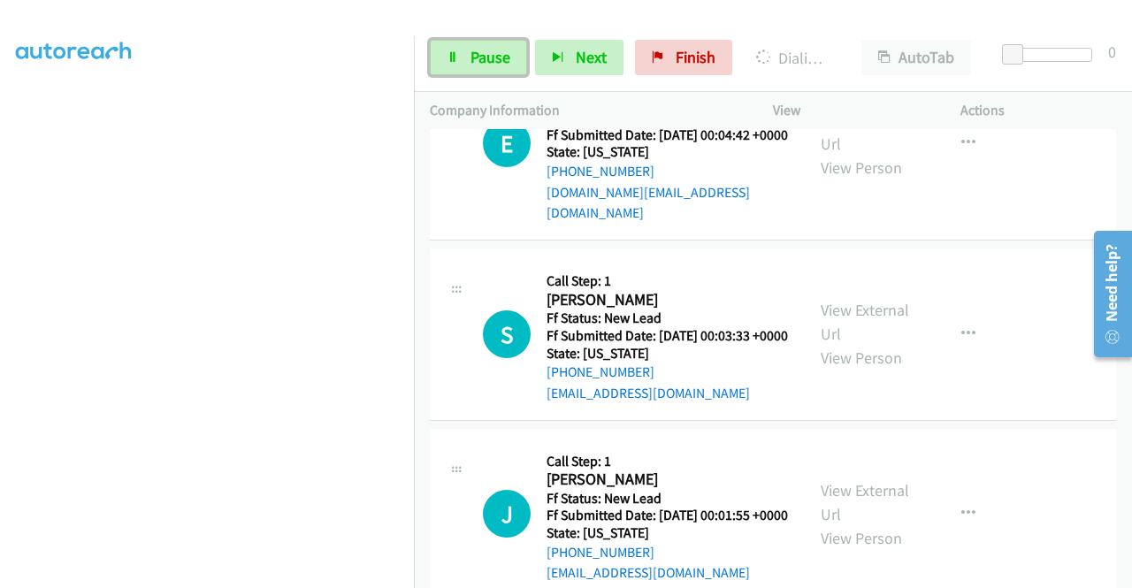
scroll to position [0, 0]
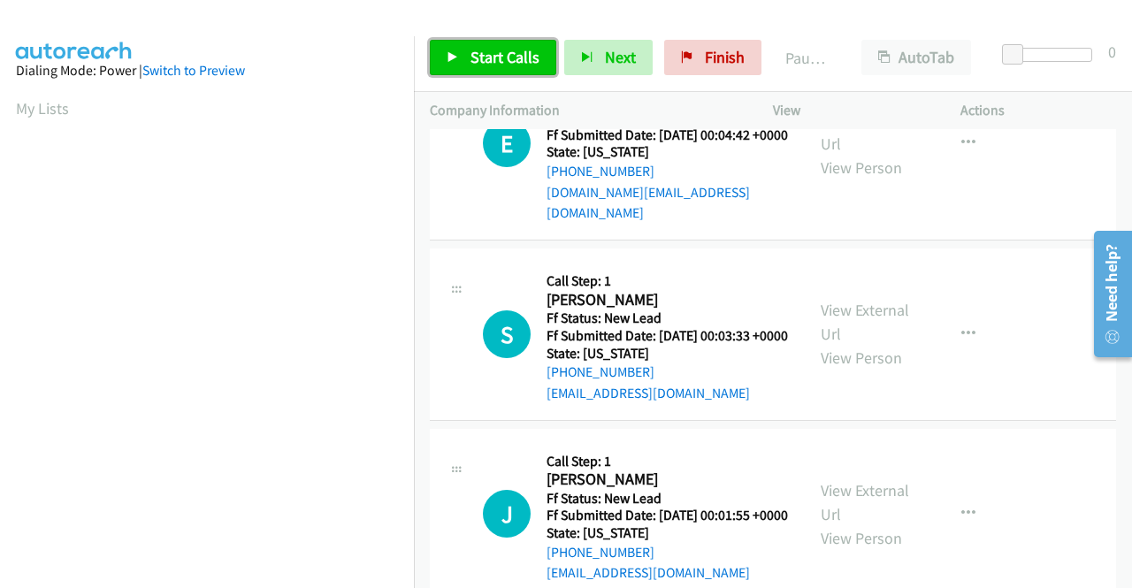
click at [478, 54] on span "Start Calls" at bounding box center [505, 57] width 69 height 20
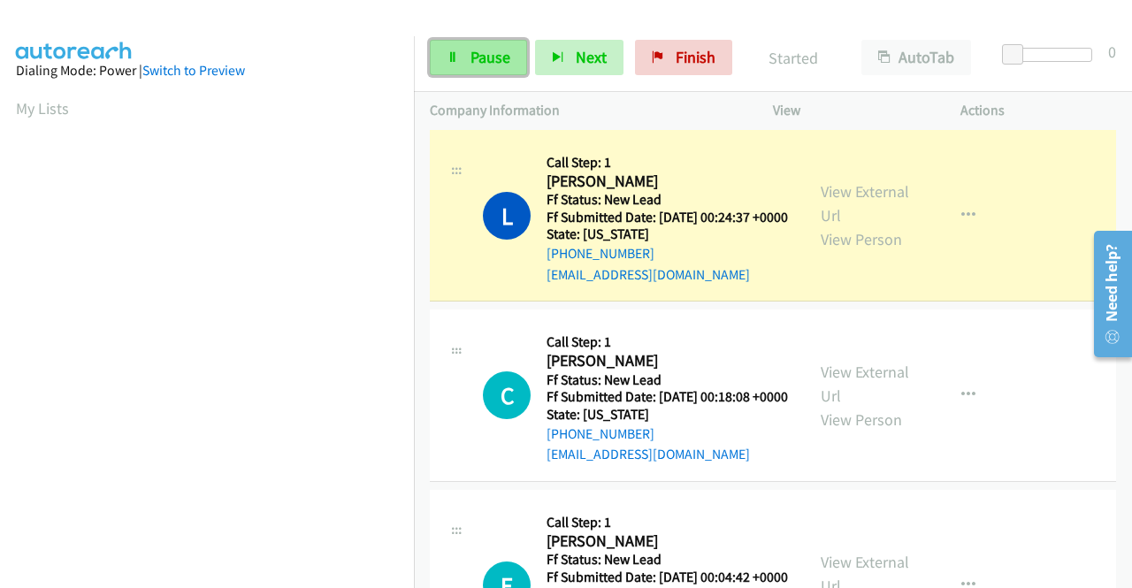
click at [487, 47] on span "Pause" at bounding box center [491, 57] width 40 height 20
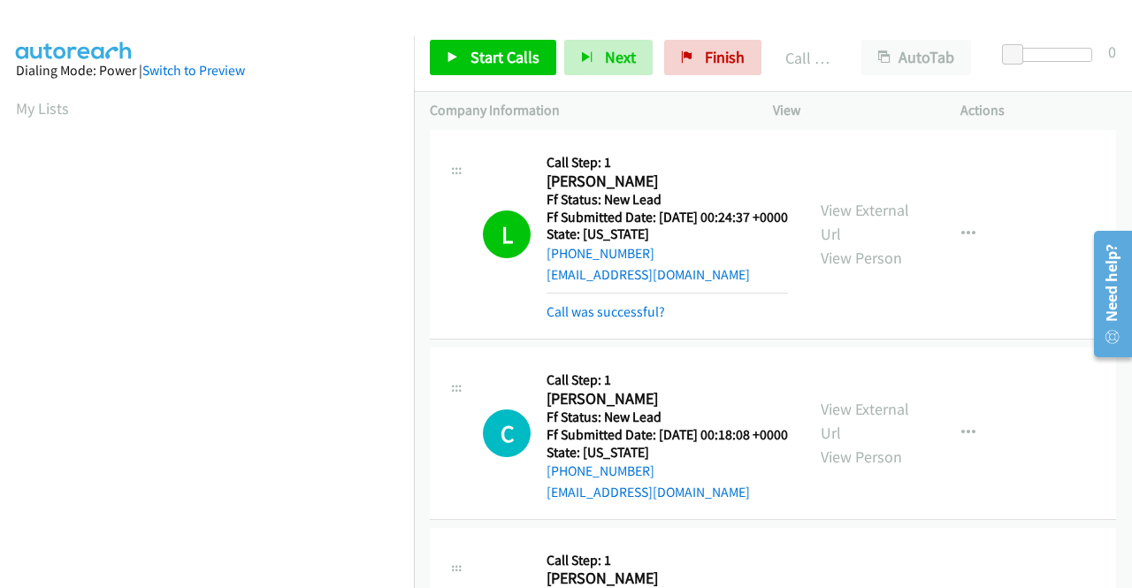
scroll to position [403, 0]
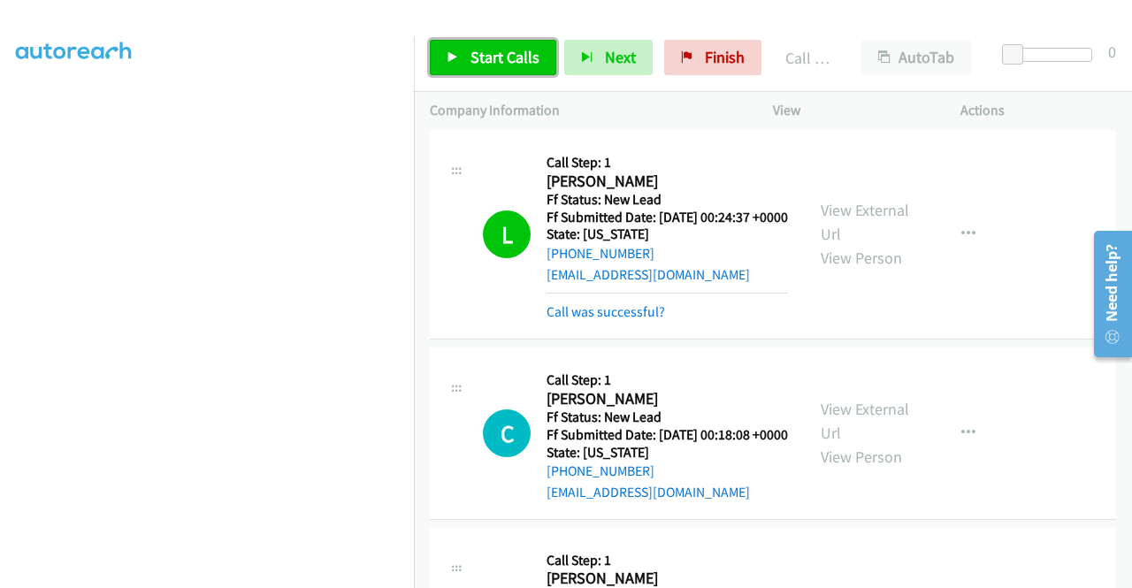
click at [490, 53] on span "Start Calls" at bounding box center [505, 57] width 69 height 20
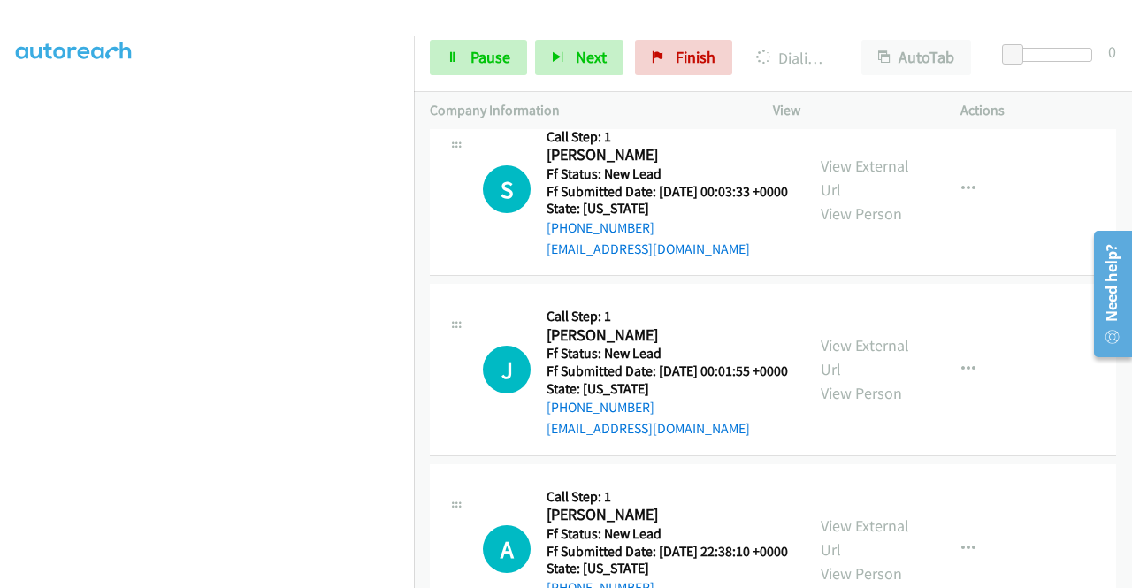
scroll to position [1452, 0]
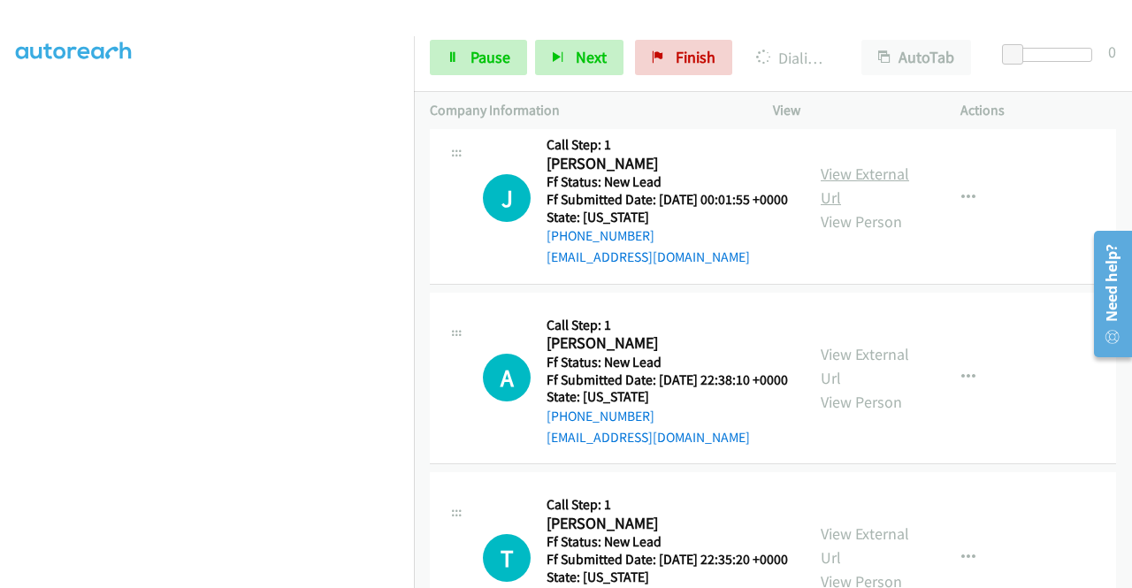
click at [831, 208] on link "View External Url" at bounding box center [865, 186] width 88 height 44
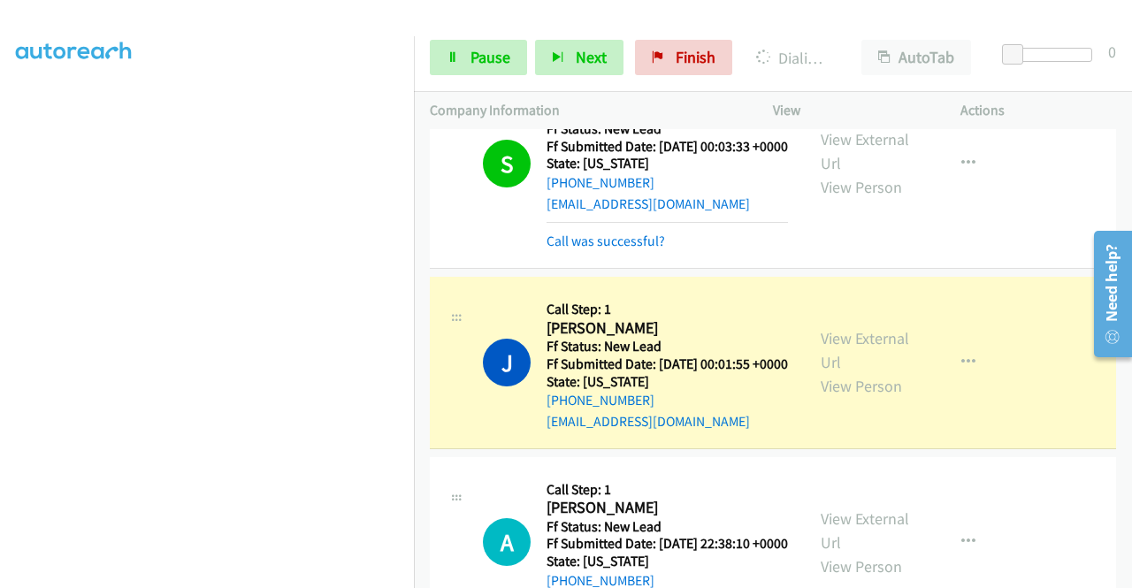
scroll to position [1755, 0]
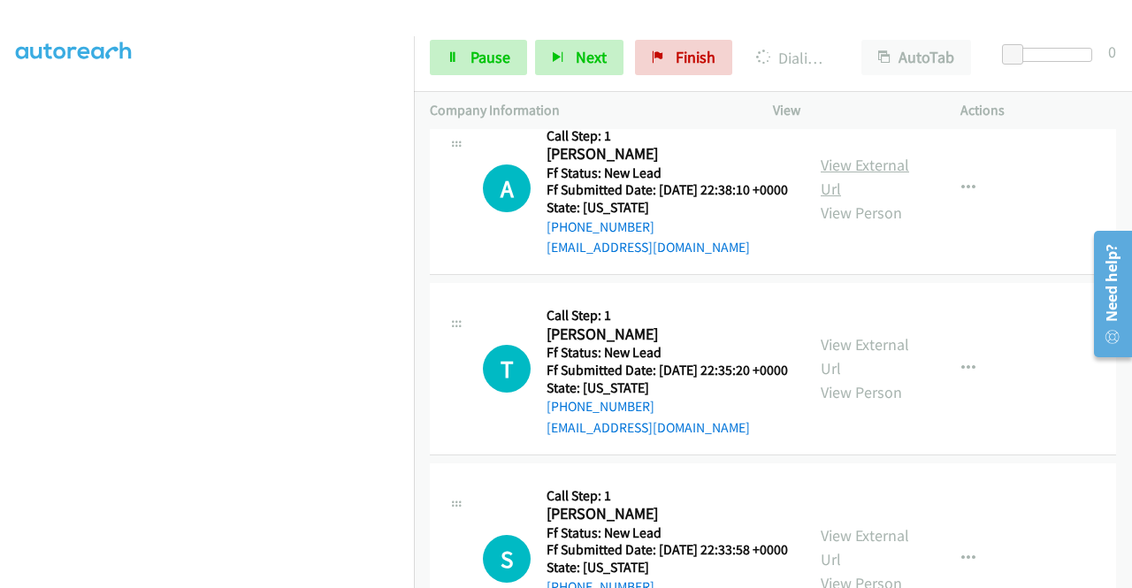
click at [846, 199] on link "View External Url" at bounding box center [865, 177] width 88 height 44
click at [851, 379] on link "View External Url" at bounding box center [865, 356] width 88 height 44
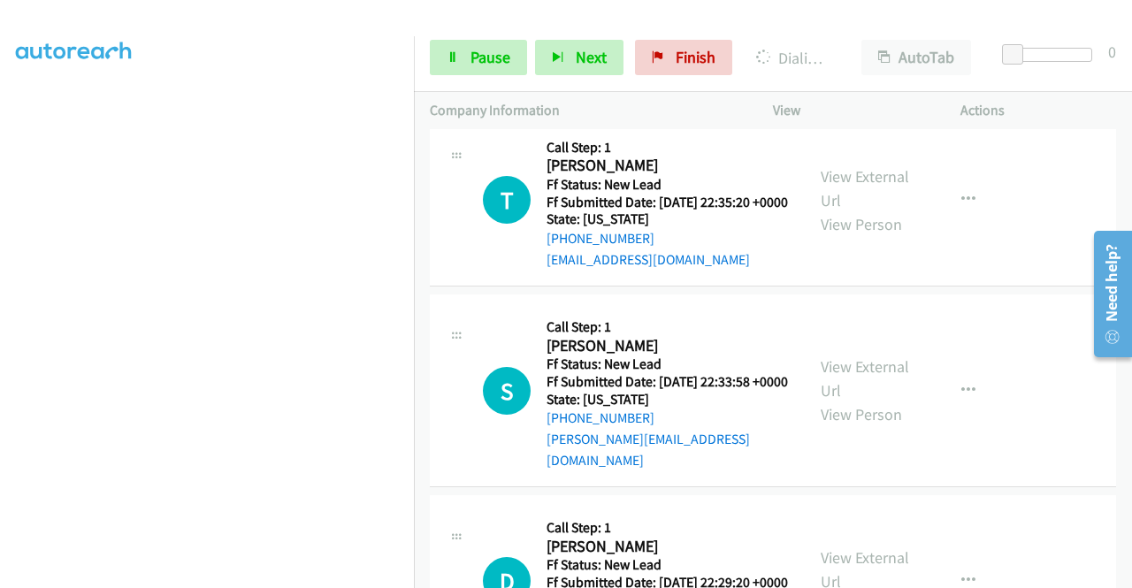
scroll to position [2039, 0]
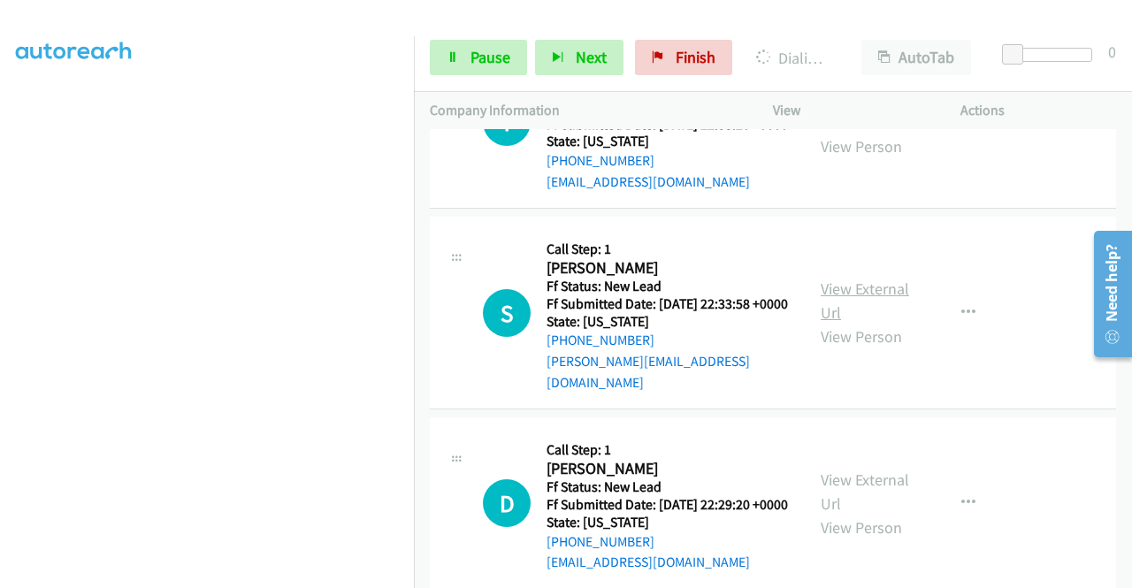
click at [857, 323] on link "View External Url" at bounding box center [865, 301] width 88 height 44
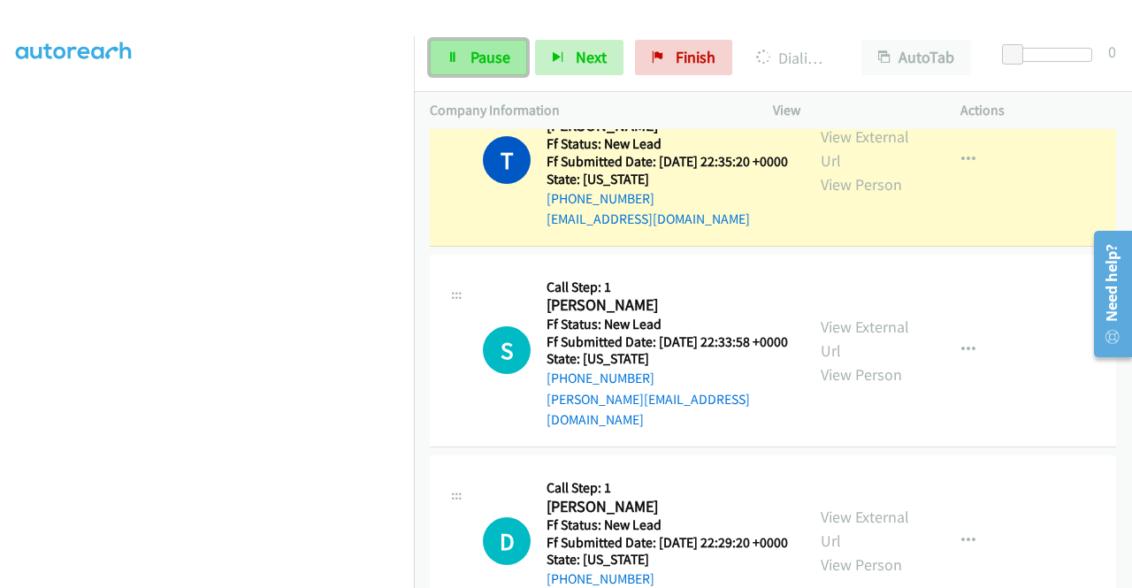
click at [480, 50] on span "Pause" at bounding box center [491, 57] width 40 height 20
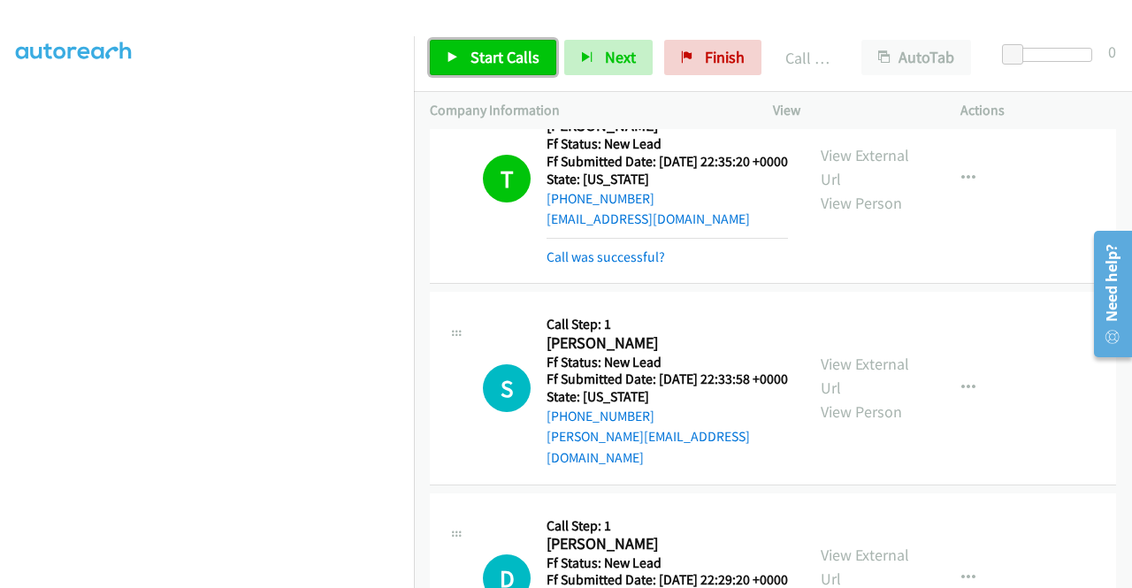
click at [464, 55] on link "Start Calls" at bounding box center [493, 57] width 126 height 35
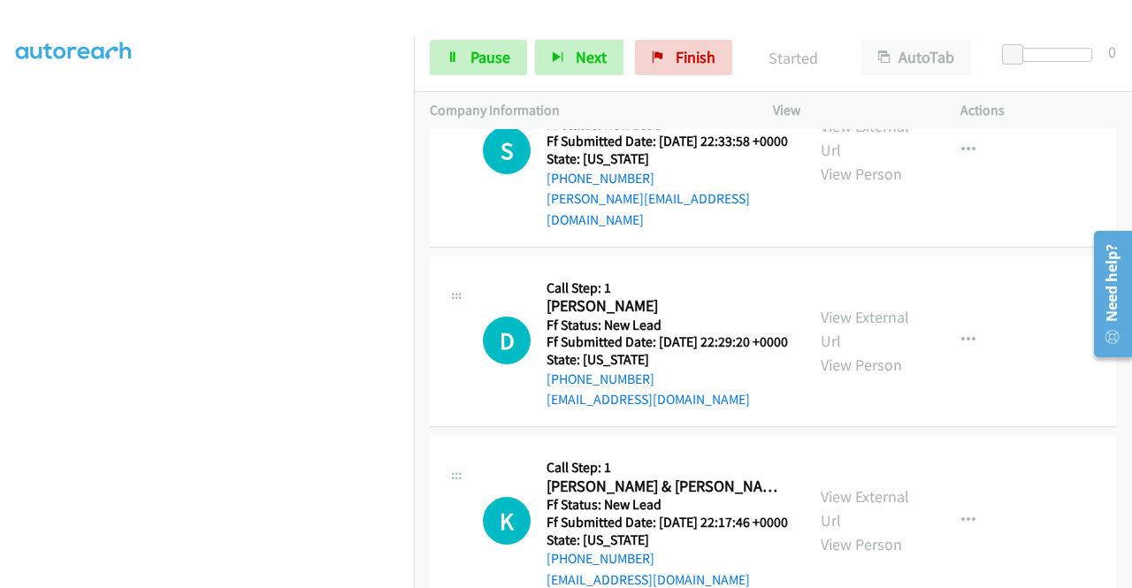
scroll to position [2304, 0]
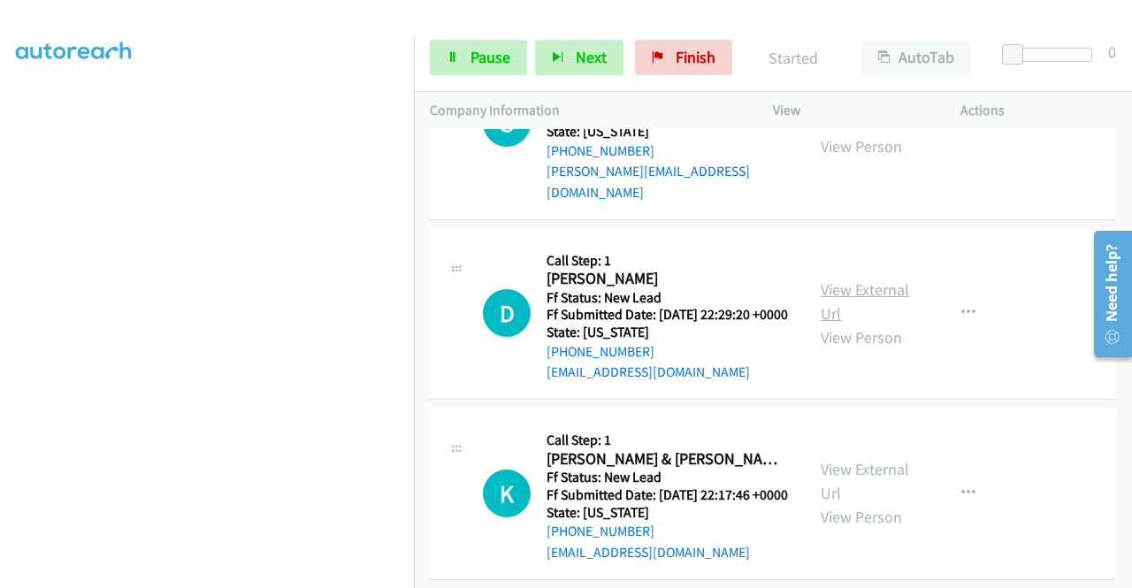
click at [889, 324] on link "View External Url" at bounding box center [865, 302] width 88 height 44
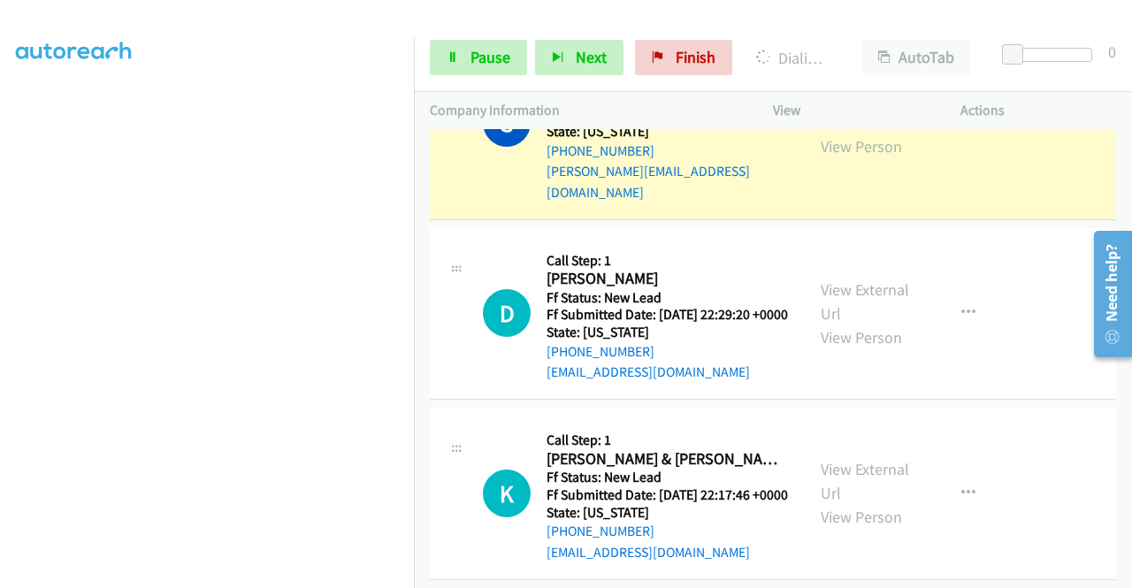
scroll to position [2481, 0]
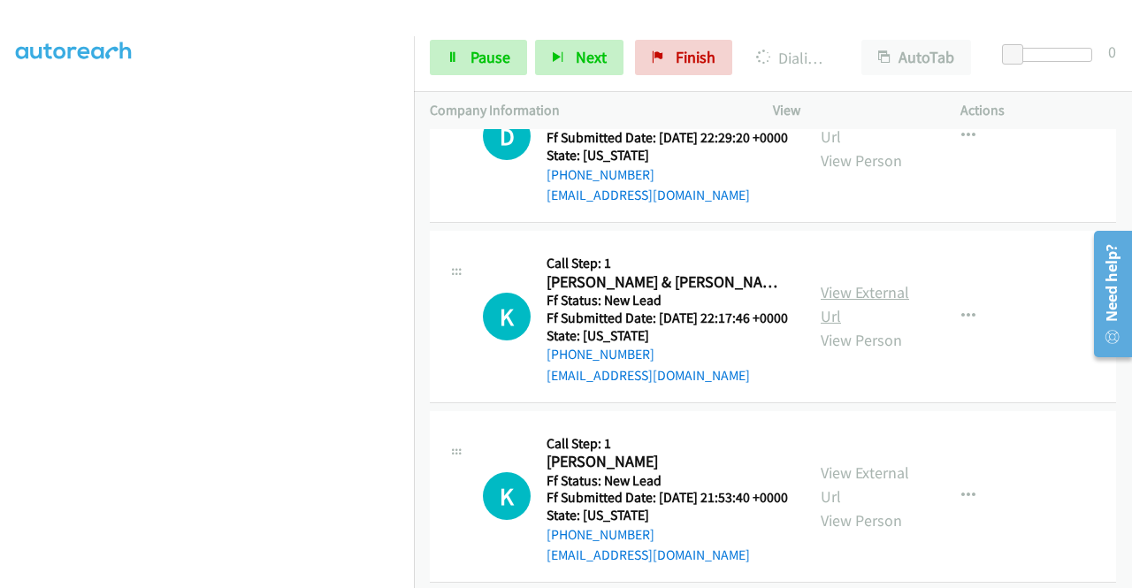
click at [865, 326] on link "View External Url" at bounding box center [865, 304] width 88 height 44
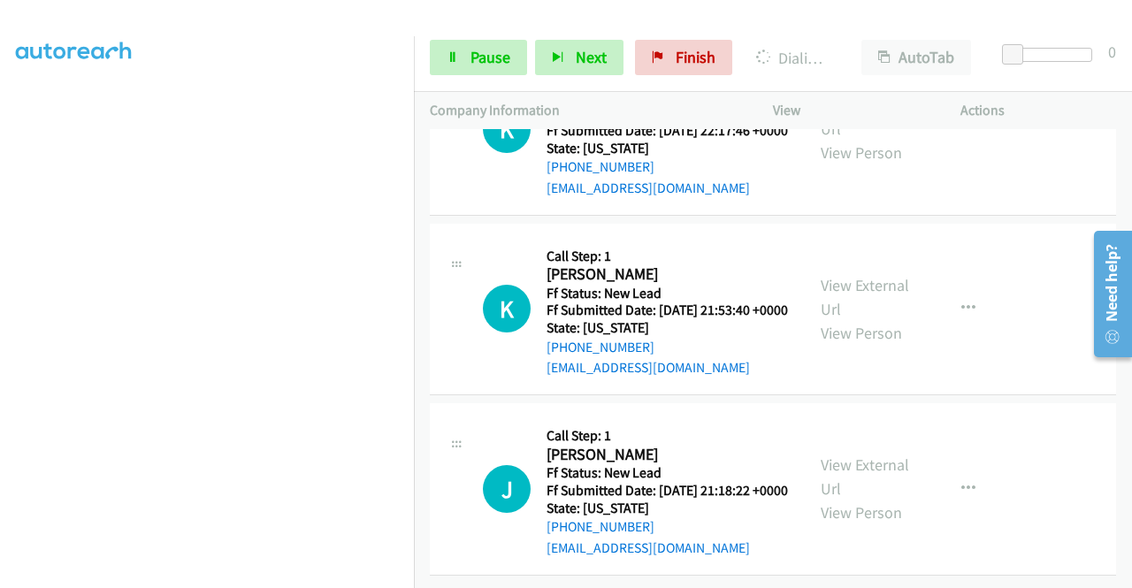
scroll to position [2835, 0]
click at [879, 309] on link "View External Url" at bounding box center [865, 297] width 88 height 44
click at [863, 455] on link "View External Url" at bounding box center [865, 477] width 88 height 44
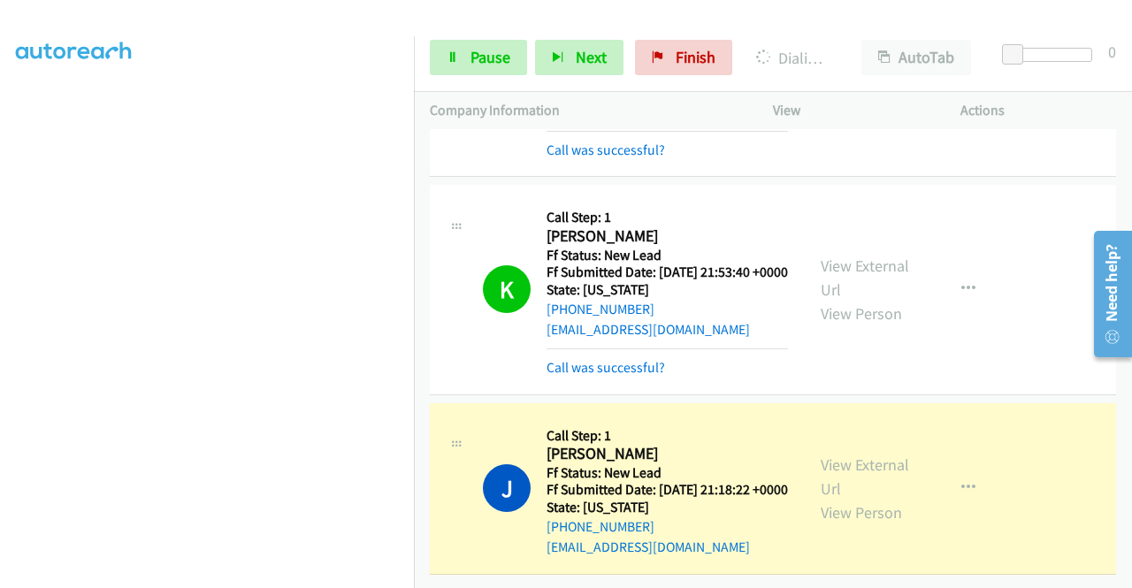
scroll to position [3043, 0]
click at [488, 56] on span "Pause" at bounding box center [491, 57] width 40 height 20
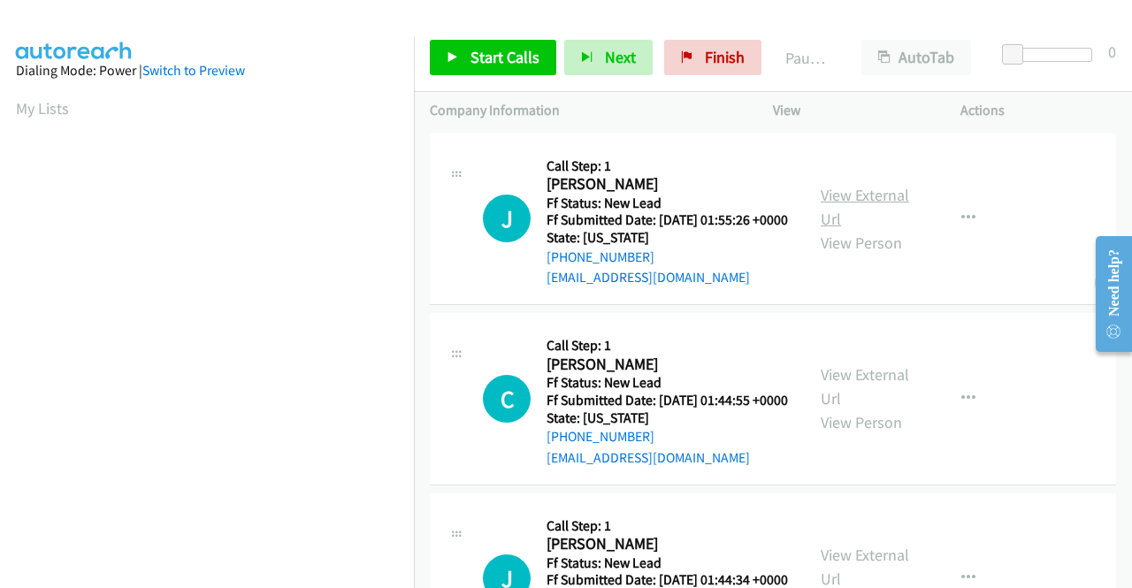
click at [868, 205] on link "View External Url" at bounding box center [865, 207] width 88 height 44
click at [875, 401] on link "View External Url" at bounding box center [865, 386] width 88 height 44
click at [515, 63] on span "Start Calls" at bounding box center [505, 57] width 69 height 20
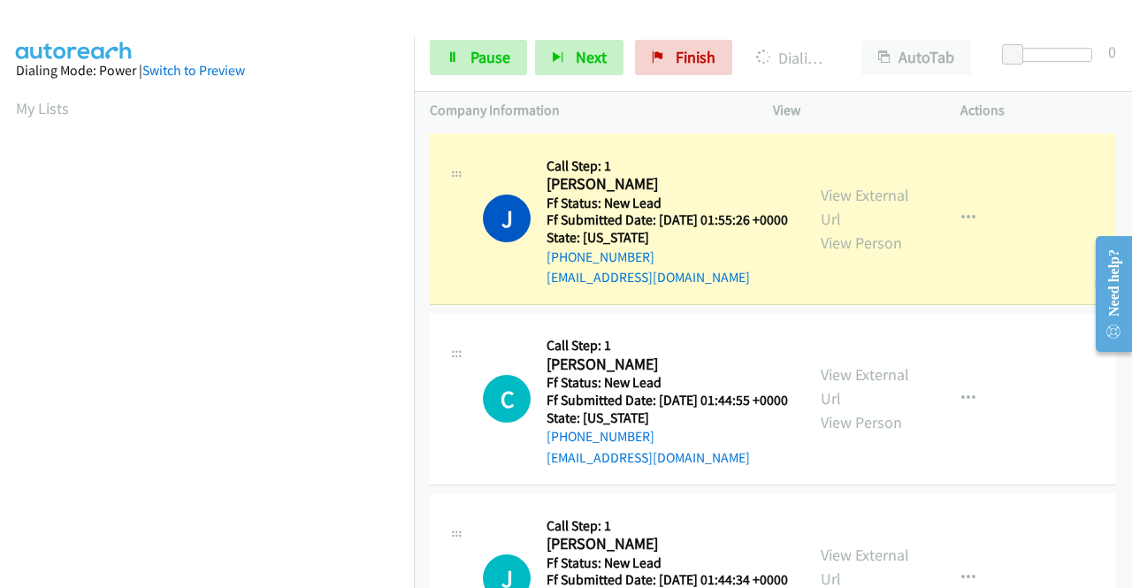
scroll to position [403, 0]
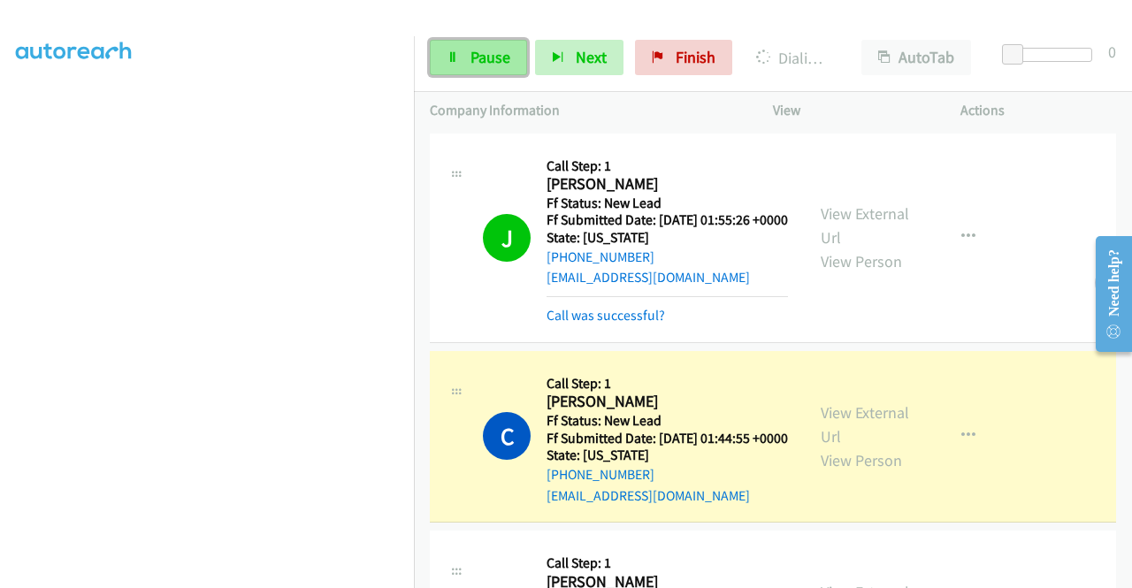
click at [476, 61] on span "Pause" at bounding box center [491, 57] width 40 height 20
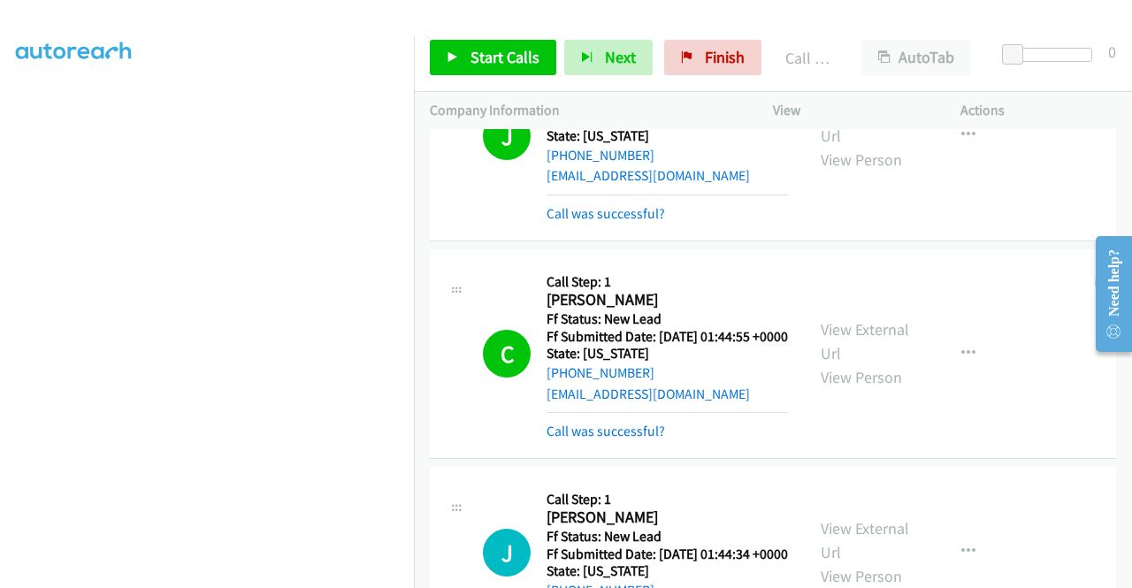
scroll to position [265, 0]
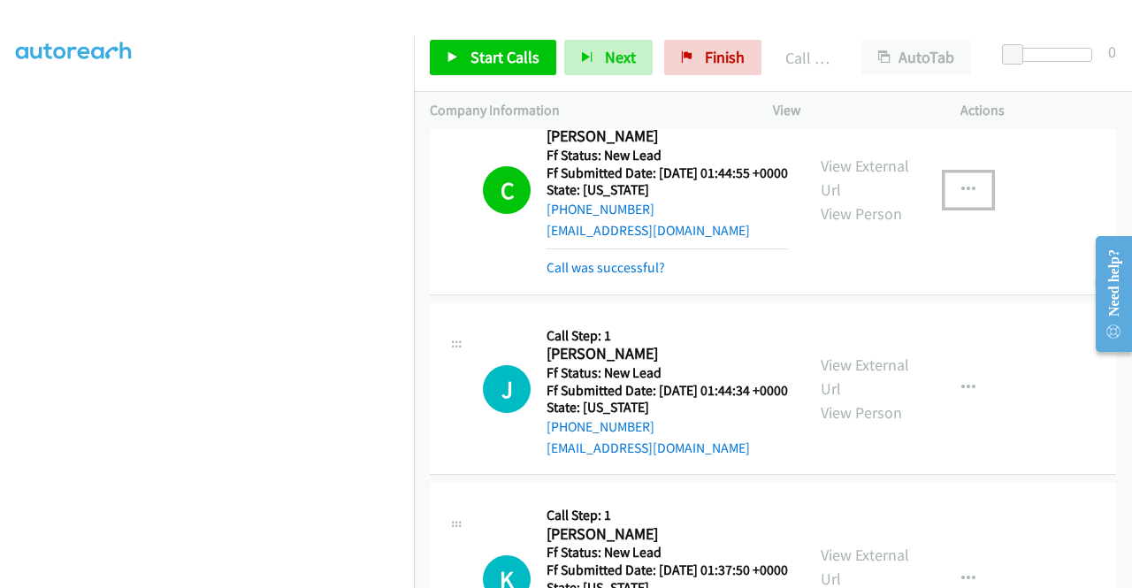
click at [964, 197] on icon "button" at bounding box center [969, 190] width 14 height 14
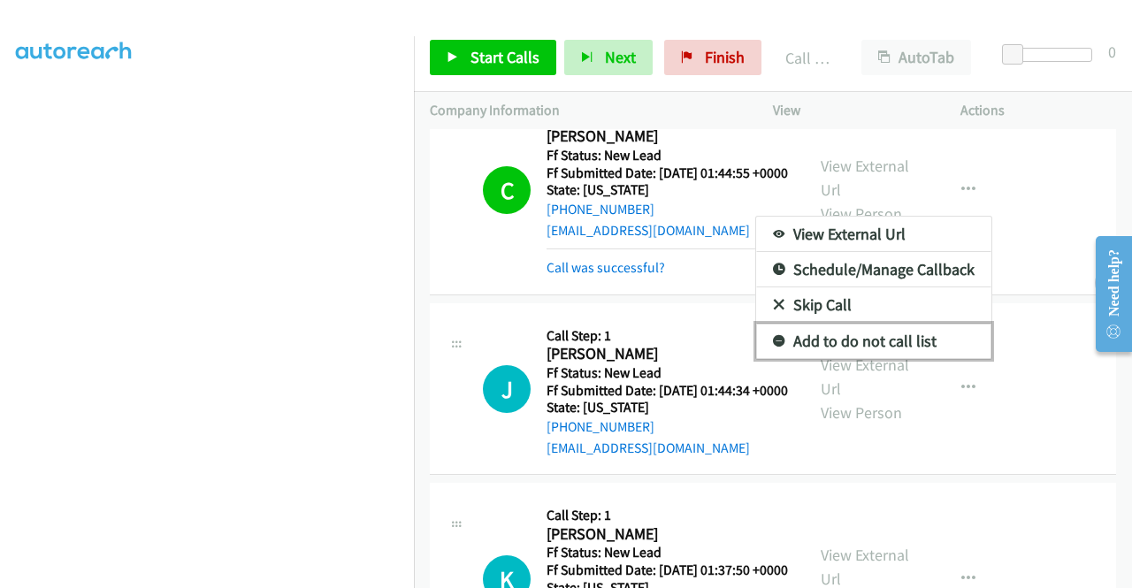
click at [865, 359] on link "Add to do not call list" at bounding box center [873, 341] width 235 height 35
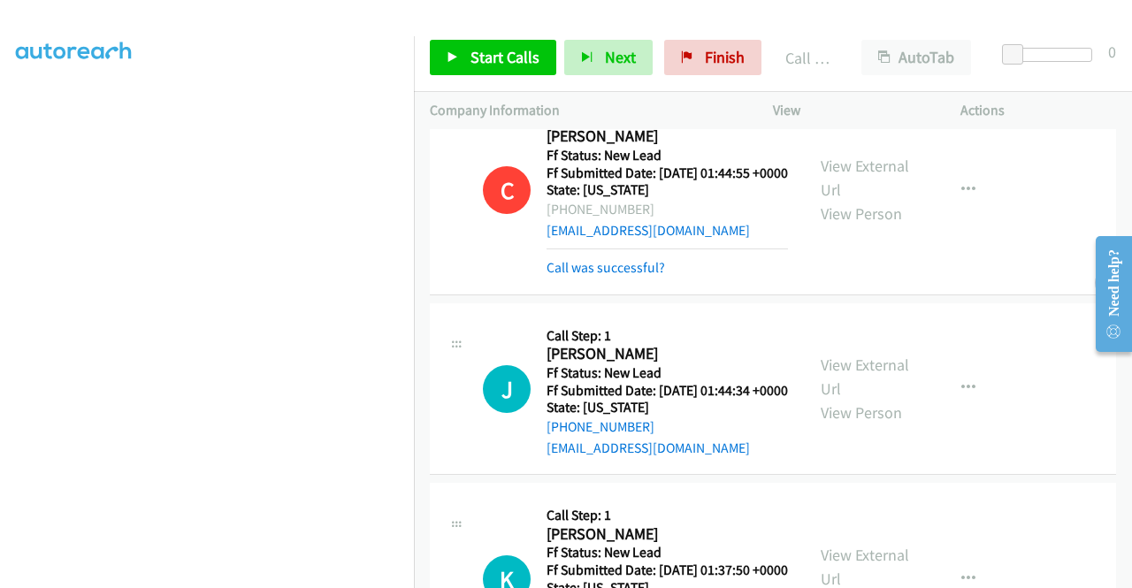
scroll to position [403, 0]
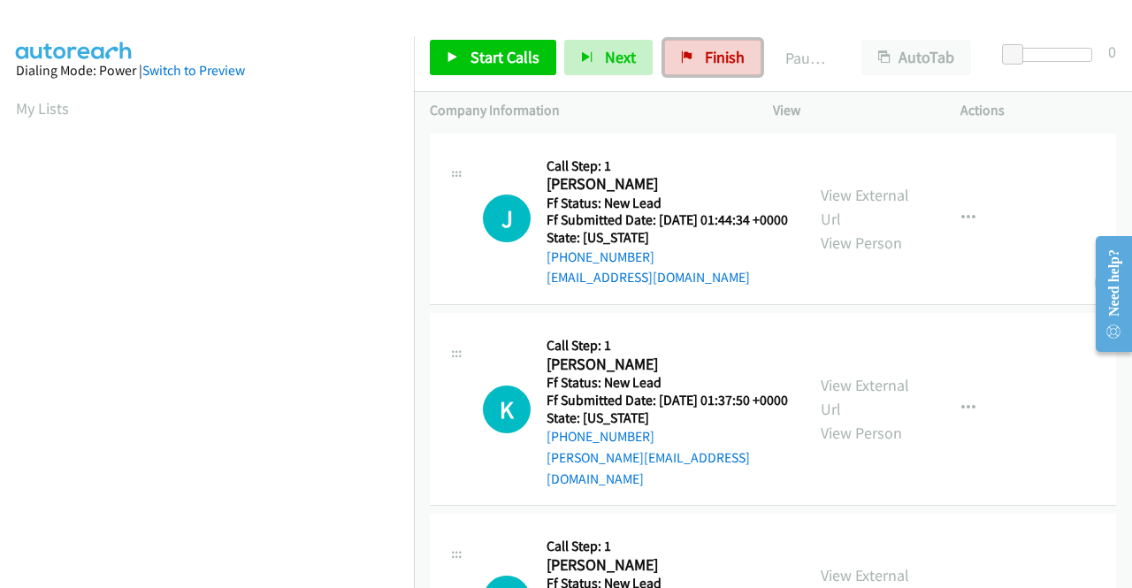
drag, startPoint x: 715, startPoint y: 53, endPoint x: 637, endPoint y: 85, distance: 84.1
click at [715, 53] on span "Finish" at bounding box center [725, 57] width 40 height 20
click at [707, 47] on span "Finish" at bounding box center [725, 57] width 40 height 20
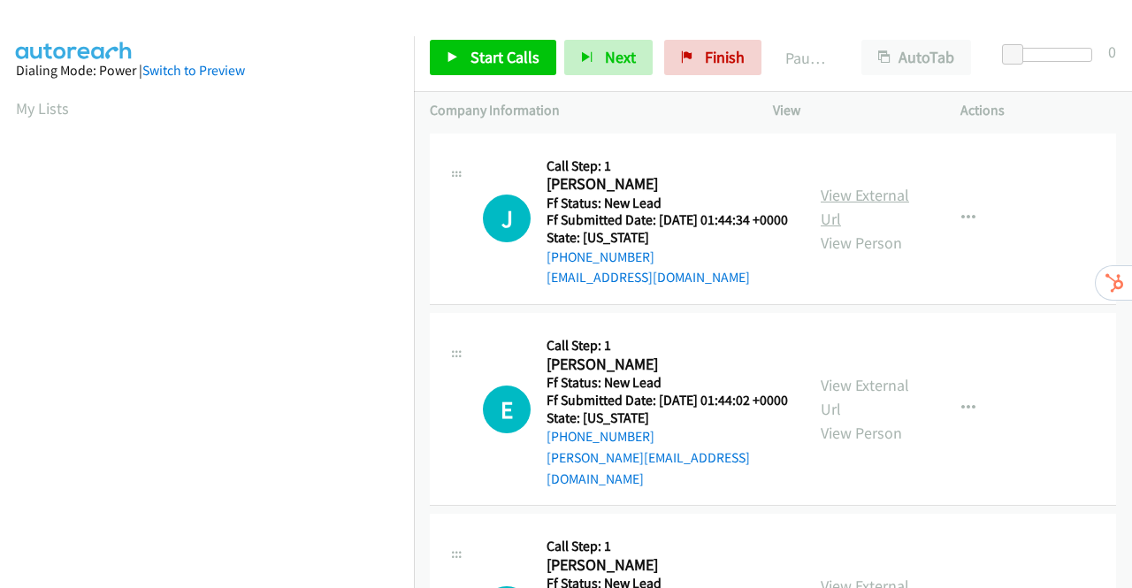
click at [858, 203] on link "View External Url" at bounding box center [865, 207] width 88 height 44
click at [869, 399] on link "View External Url" at bounding box center [865, 397] width 88 height 44
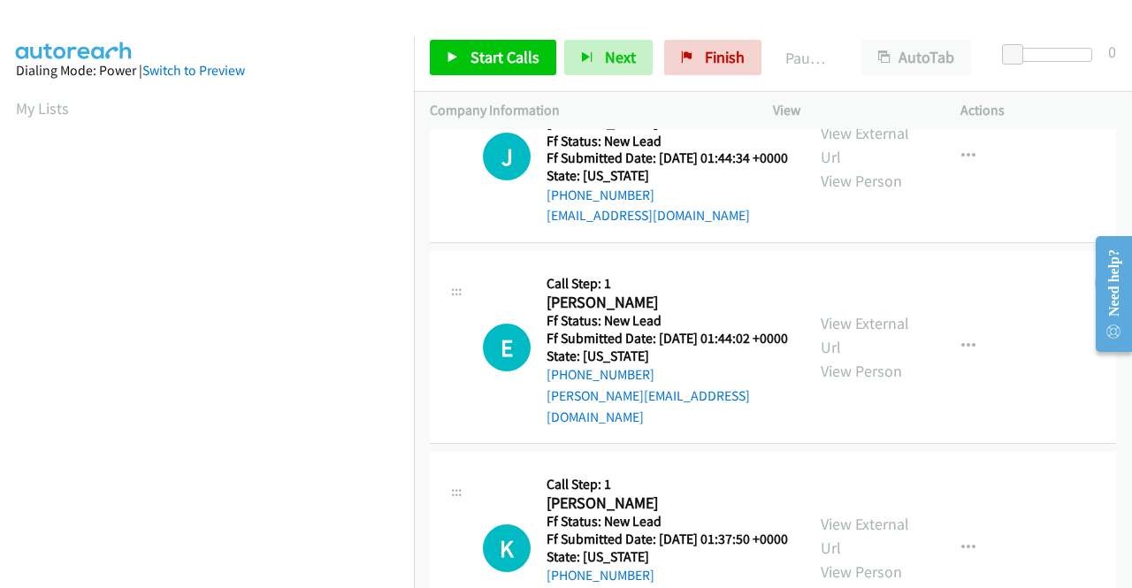
scroll to position [88, 0]
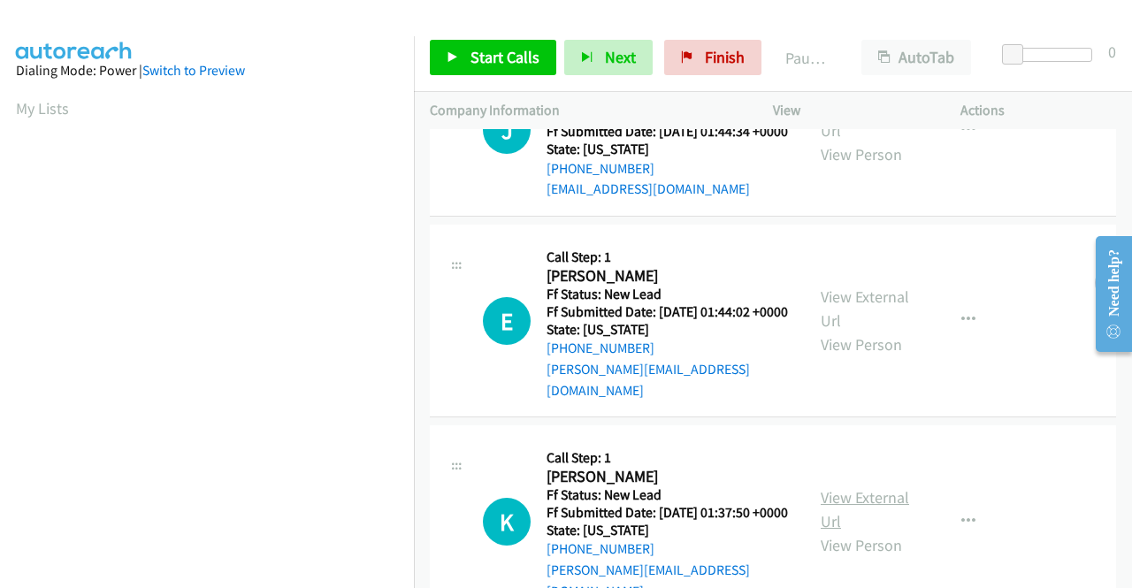
click at [880, 508] on link "View External Url" at bounding box center [865, 509] width 88 height 44
click at [488, 49] on span "Start Calls" at bounding box center [505, 57] width 69 height 20
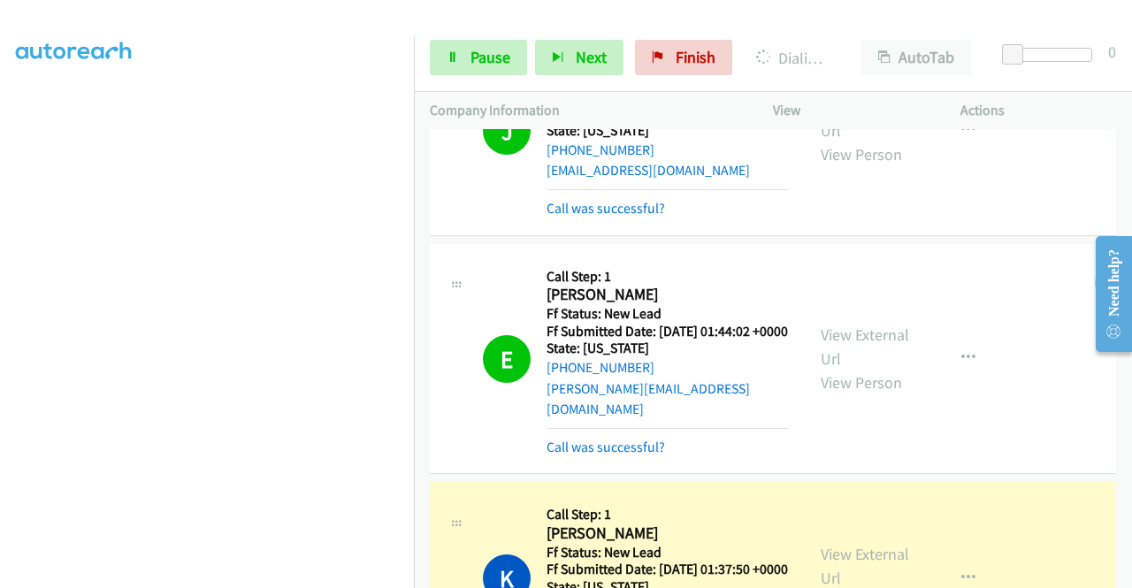
scroll to position [354, 0]
drag, startPoint x: 453, startPoint y: 42, endPoint x: 476, endPoint y: 76, distance: 41.5
click at [453, 42] on link "Pause" at bounding box center [478, 57] width 97 height 35
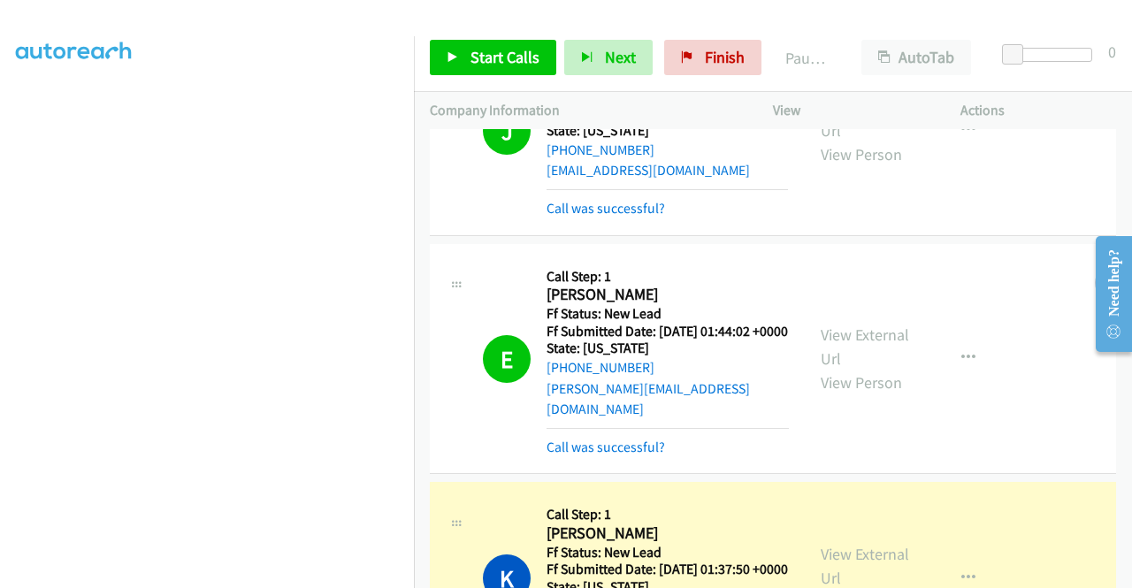
scroll to position [0, 0]
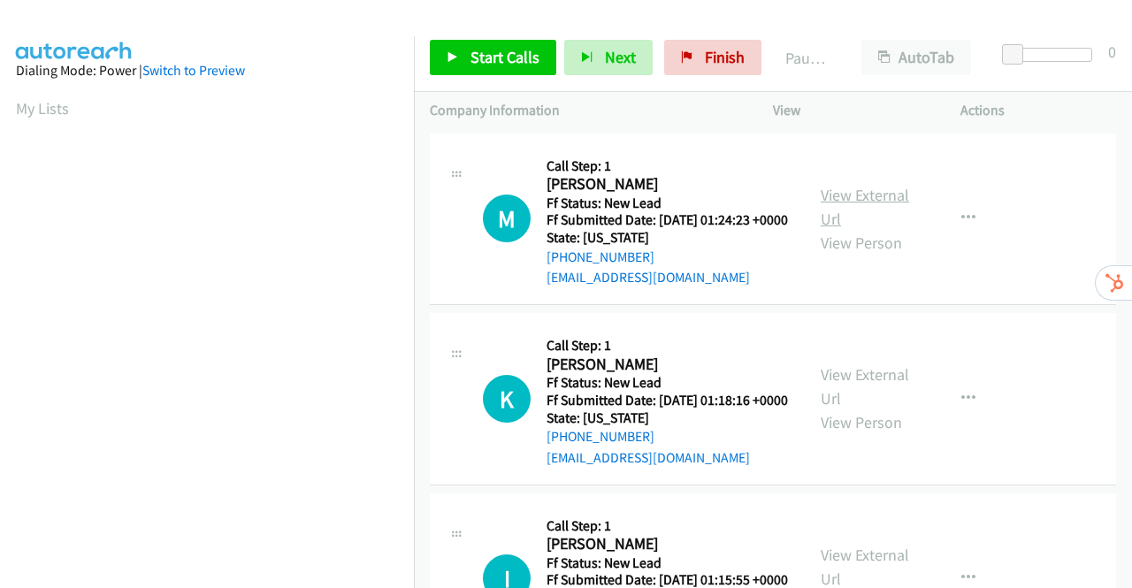
click at [877, 204] on link "View External Url" at bounding box center [865, 207] width 88 height 44
click at [879, 401] on link "View External Url" at bounding box center [865, 386] width 88 height 44
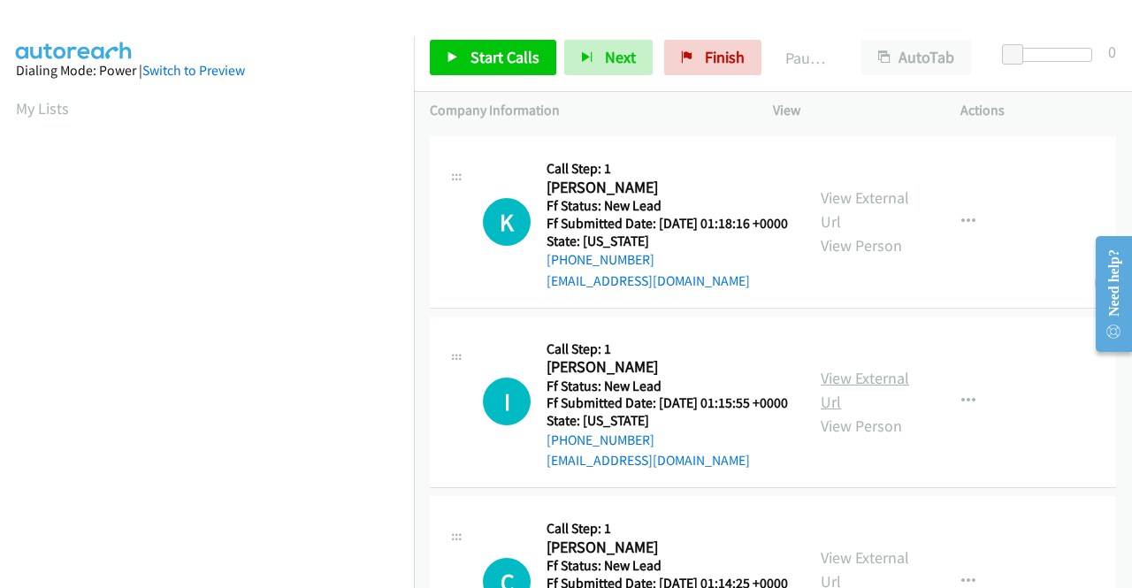
click at [897, 412] on link "View External Url" at bounding box center [865, 390] width 88 height 44
click at [510, 57] on span "Start Calls" at bounding box center [505, 57] width 69 height 20
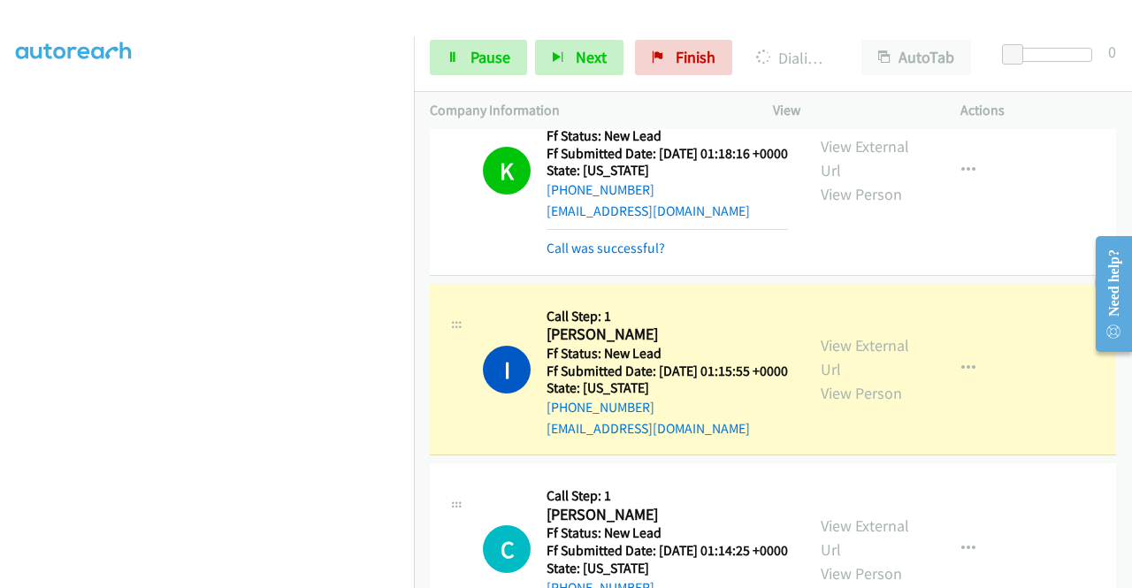
scroll to position [442, 0]
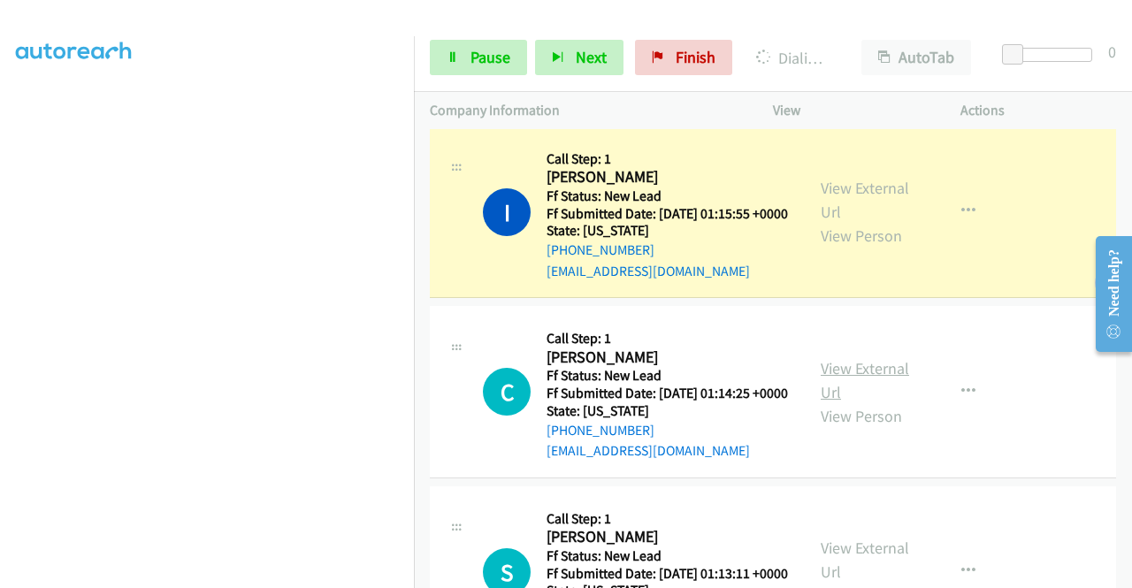
click at [860, 402] on link "View External Url" at bounding box center [865, 380] width 88 height 44
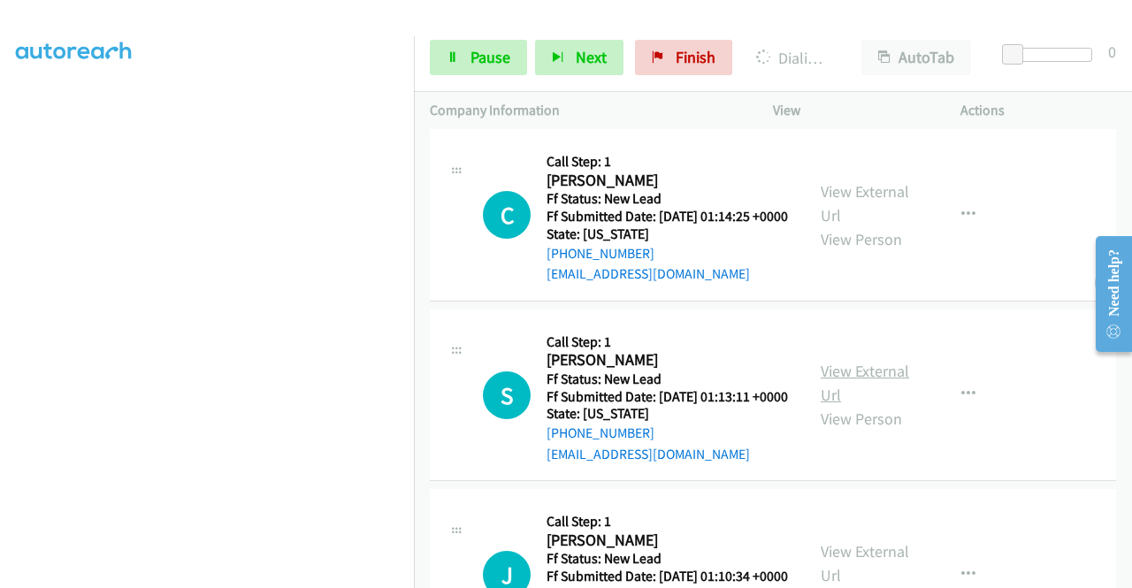
click at [844, 405] on link "View External Url" at bounding box center [865, 383] width 88 height 44
click at [306, 576] on section at bounding box center [207, 168] width 382 height 847
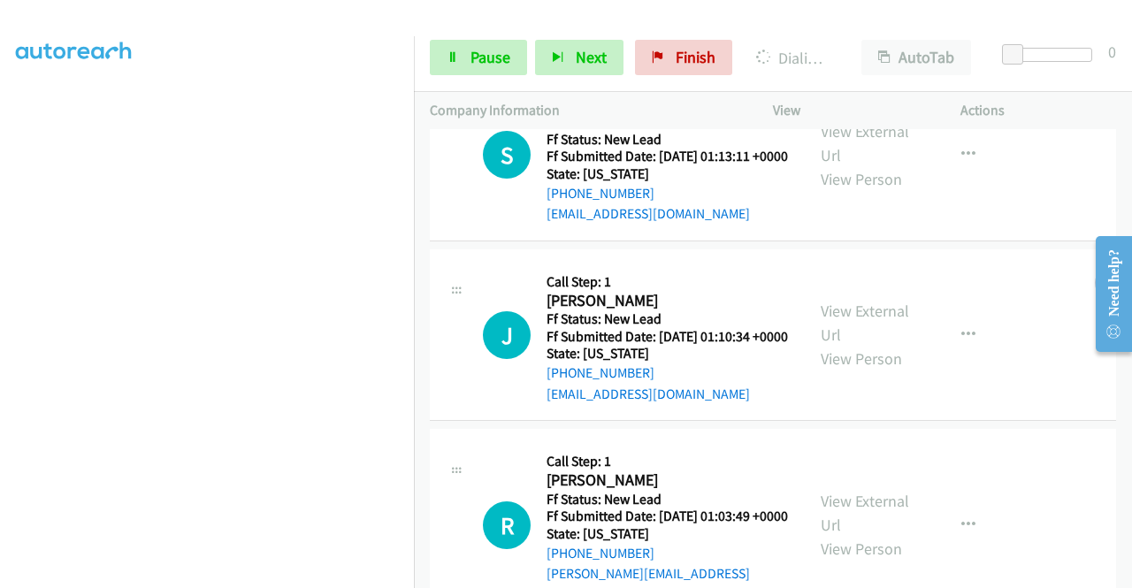
scroll to position [973, 0]
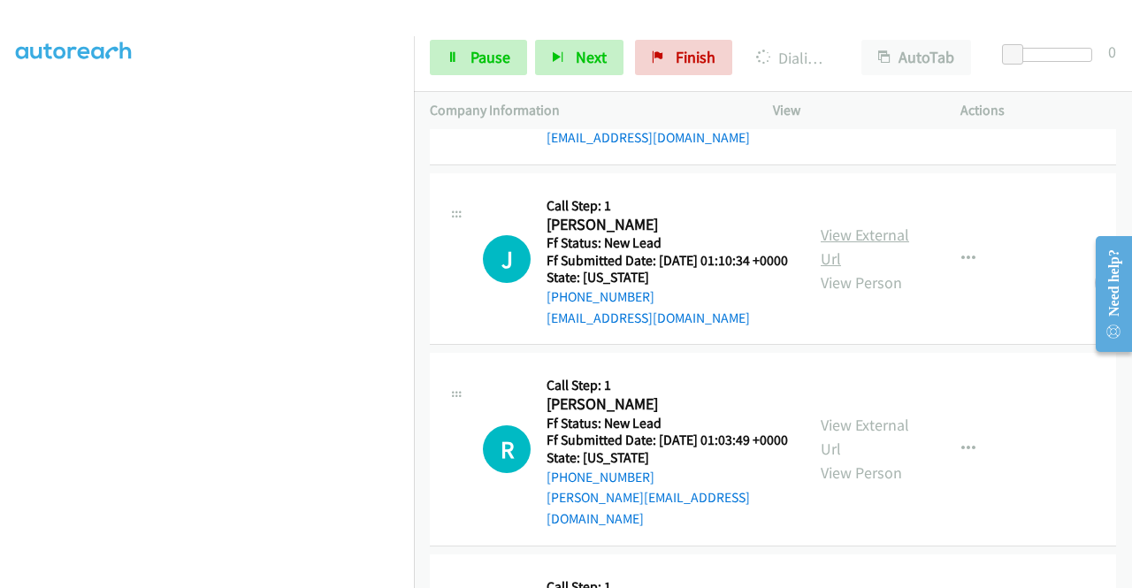
click at [845, 269] on link "View External Url" at bounding box center [865, 247] width 88 height 44
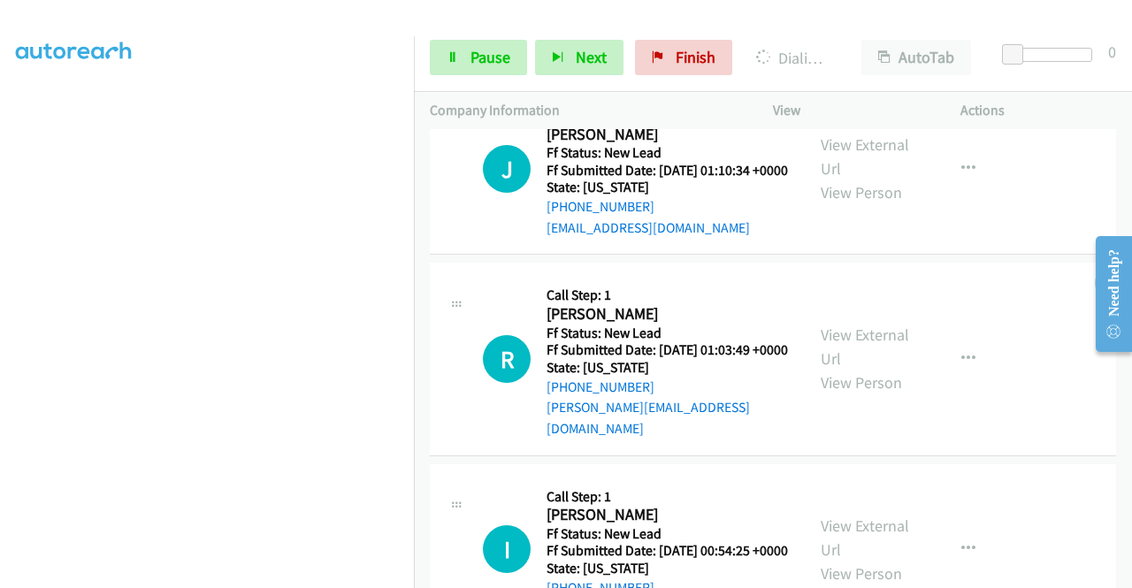
scroll to position [1238, 0]
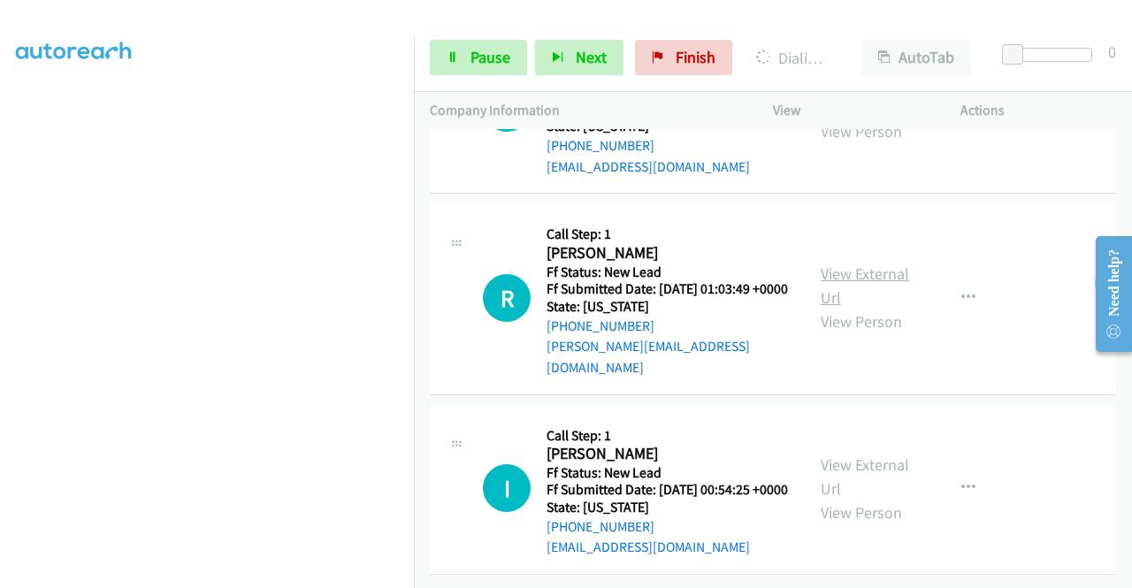
click at [874, 264] on link "View External Url" at bounding box center [865, 286] width 88 height 44
click at [850, 455] on link "View External Url" at bounding box center [865, 477] width 88 height 44
click at [306, 575] on section at bounding box center [207, 168] width 382 height 847
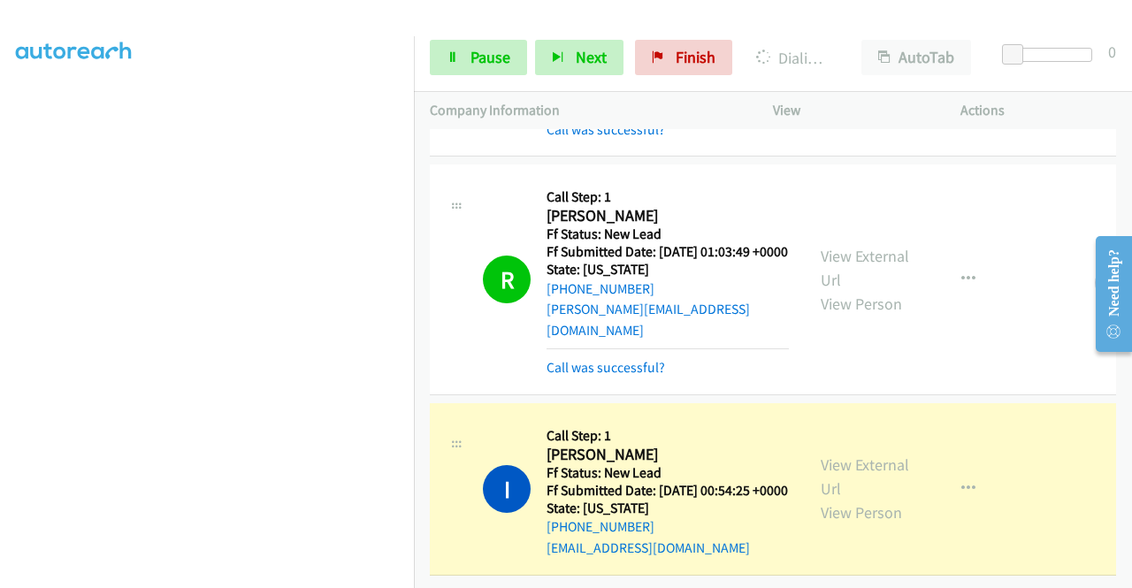
scroll to position [0, 0]
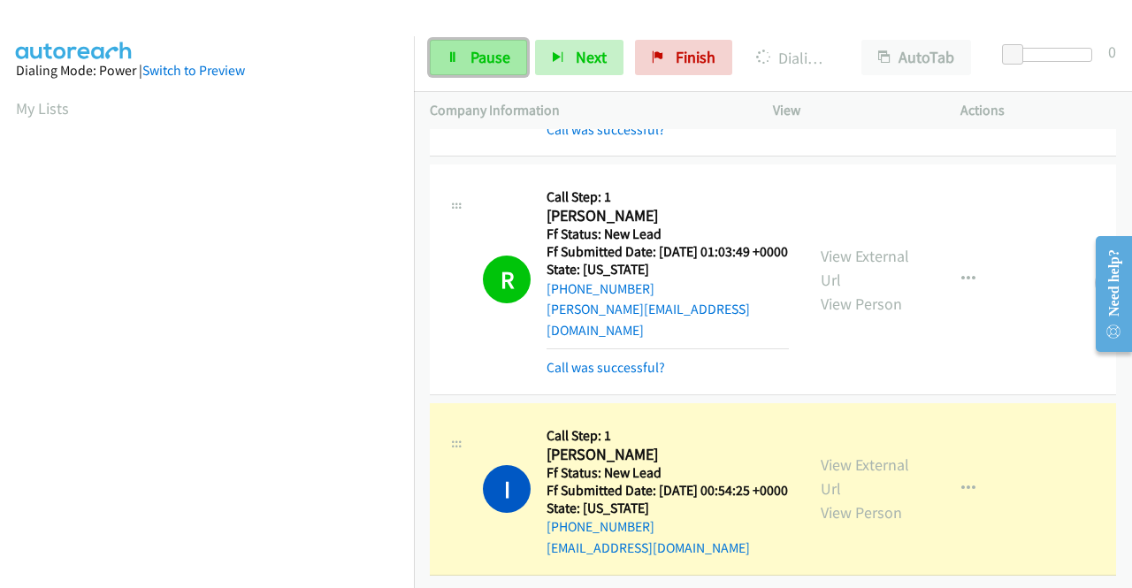
click at [497, 65] on span "Pause" at bounding box center [491, 57] width 40 height 20
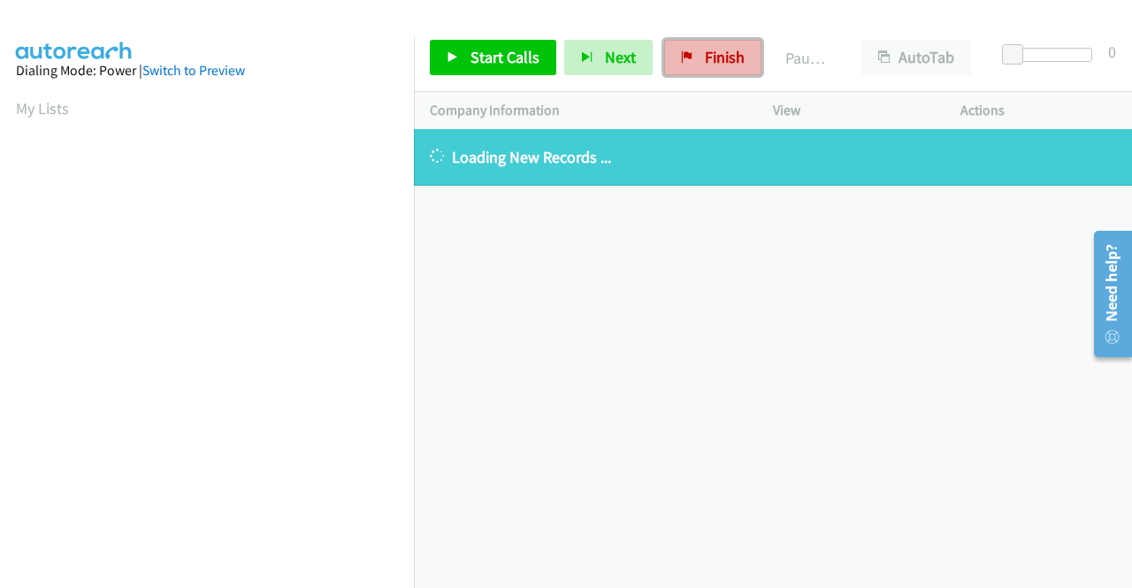
click at [706, 43] on link "Finish" at bounding box center [712, 57] width 97 height 35
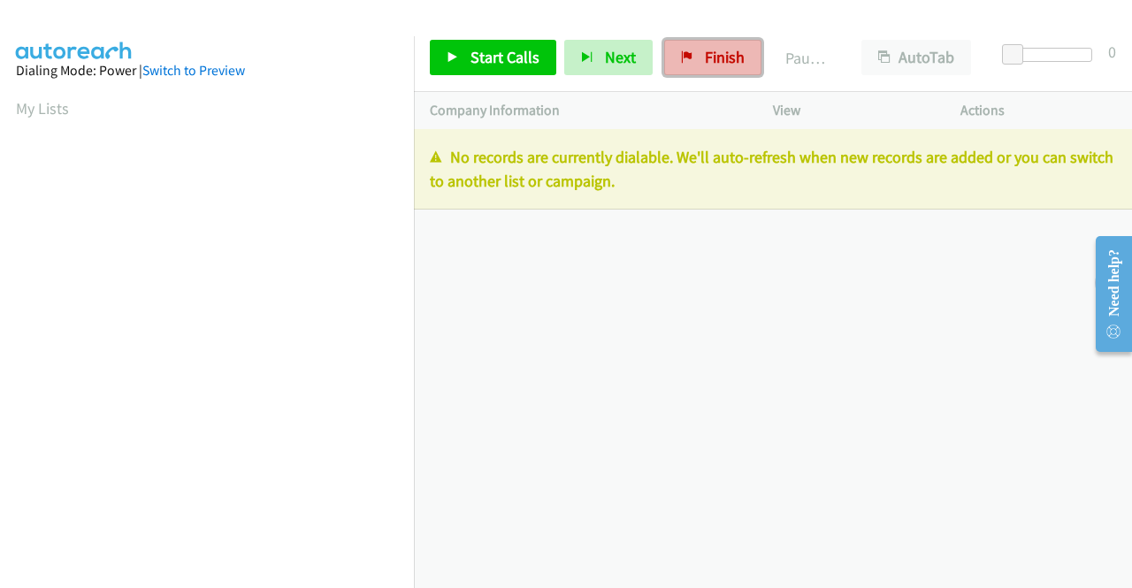
click at [708, 55] on span "Finish" at bounding box center [725, 57] width 40 height 20
